Goal: Task Accomplishment & Management: Use online tool/utility

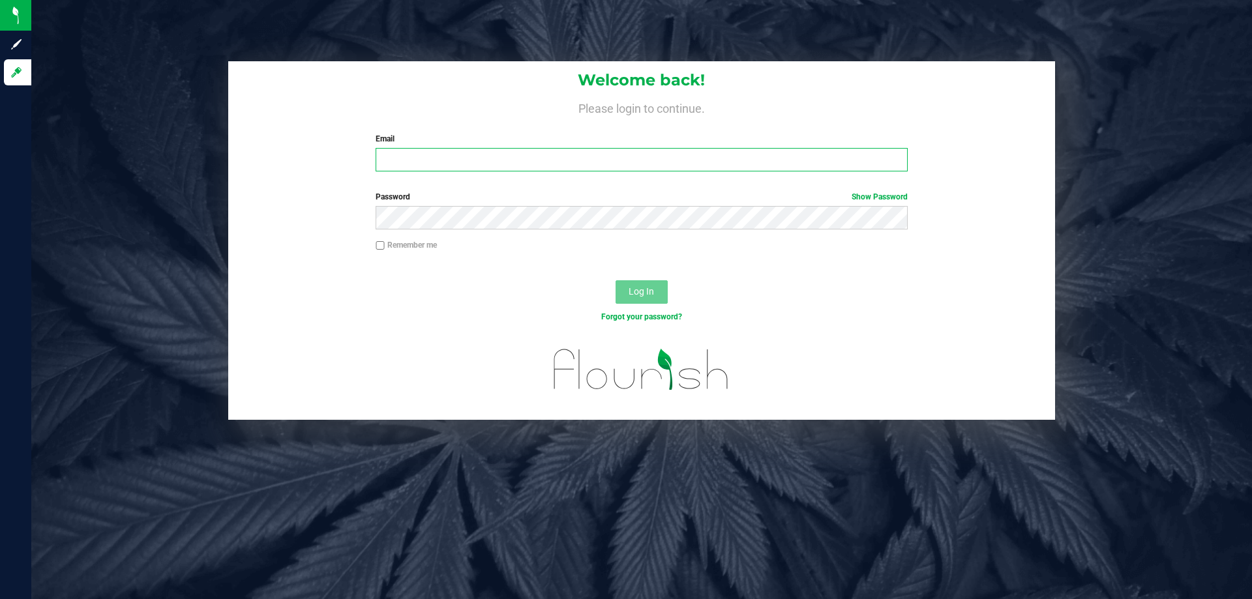
click at [415, 158] on input "Email" at bounding box center [640, 159] width 531 height 23
type input "[EMAIL_ADDRESS][DOMAIN_NAME]"
click at [649, 298] on button "Log In" at bounding box center [641, 291] width 52 height 23
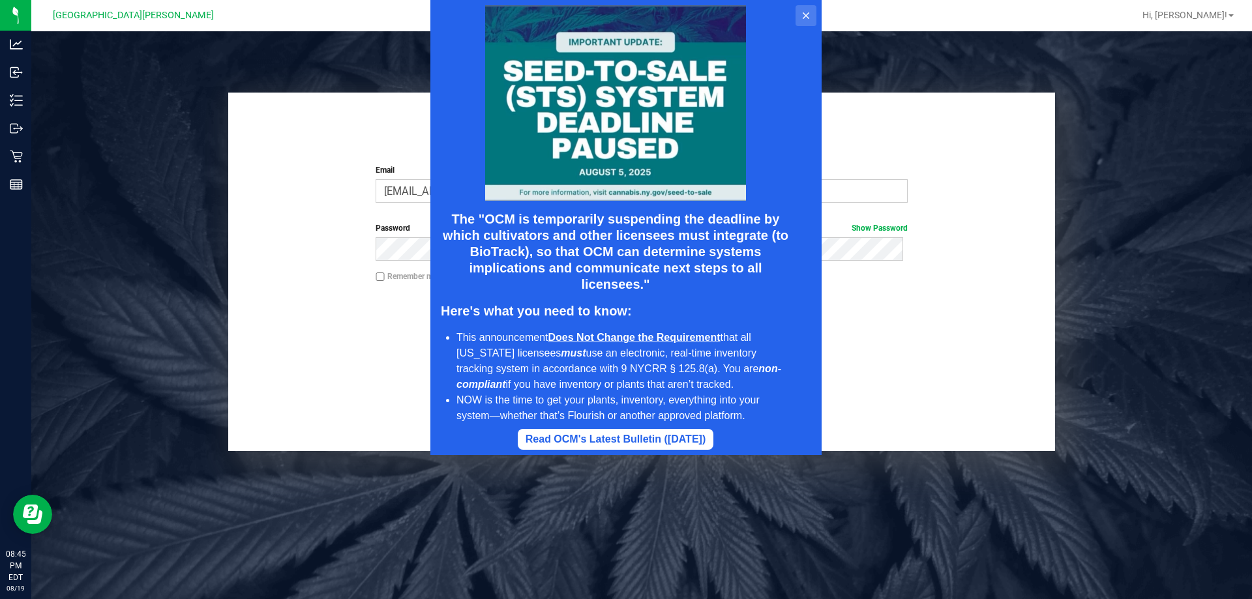
click at [805, 18] on icon at bounding box center [806, 15] width 10 height 10
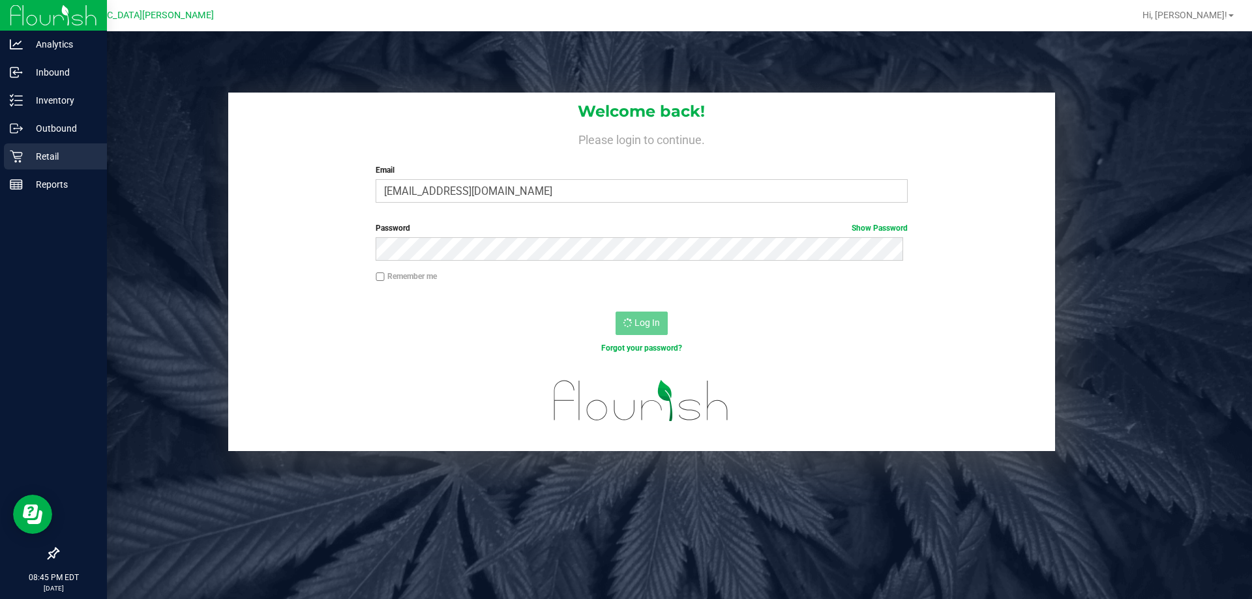
click at [45, 154] on p "Retail" at bounding box center [62, 157] width 78 height 16
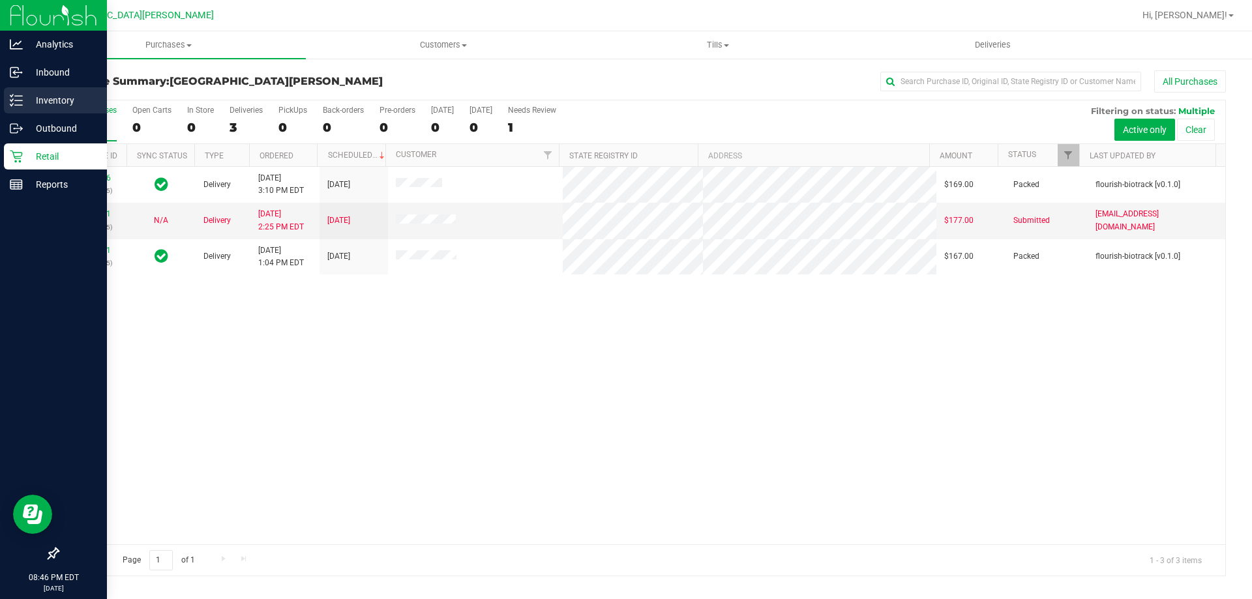
click at [51, 99] on p "Inventory" at bounding box center [62, 101] width 78 height 16
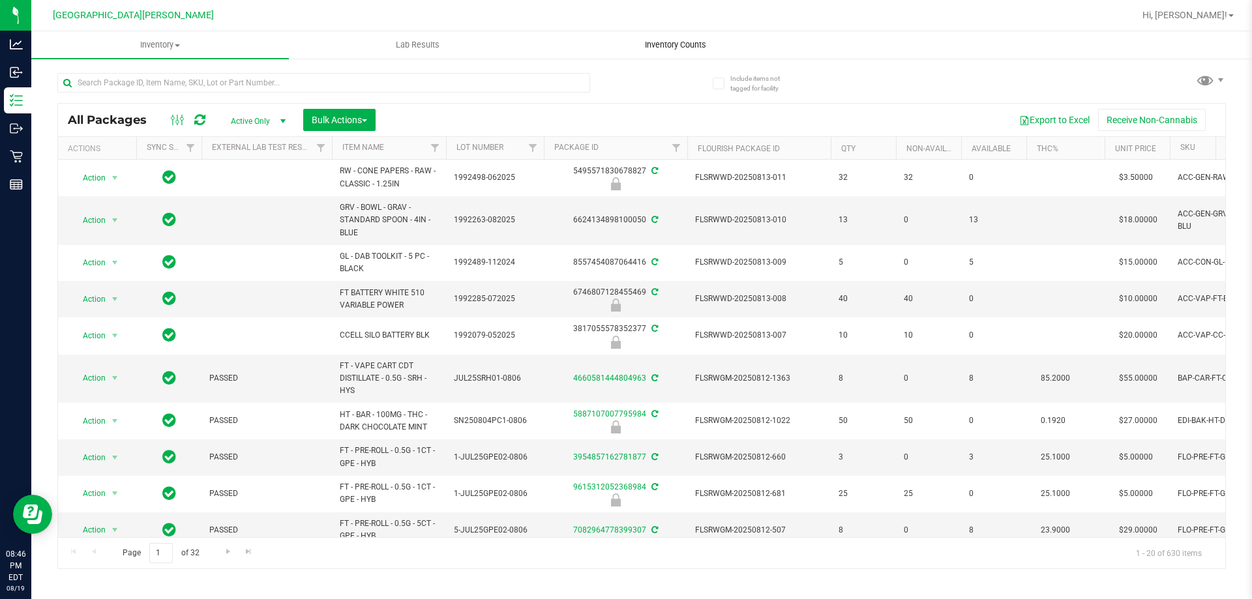
click at [686, 46] on span "Inventory Counts" at bounding box center [675, 45] width 96 height 12
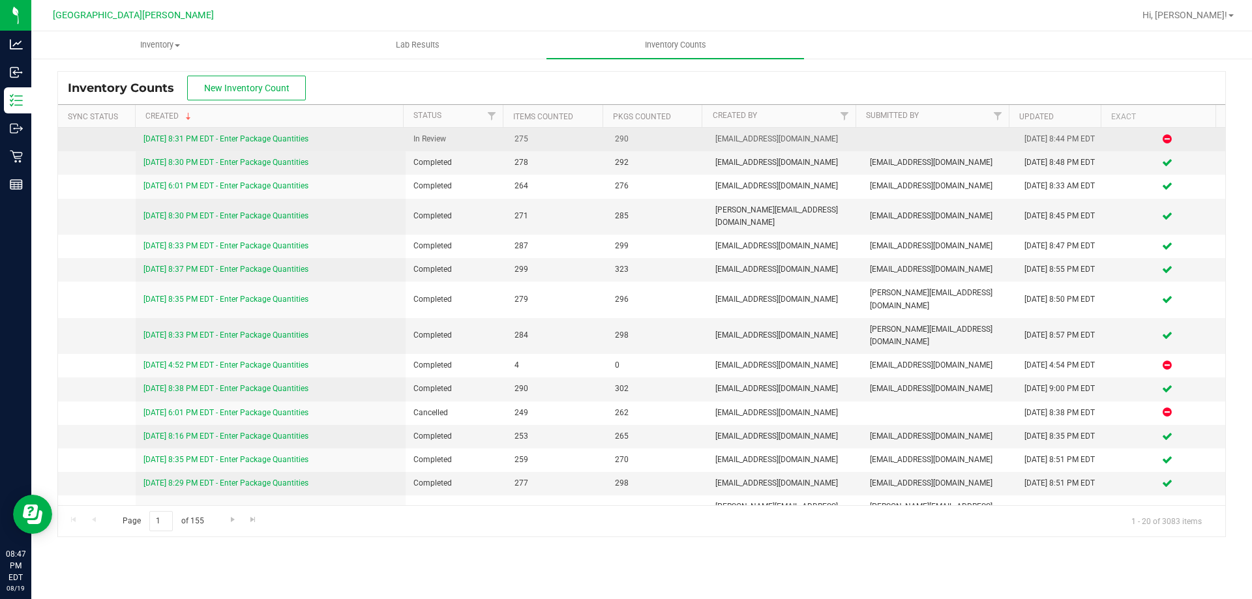
click at [196, 136] on link "[DATE] 8:31 PM EDT - Enter Package Quantities" at bounding box center [225, 138] width 165 height 9
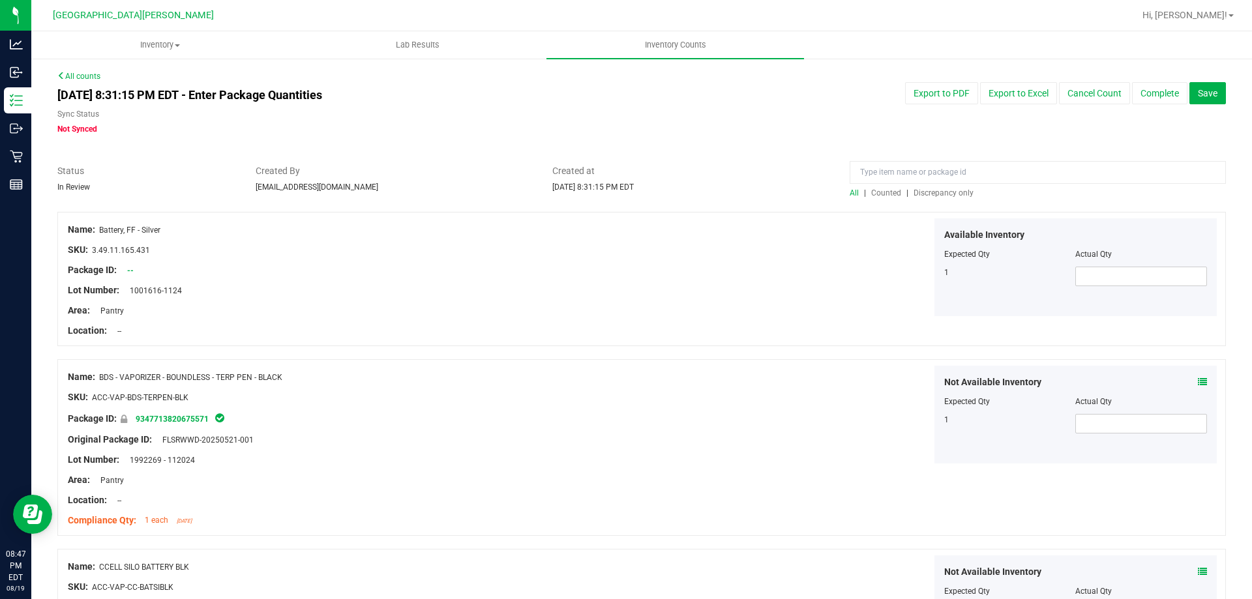
click at [923, 194] on span "Discrepancy only" at bounding box center [943, 192] width 60 height 9
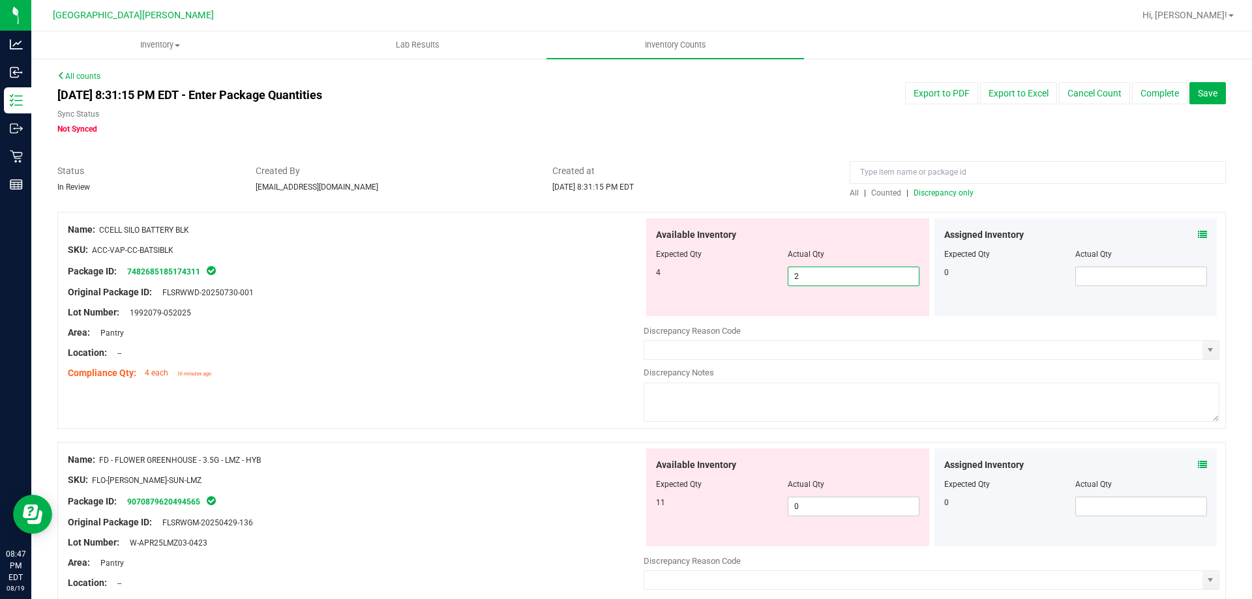
click at [826, 284] on span "2 2" at bounding box center [853, 277] width 132 height 20
type input "2"
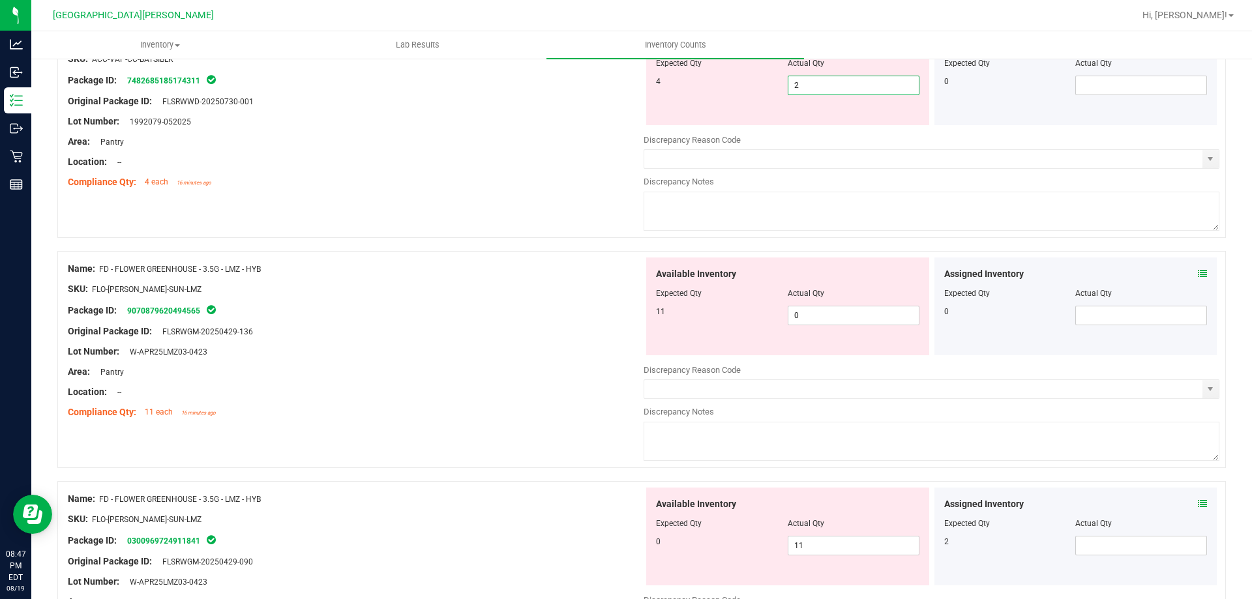
scroll to position [196, 0]
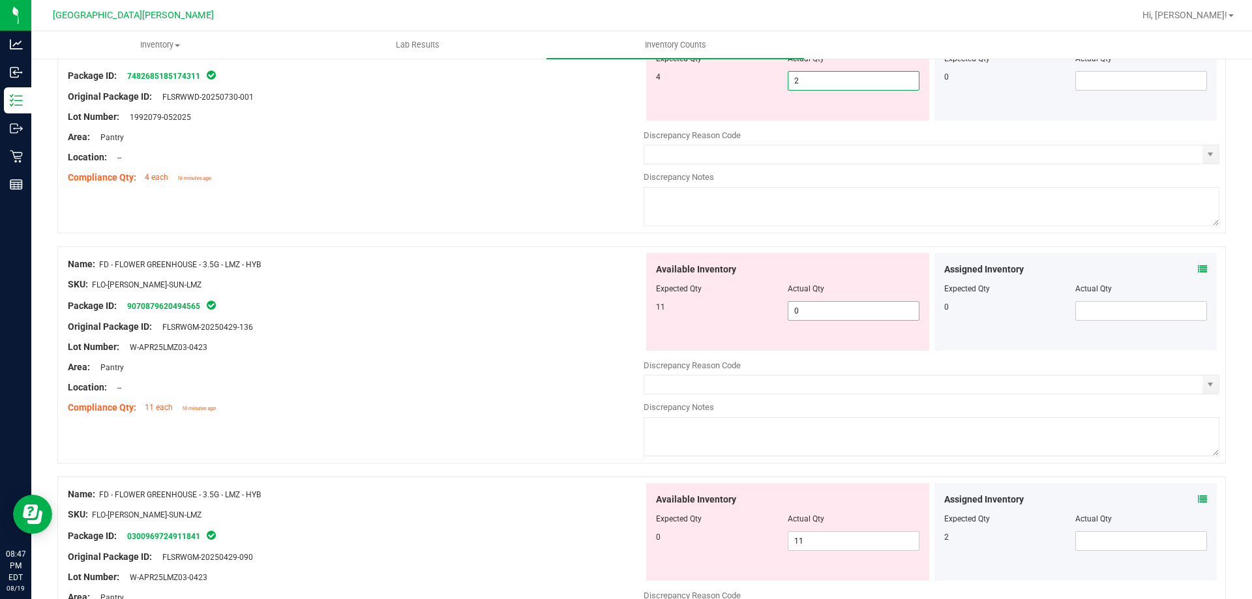
click at [823, 321] on div "Available Inventory Expected Qty Actual Qty 11 0 0" at bounding box center [787, 302] width 283 height 98
click at [822, 317] on span "0 0" at bounding box center [853, 311] width 132 height 20
type input "11"
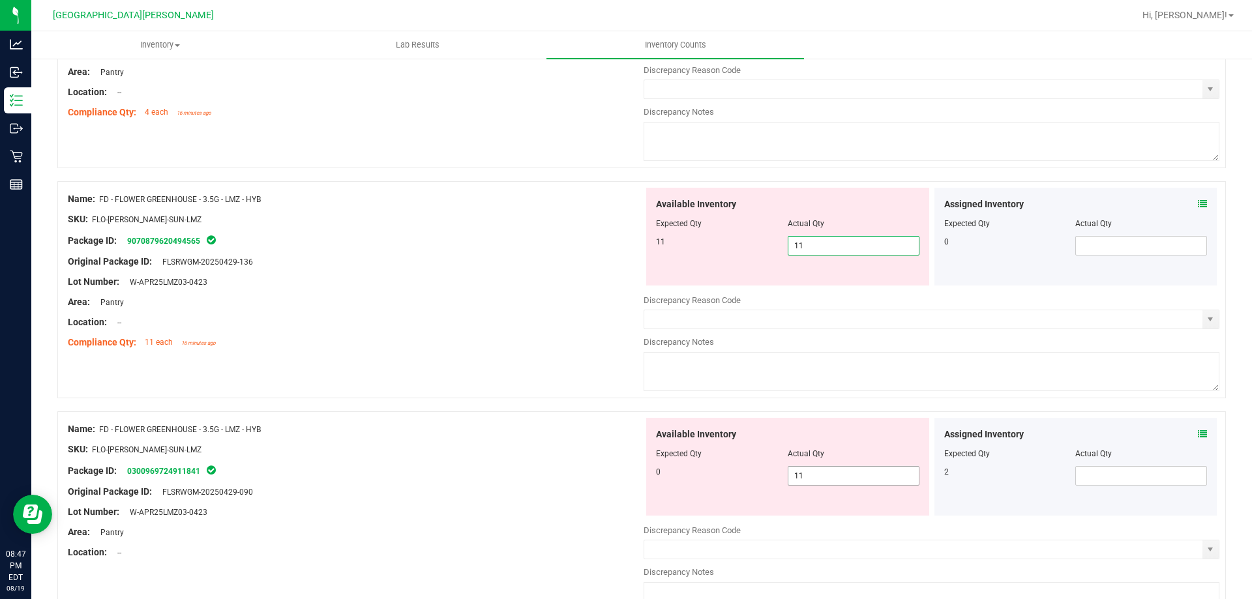
type input "11"
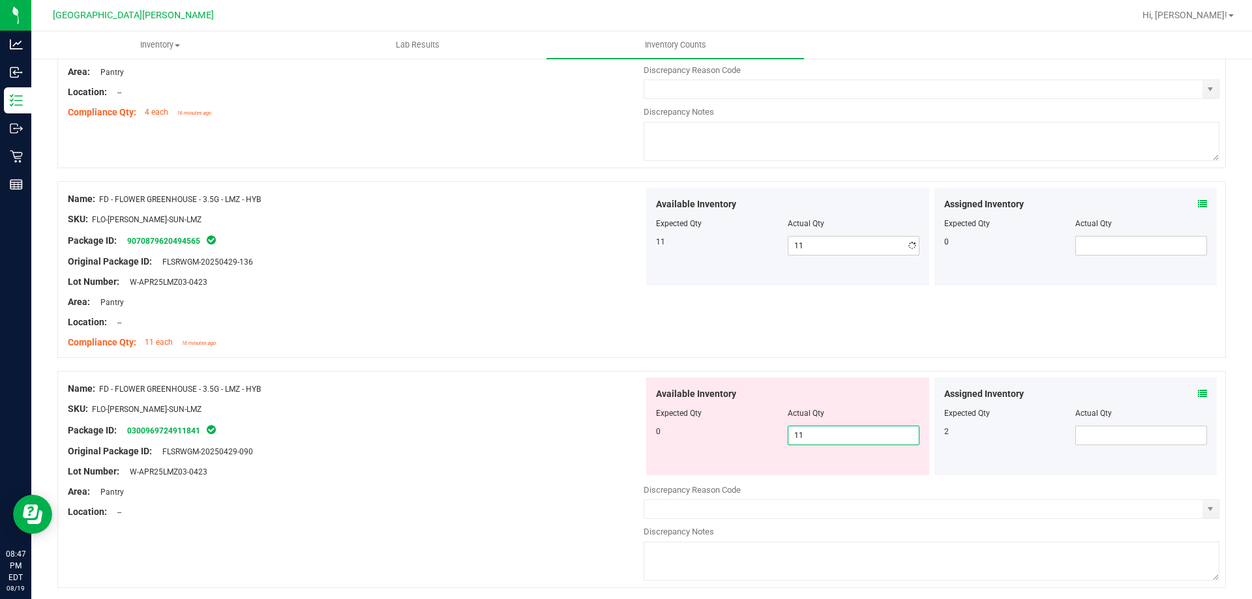
click at [839, 479] on div "Available Inventory Expected Qty Actual Qty 0 11 11" at bounding box center [931, 480] width 576 height 207
type input "1"
type input "0"
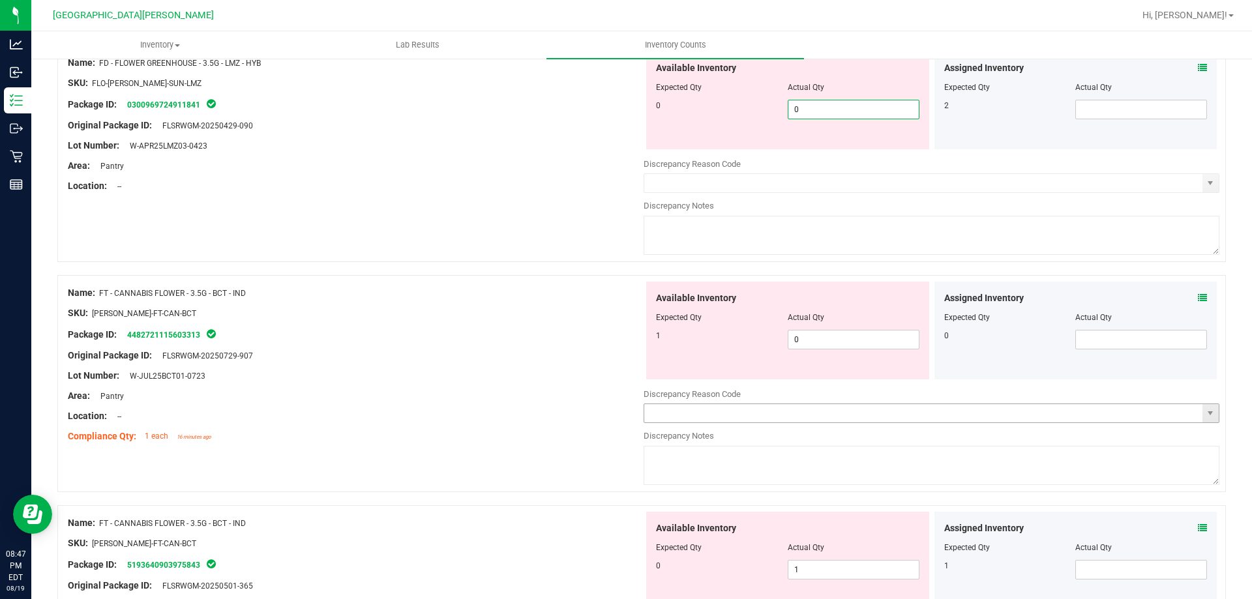
scroll to position [652, 0]
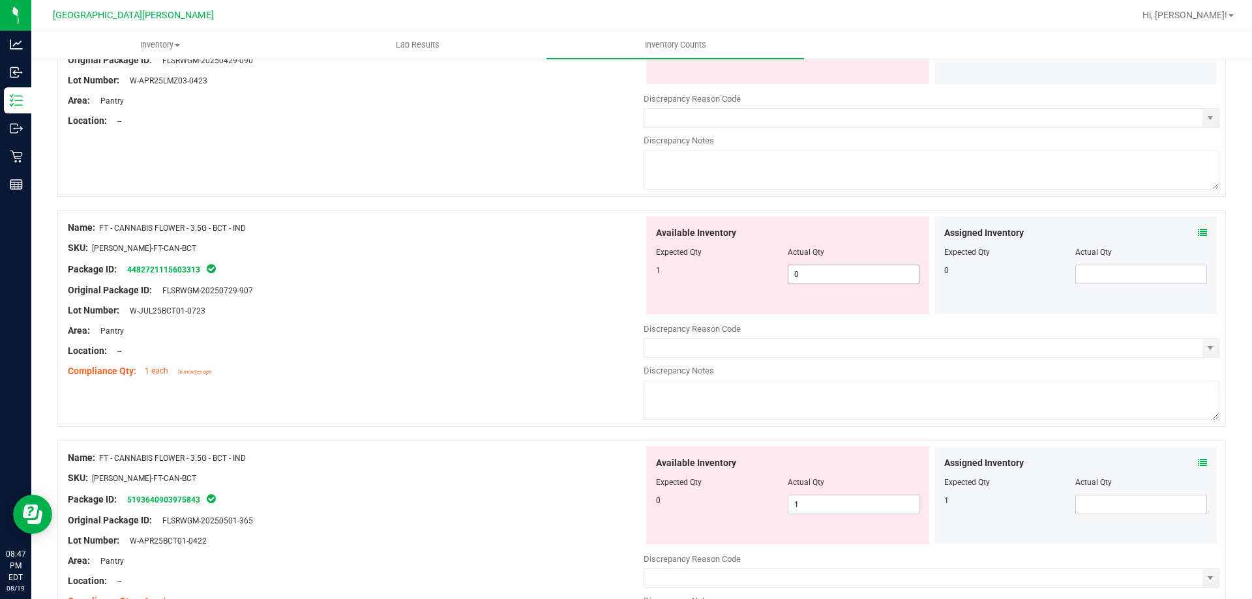
type input "0"
click at [816, 272] on div "Available Inventory Expected Qty Actual Qty 1 0 0" at bounding box center [931, 319] width 576 height 207
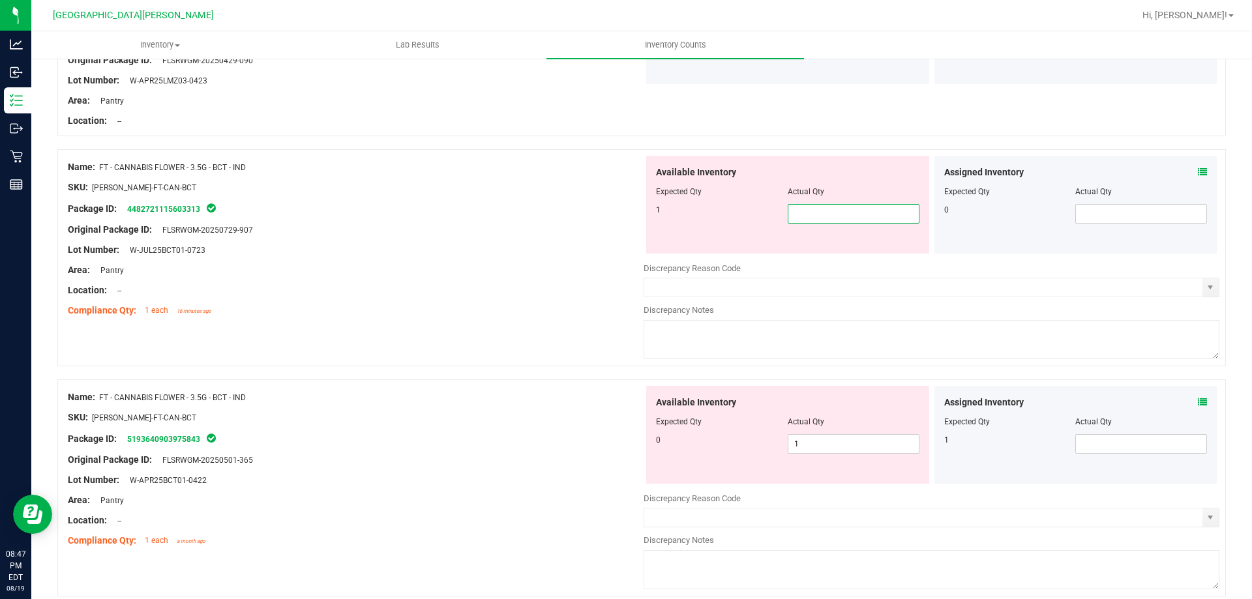
type input "1"
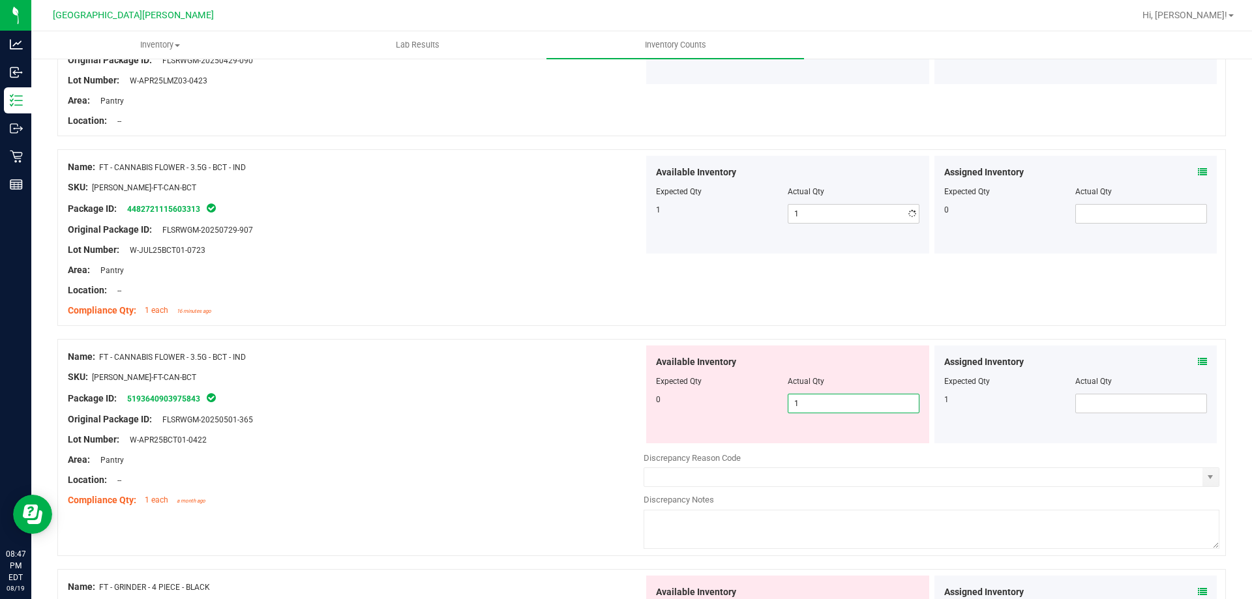
click at [823, 445] on div "Available Inventory Expected Qty Actual Qty 0 1 1" at bounding box center [931, 448] width 576 height 207
type input "0"
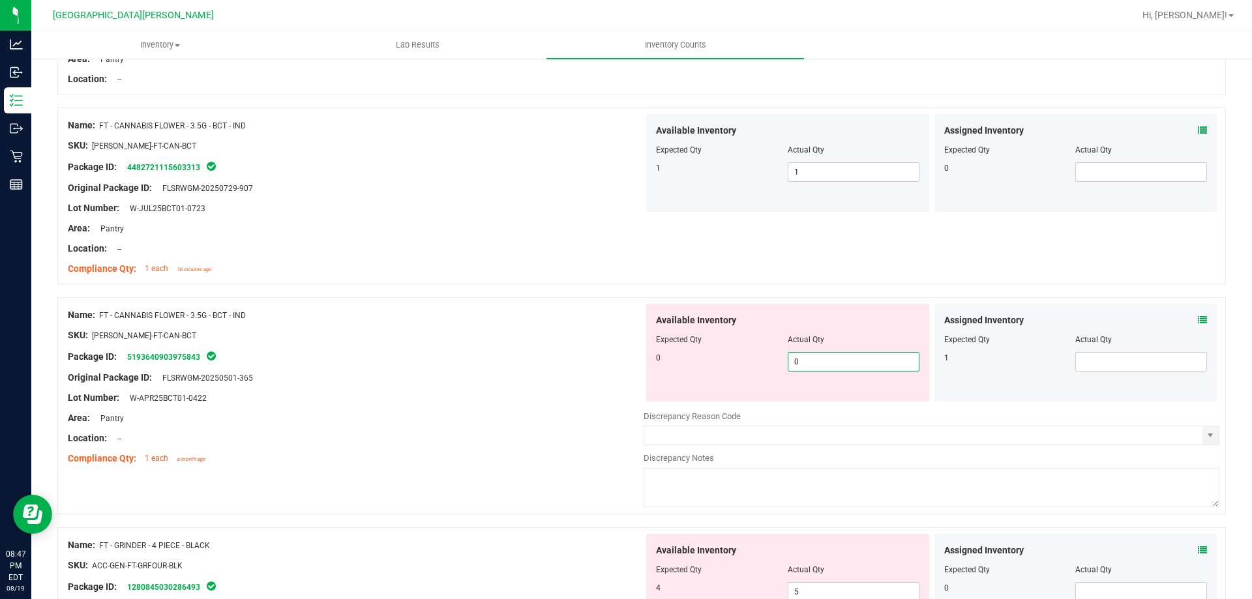
scroll to position [913, 0]
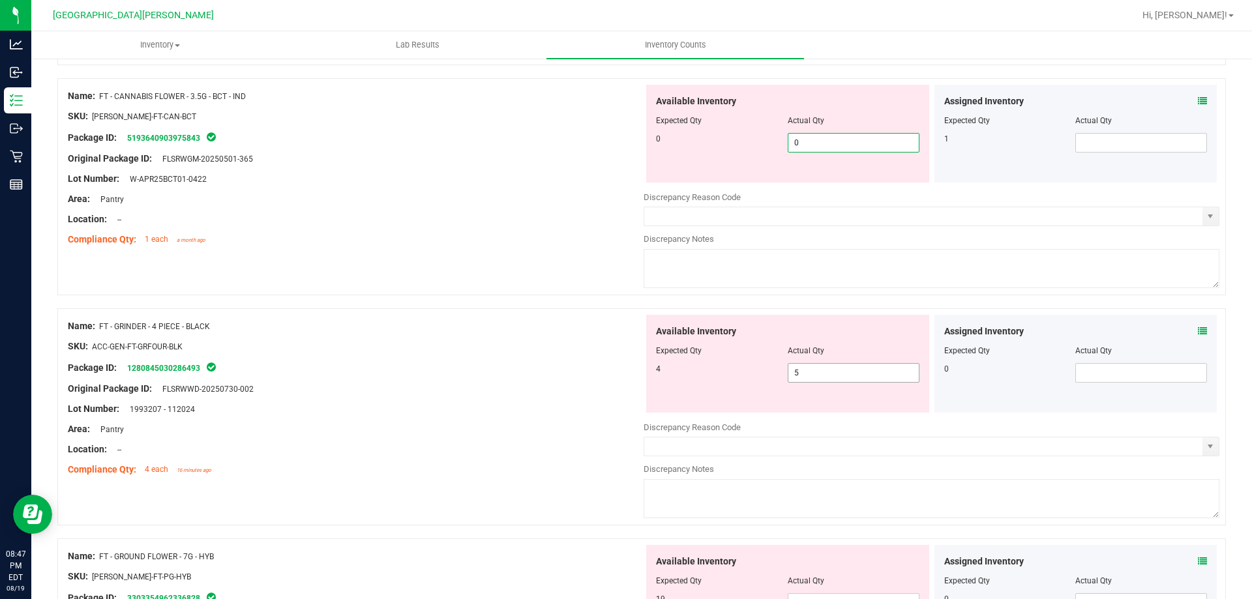
type input "0"
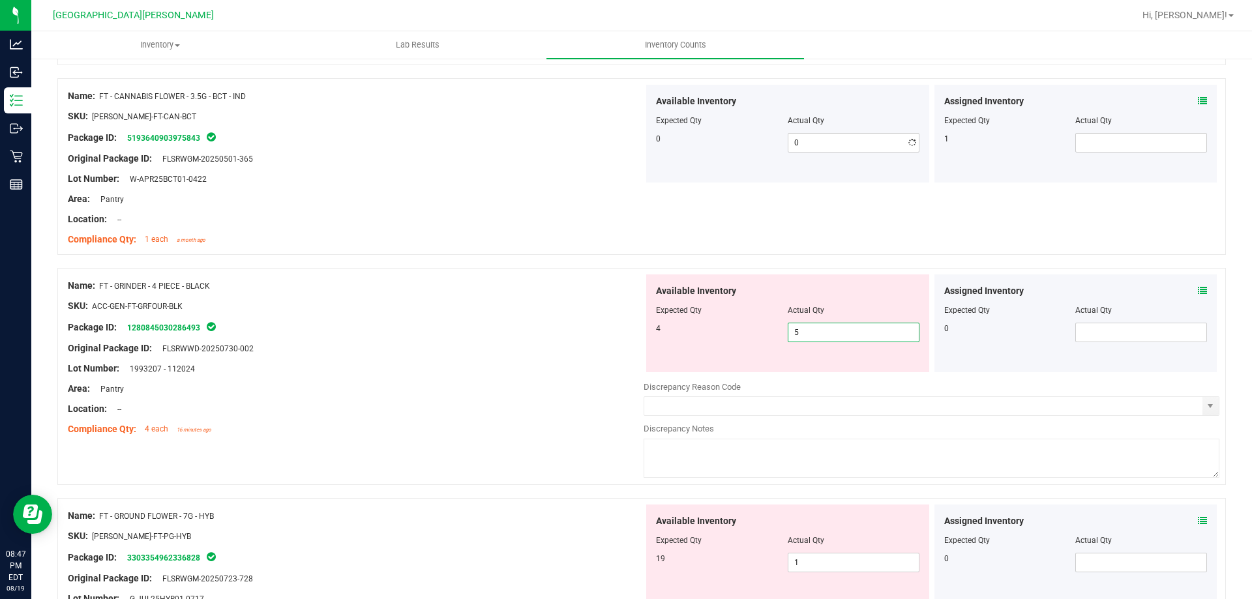
click at [806, 370] on div "Available Inventory Expected Qty Actual Qty 4 5 5" at bounding box center [787, 323] width 283 height 98
type input "4"
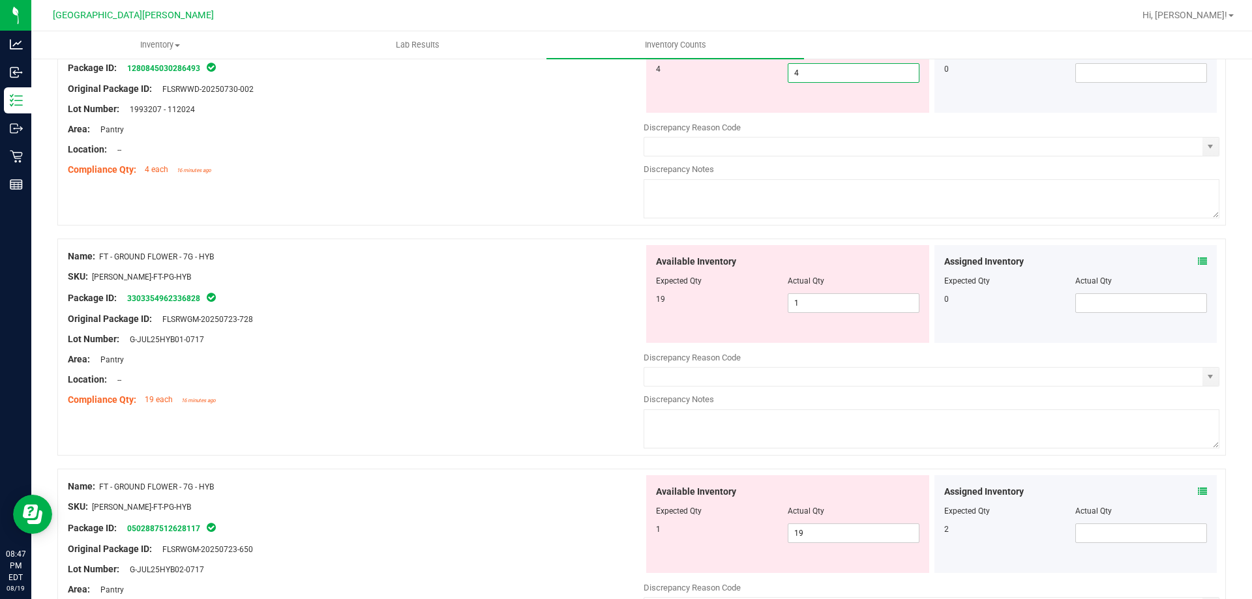
scroll to position [1173, 0]
type input "4"
click at [811, 302] on div "Available Inventory Expected Qty Actual Qty 19 1 1" at bounding box center [931, 347] width 576 height 207
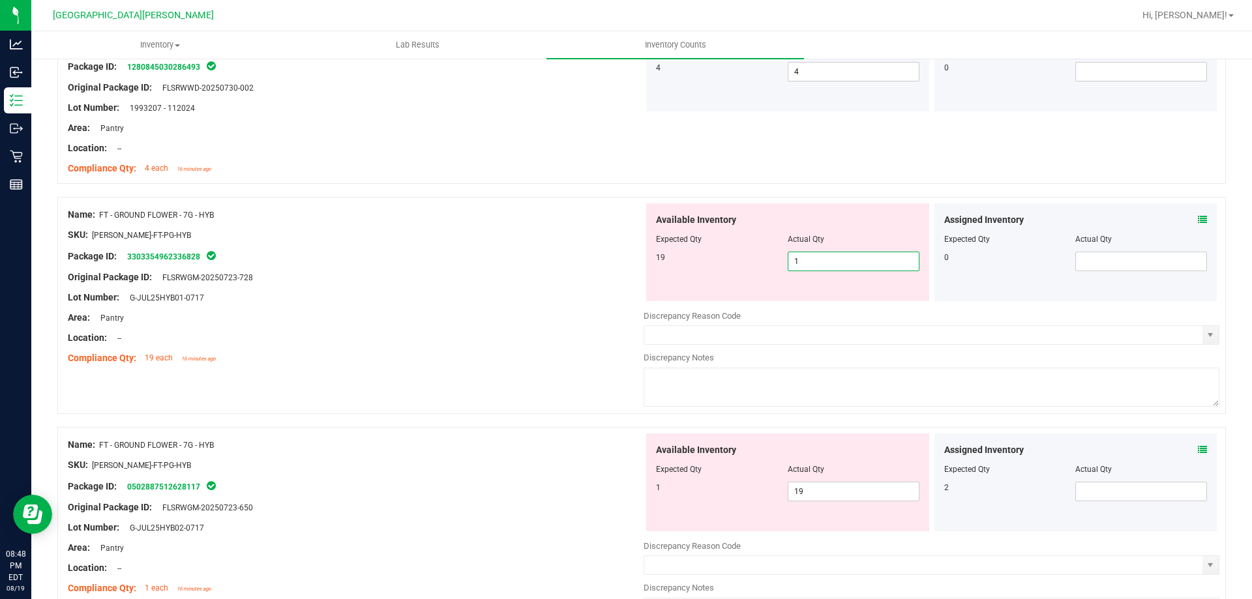
type input "19"
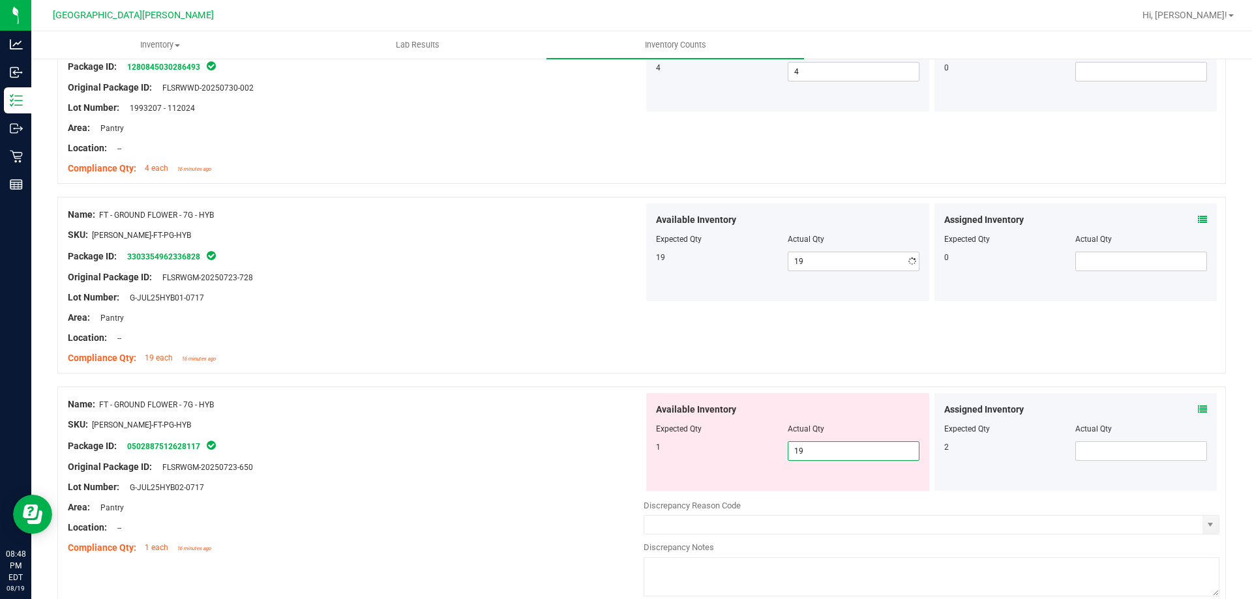
click at [853, 492] on div "Available Inventory Expected Qty Actual Qty 1 19 19" at bounding box center [931, 496] width 576 height 207
type input "1"
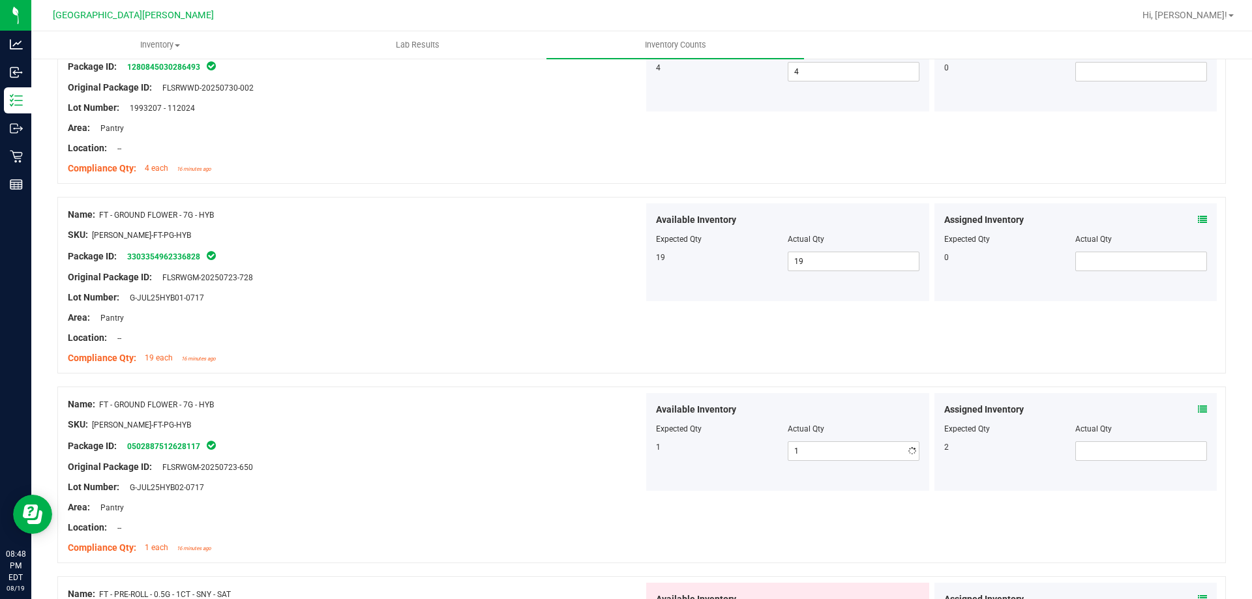
click at [599, 445] on div "Package ID: 0502887512628117" at bounding box center [356, 446] width 576 height 16
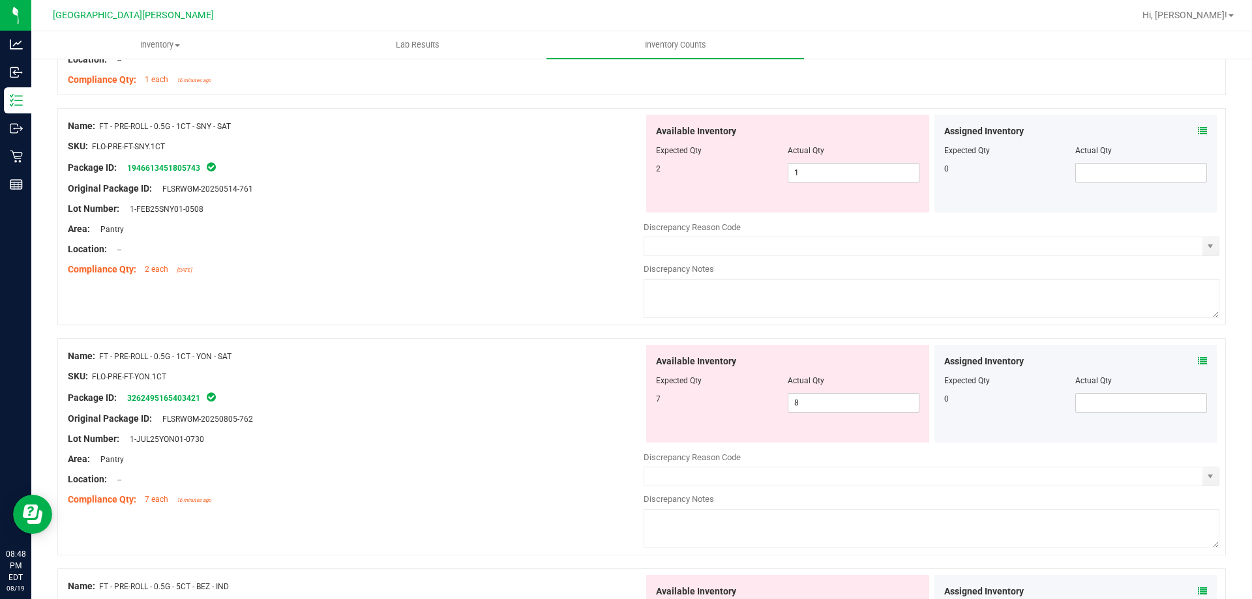
scroll to position [1630, 0]
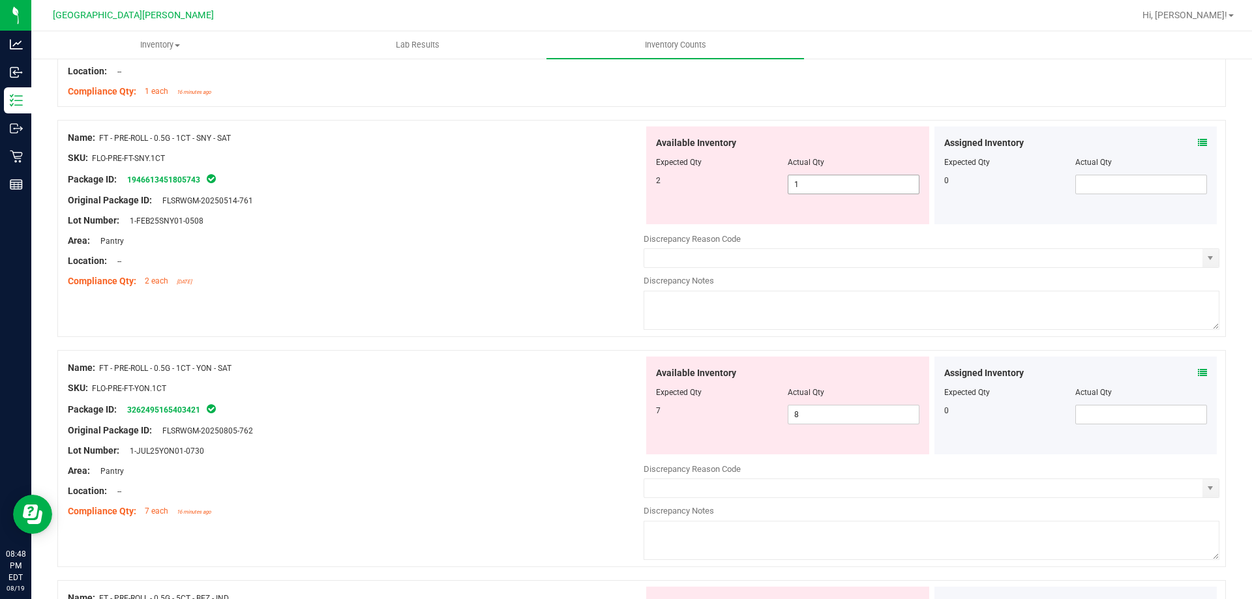
click at [815, 181] on span "1 1" at bounding box center [853, 185] width 132 height 20
type input "2"
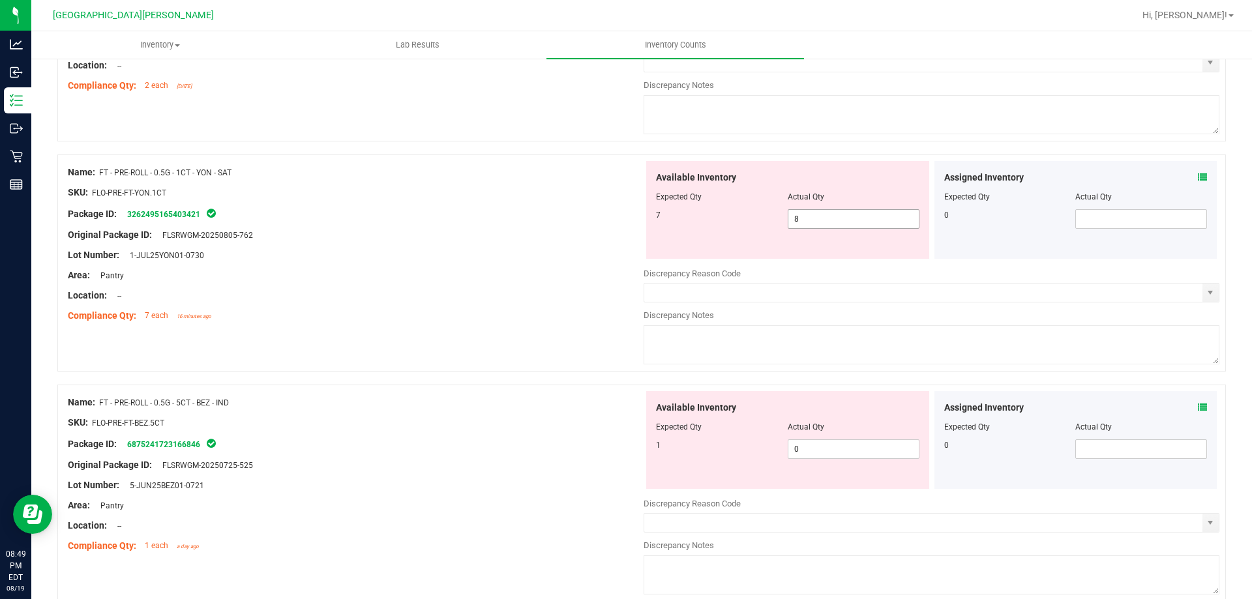
type input "2"
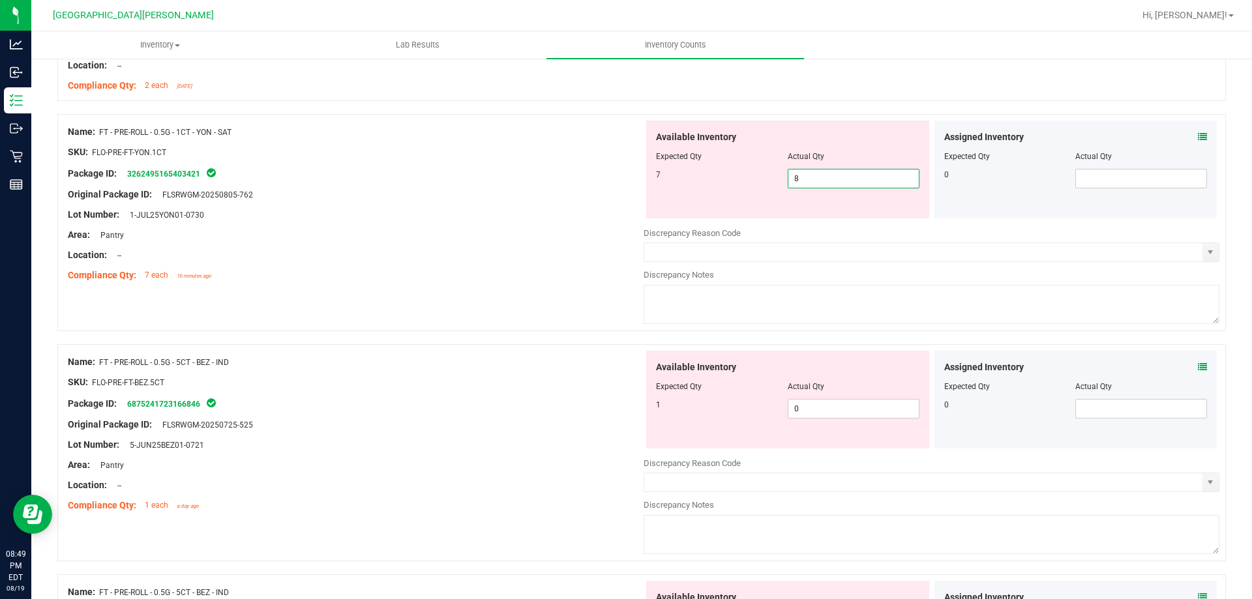
click at [829, 222] on div "Available Inventory Expected Qty Actual Qty 7 8 8" at bounding box center [931, 224] width 576 height 207
type input "7"
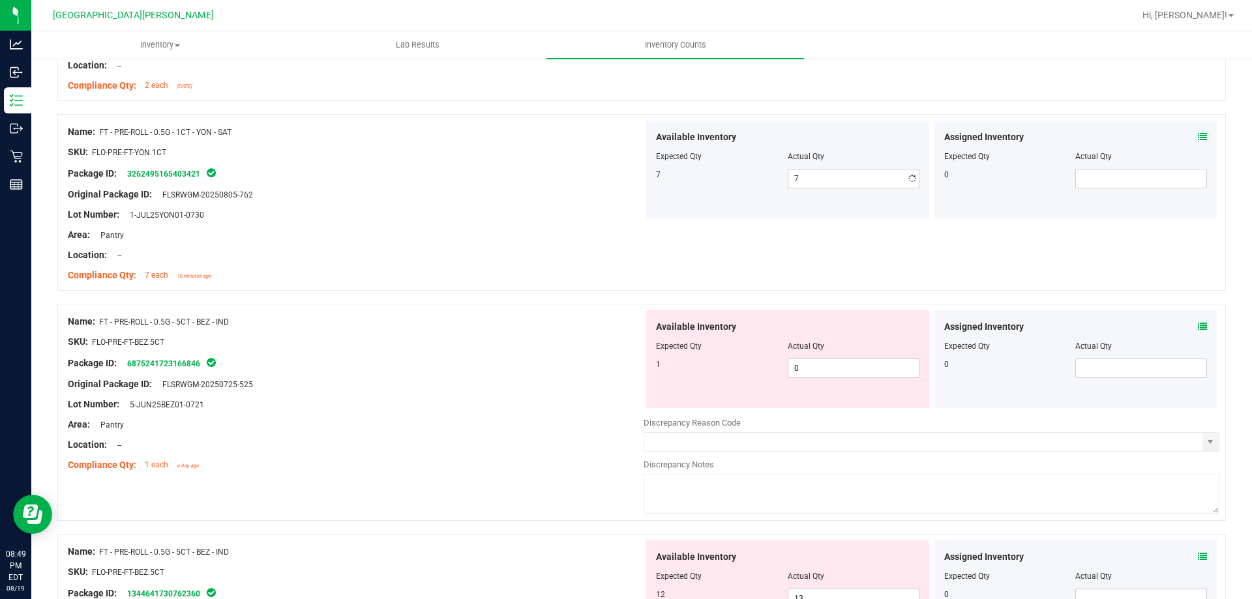
click at [532, 306] on div "Name: CCELL SILO BATTERY BLK SKU: ACC-VAP-CC-BATSIBLK Package ID: 7482685185174…" at bounding box center [641, 503] width 1168 height 4233
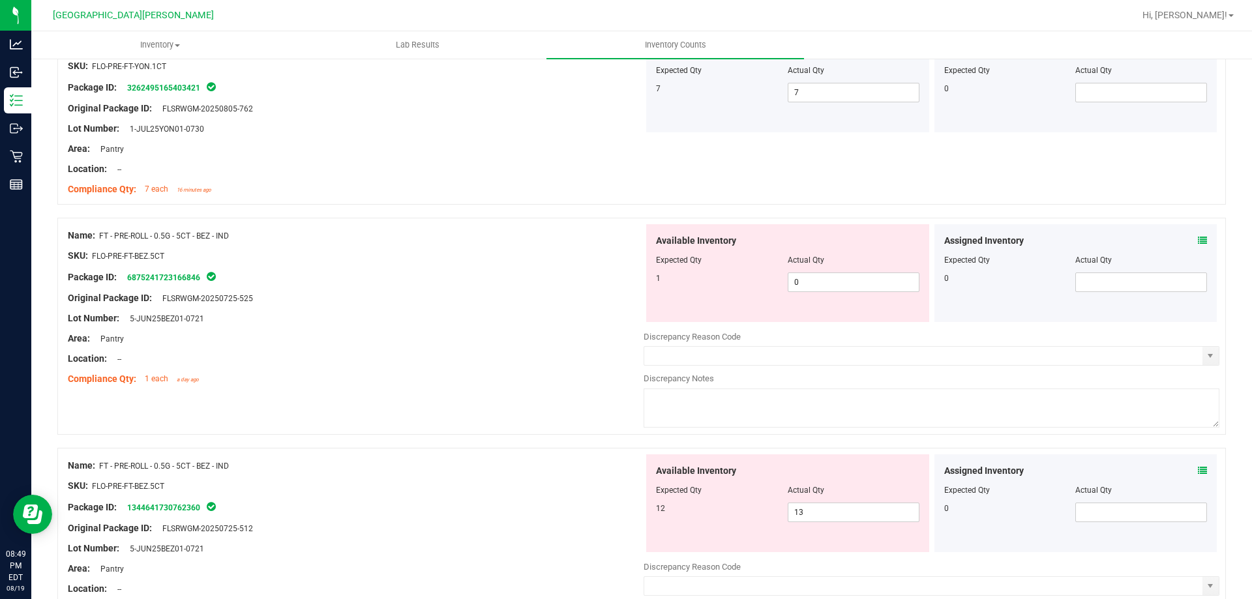
scroll to position [1890, 0]
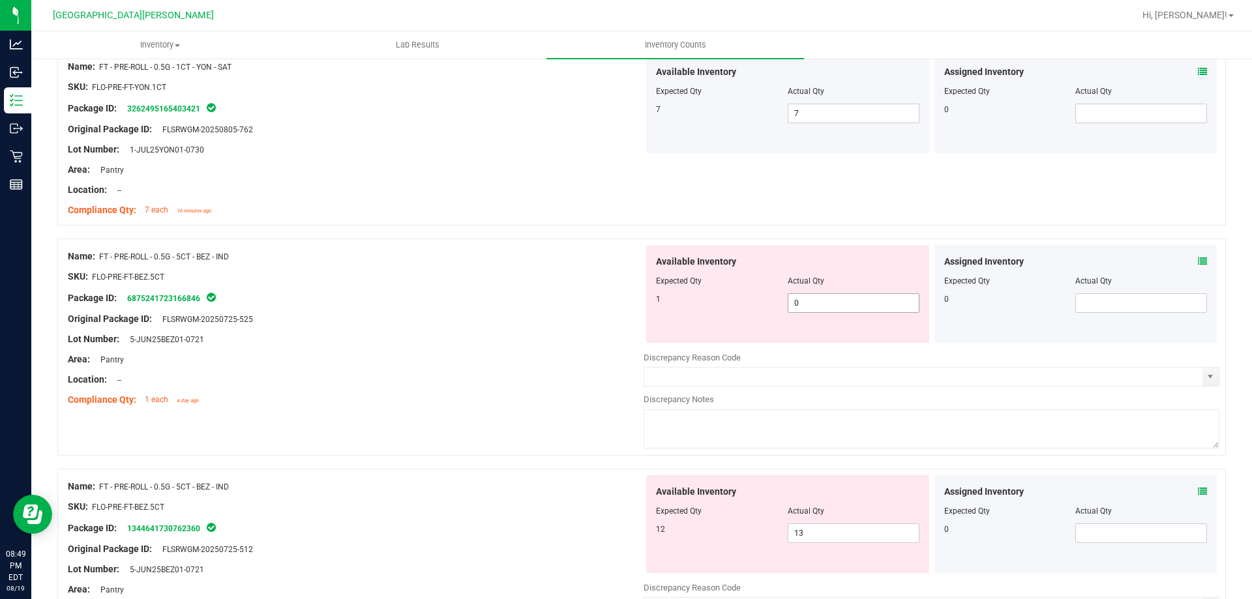
click at [804, 308] on span "0 0" at bounding box center [853, 303] width 132 height 20
type input "1"
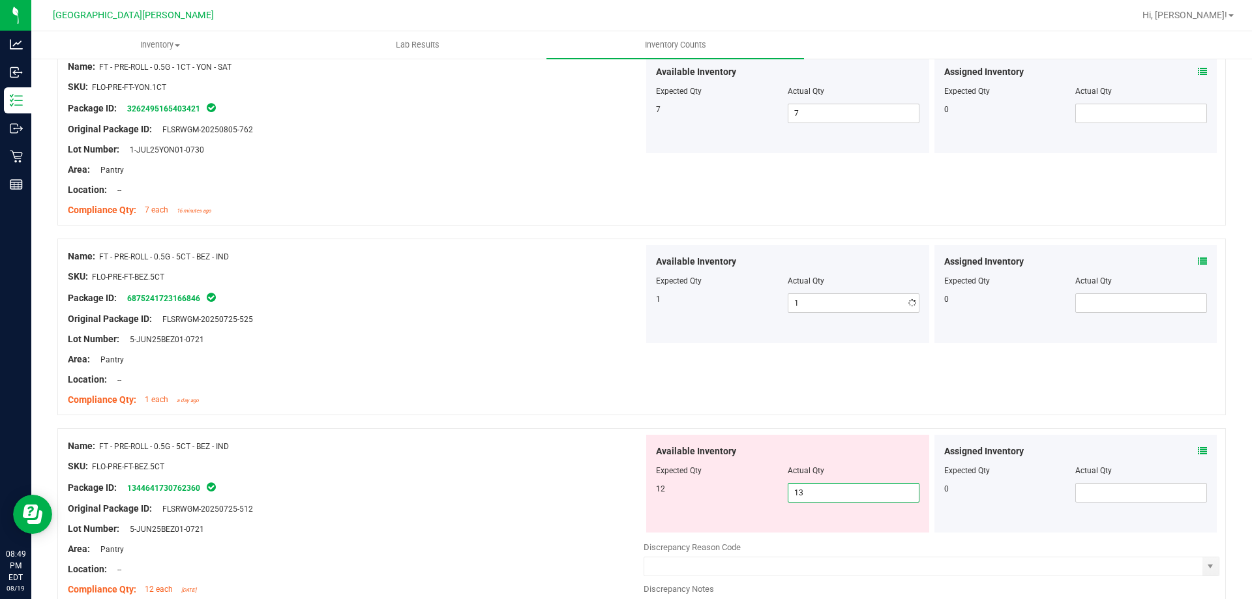
click at [831, 535] on div "Available Inventory Expected Qty Actual Qty 12 13 13" at bounding box center [931, 538] width 576 height 207
type input "12"
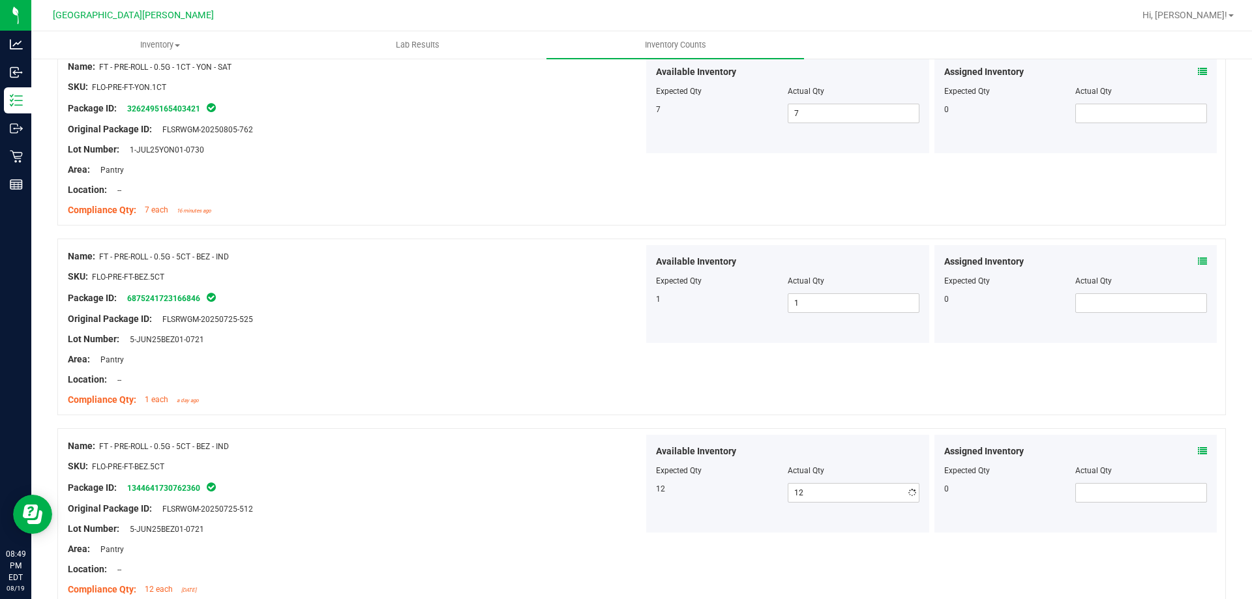
drag, startPoint x: 592, startPoint y: 563, endPoint x: 596, endPoint y: 556, distance: 8.2
click at [596, 556] on div "Name: FT - PRE-ROLL - 0.5G - 5CT - BEZ - IND SKU: FLO-PRE-FT-BEZ.5CT Package ID…" at bounding box center [356, 518] width 576 height 166
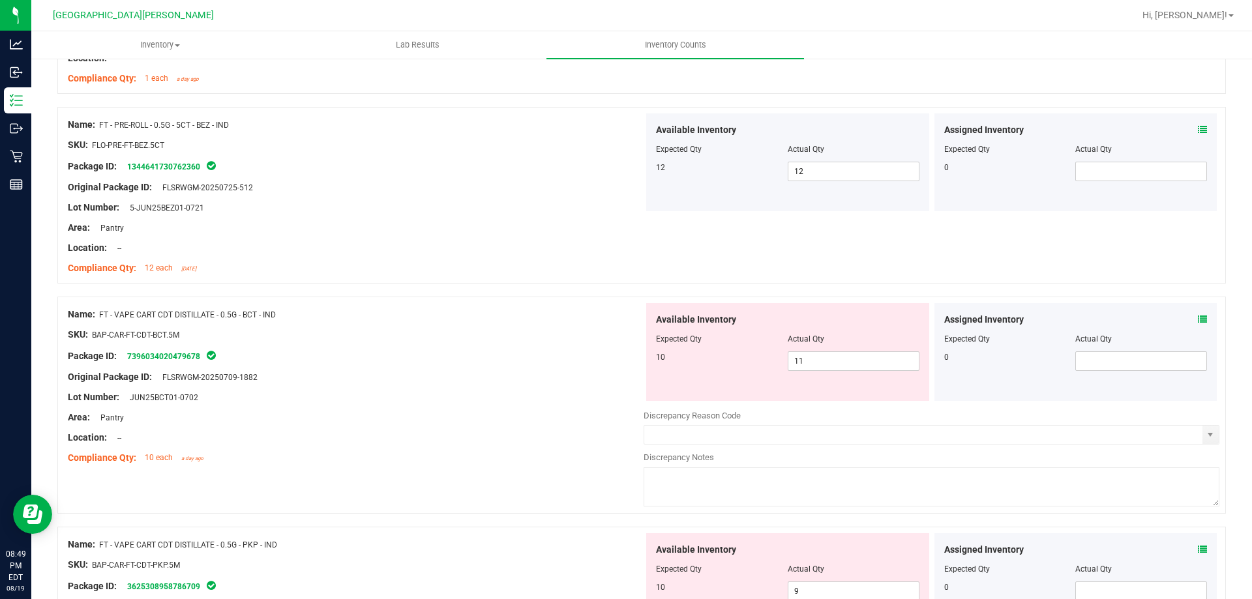
scroll to position [2282, 0]
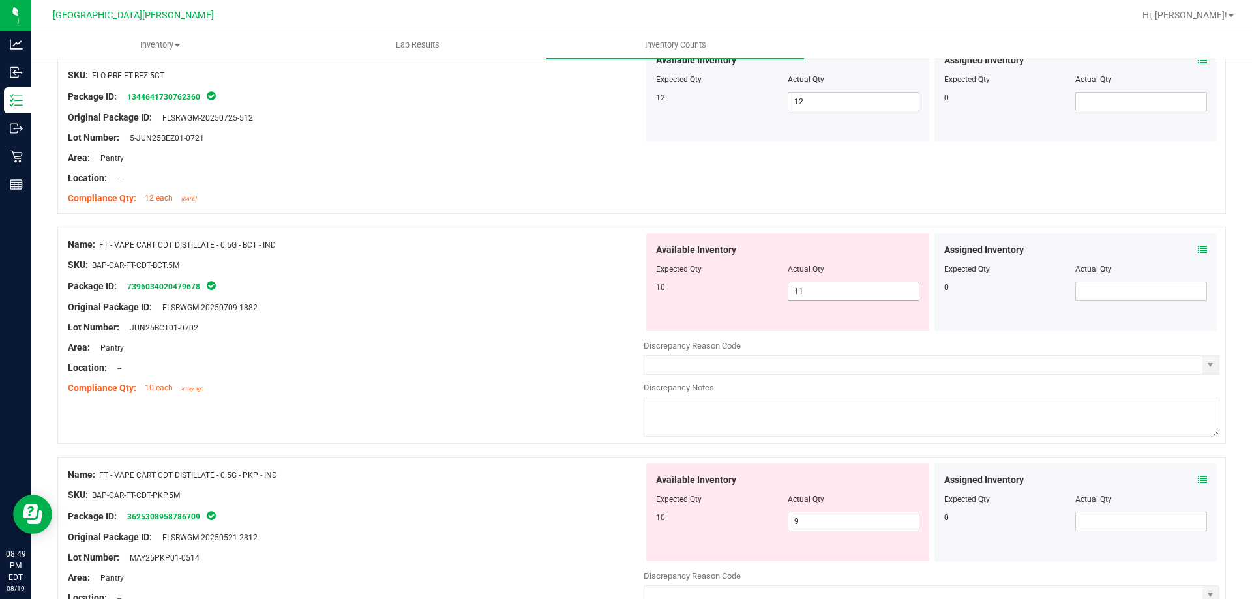
click at [827, 291] on span "11 11" at bounding box center [853, 292] width 132 height 20
type input "10"
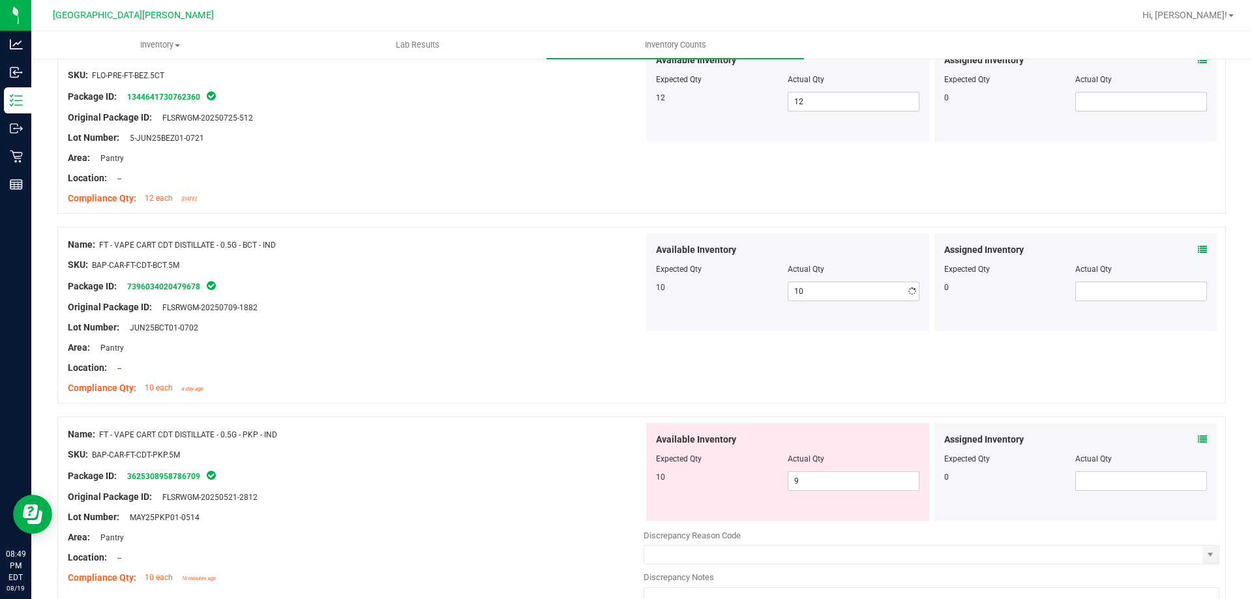
click at [407, 353] on div "Area: Pantry" at bounding box center [356, 348] width 576 height 14
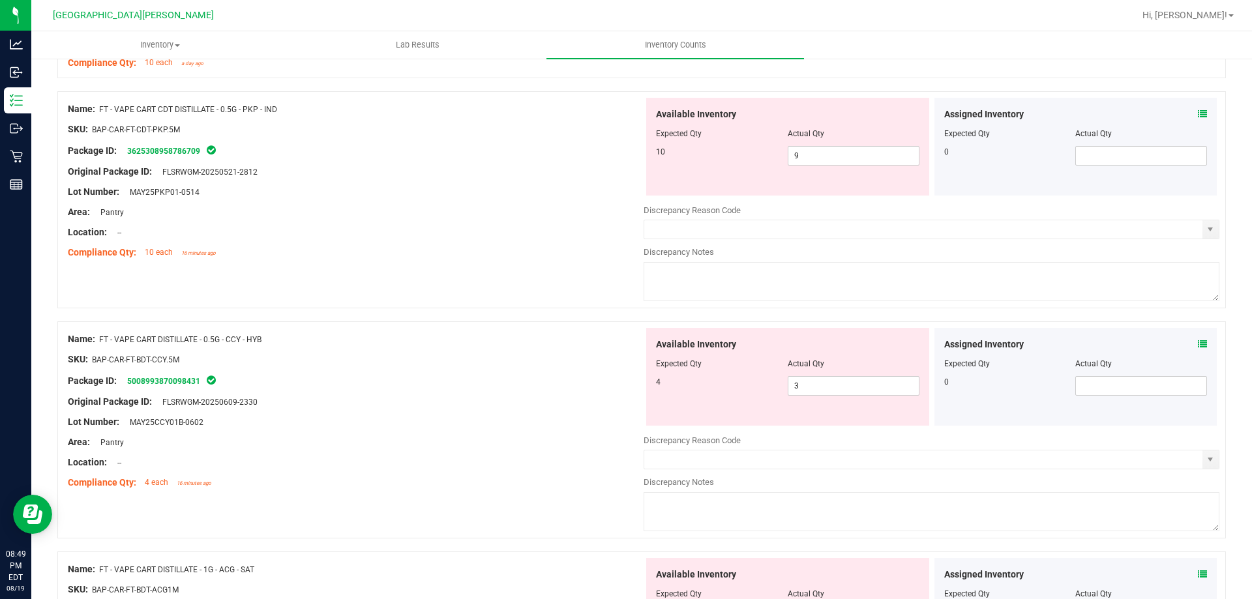
scroll to position [2608, 0]
click at [794, 145] on span "9 9" at bounding box center [853, 155] width 132 height 20
click at [811, 149] on span "9 9" at bounding box center [853, 155] width 132 height 20
type input "10"
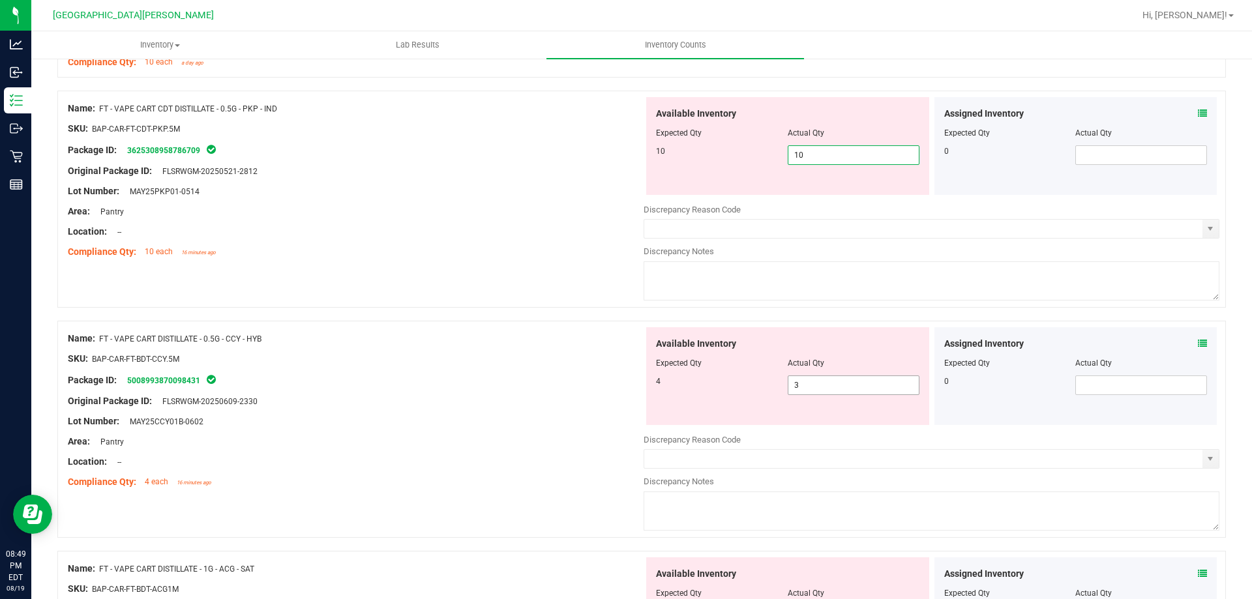
click at [812, 383] on div "Available Inventory Expected Qty Actual Qty 4 3 3" at bounding box center [787, 376] width 283 height 98
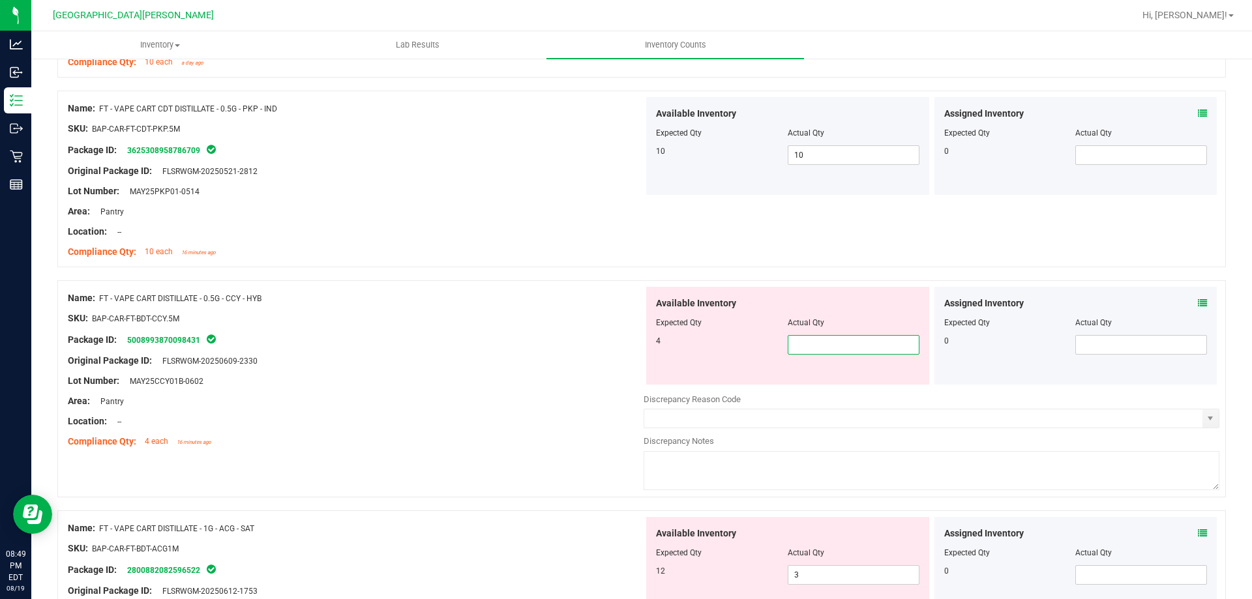
type input "4"
click at [446, 369] on div at bounding box center [356, 371] width 576 height 7
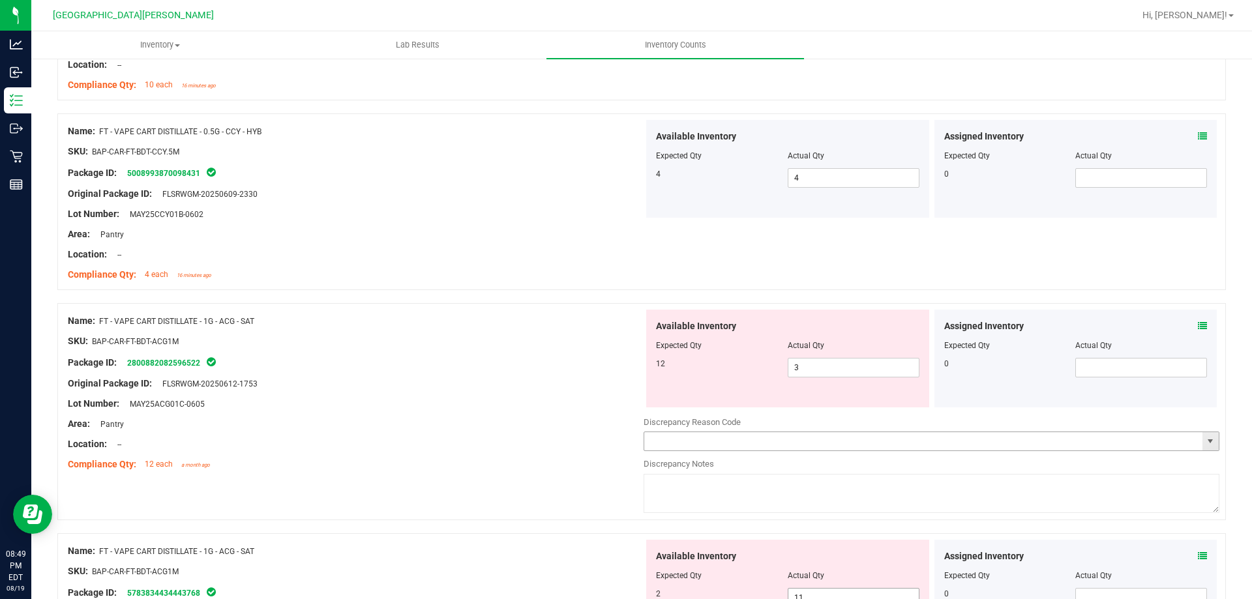
scroll to position [2933, 0]
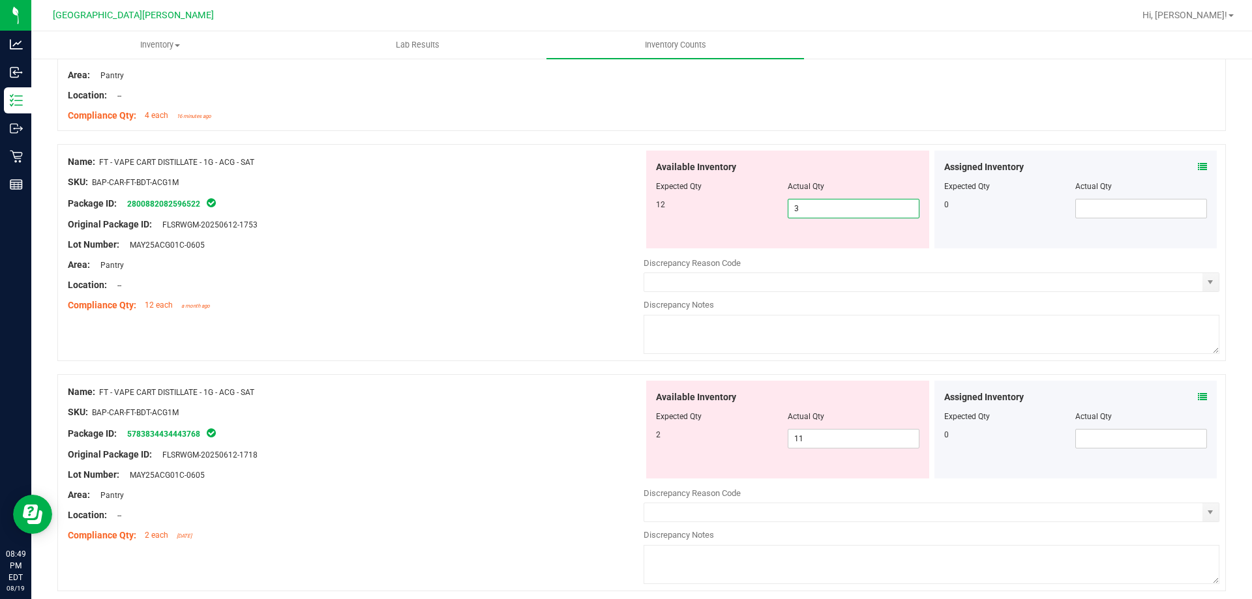
click at [804, 205] on span "3 3" at bounding box center [853, 209] width 132 height 20
type input "12"
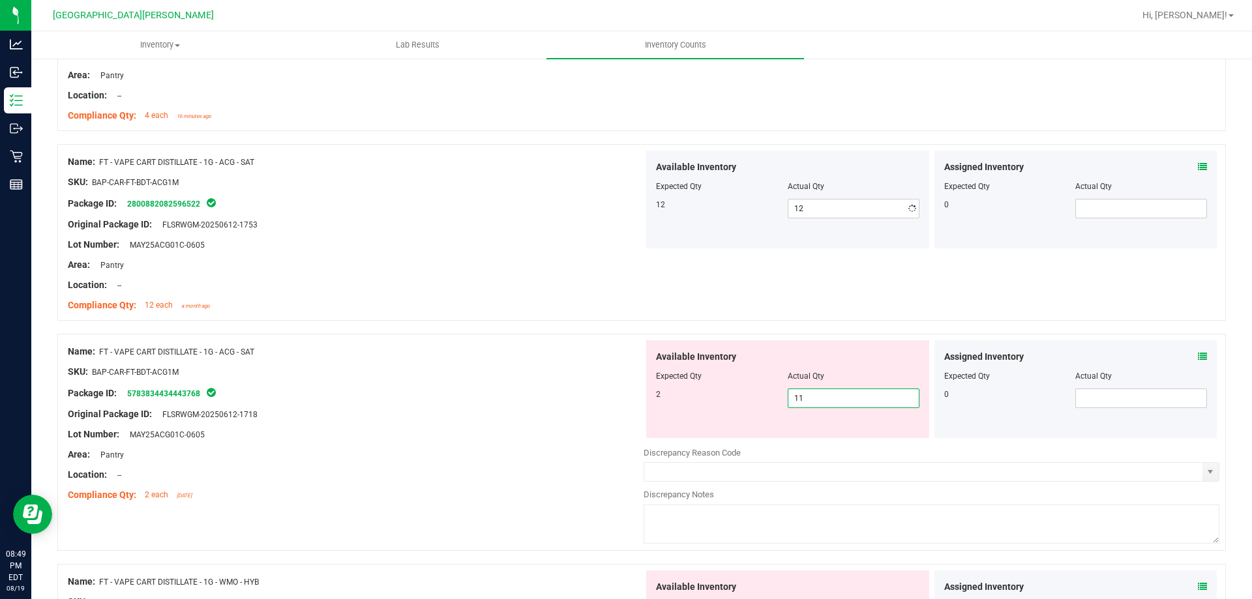
click at [856, 434] on div "Available Inventory Expected Qty Actual Qty 2 11 11" at bounding box center [787, 389] width 283 height 98
type input "1"
type input "2"
click at [470, 490] on div "Compliance Qty: 2 each [DATE]" at bounding box center [356, 495] width 576 height 14
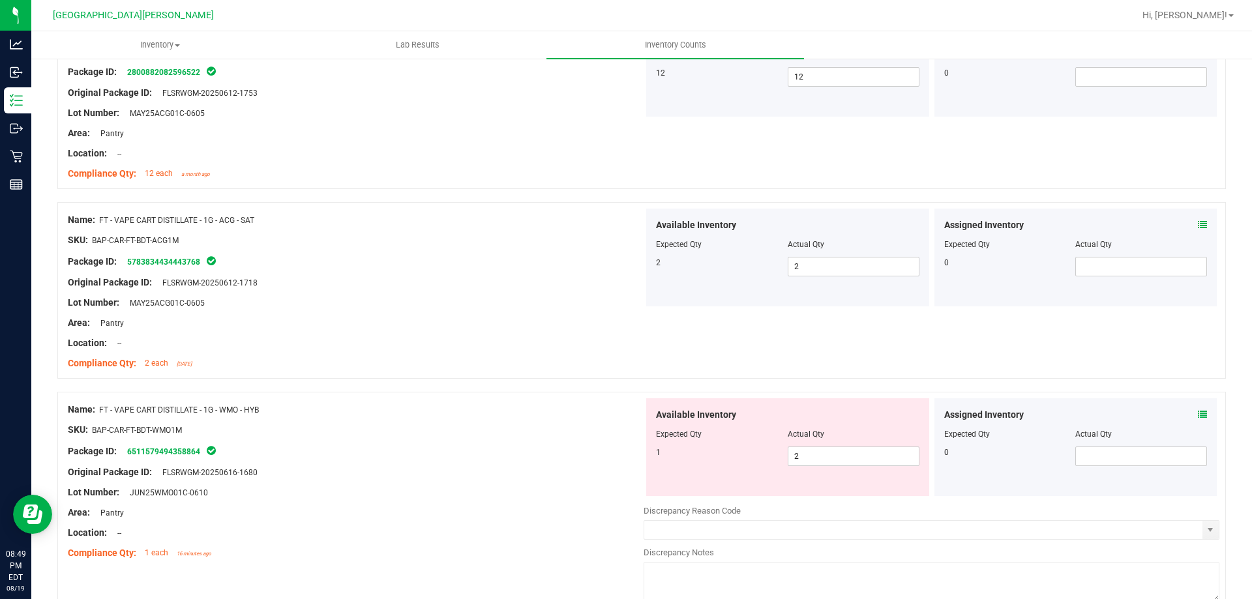
scroll to position [3194, 0]
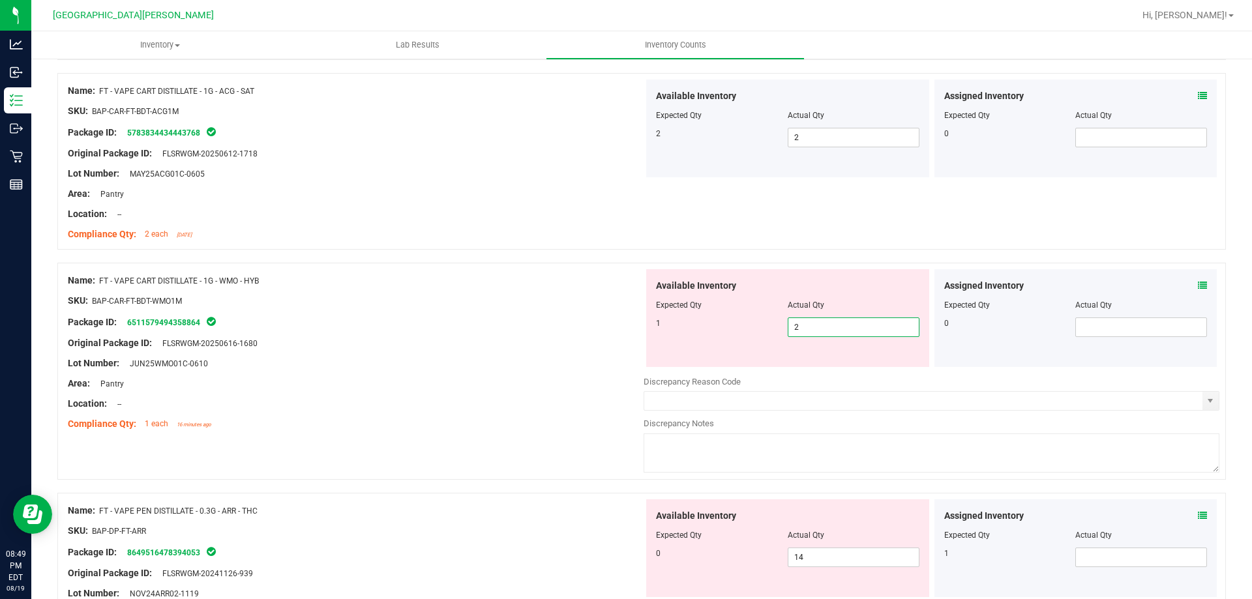
click at [825, 329] on span "2 2" at bounding box center [853, 327] width 132 height 20
type input "1"
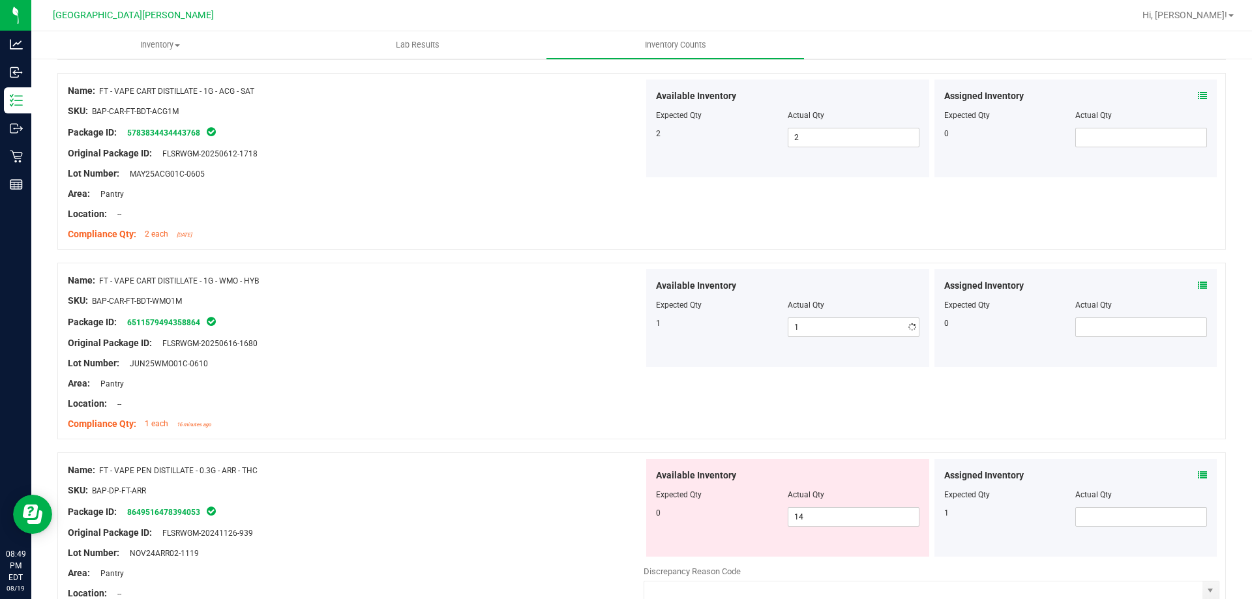
click at [494, 401] on div "Location: --" at bounding box center [356, 404] width 576 height 14
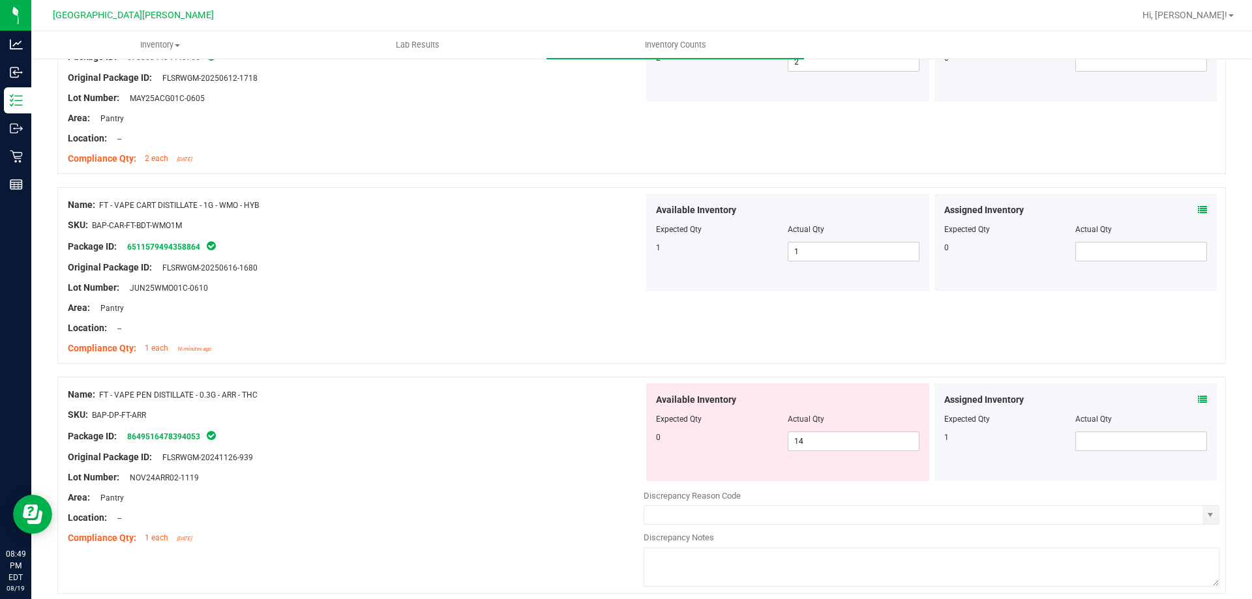
scroll to position [3390, 0]
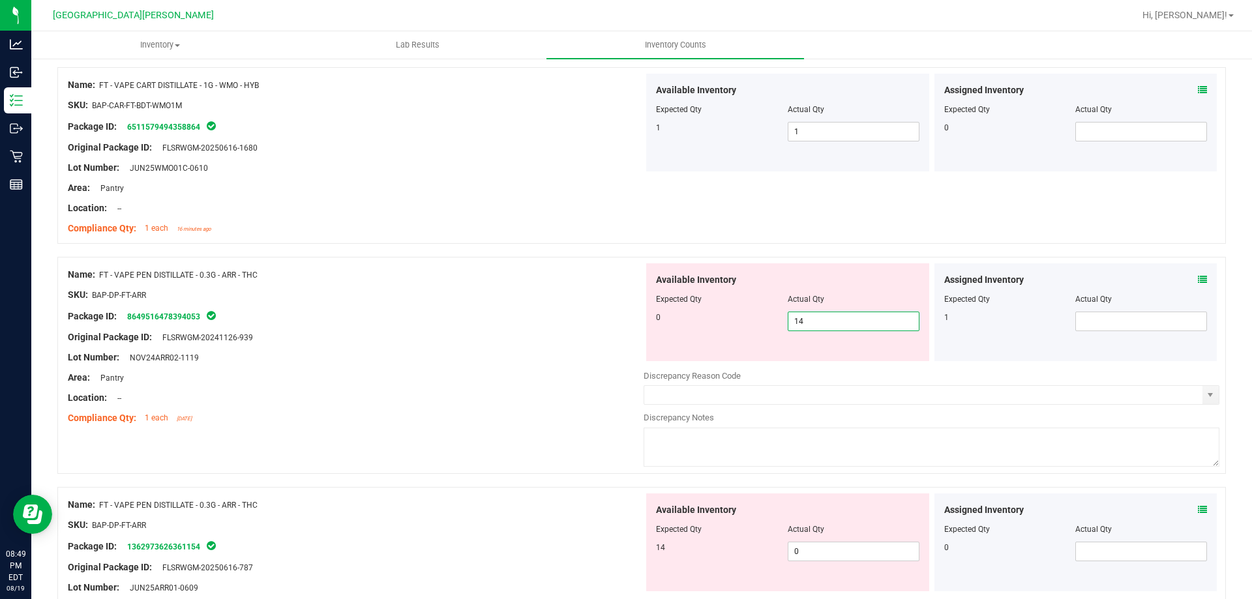
click at [827, 329] on span "14 14" at bounding box center [853, 322] width 132 height 20
type input "1"
type input "0"
click at [831, 559] on div "Available Inventory Expected Qty Actual Qty 14 0 0" at bounding box center [931, 596] width 576 height 207
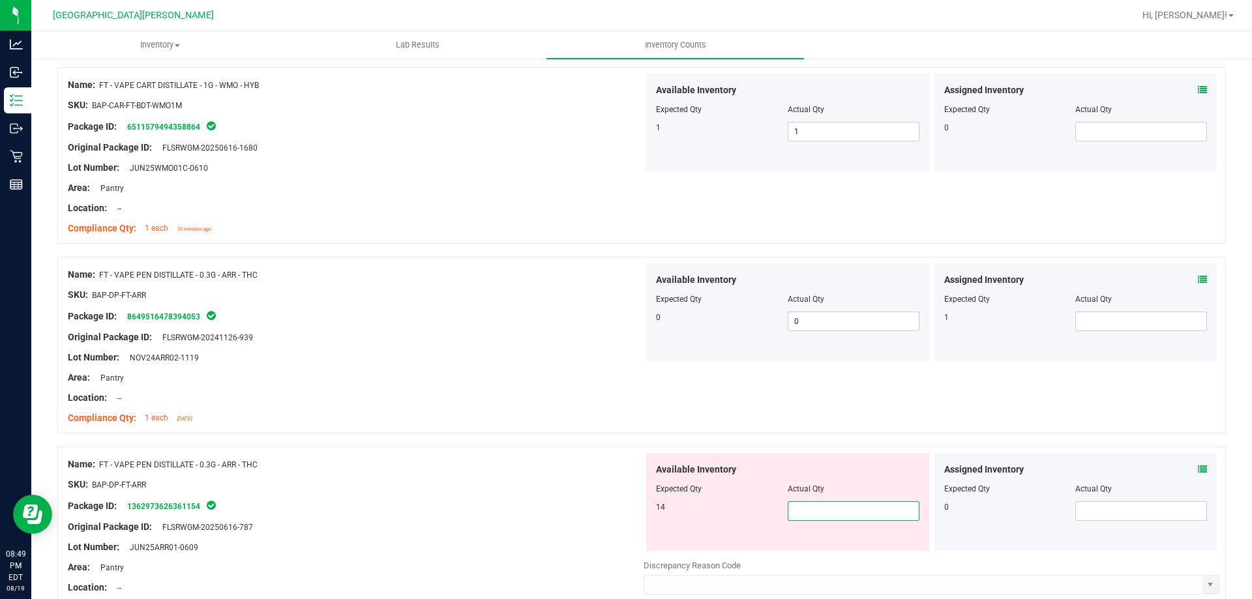
type input "4"
type input "14"
drag, startPoint x: 563, startPoint y: 515, endPoint x: 576, endPoint y: 520, distance: 14.0
click at [564, 514] on div at bounding box center [356, 517] width 576 height 7
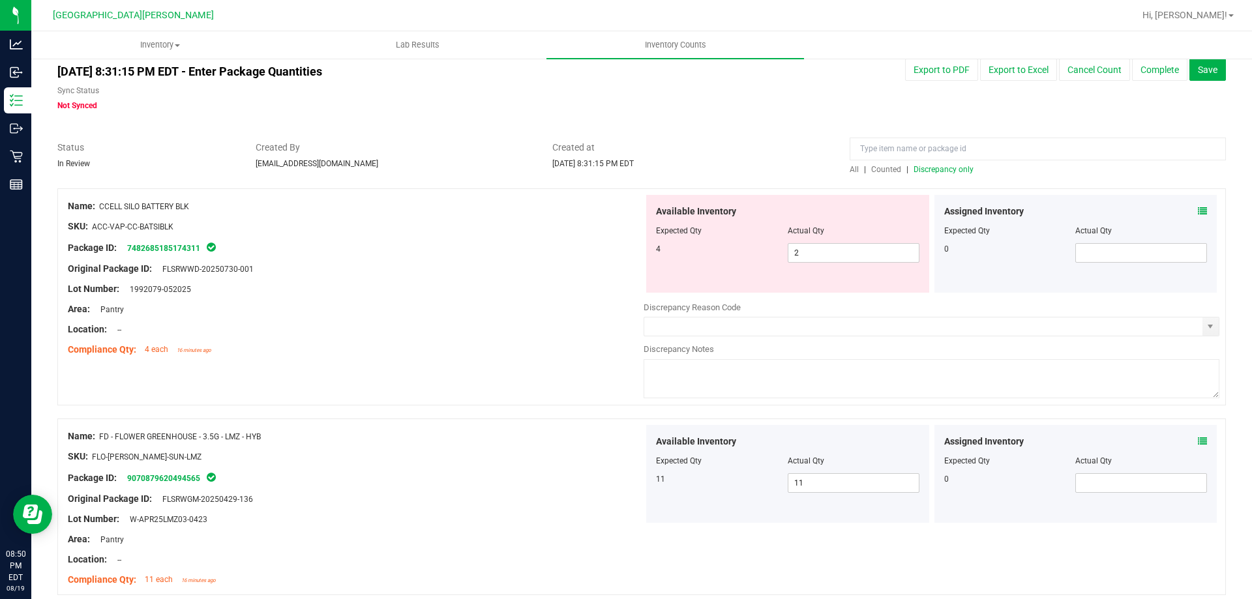
scroll to position [0, 0]
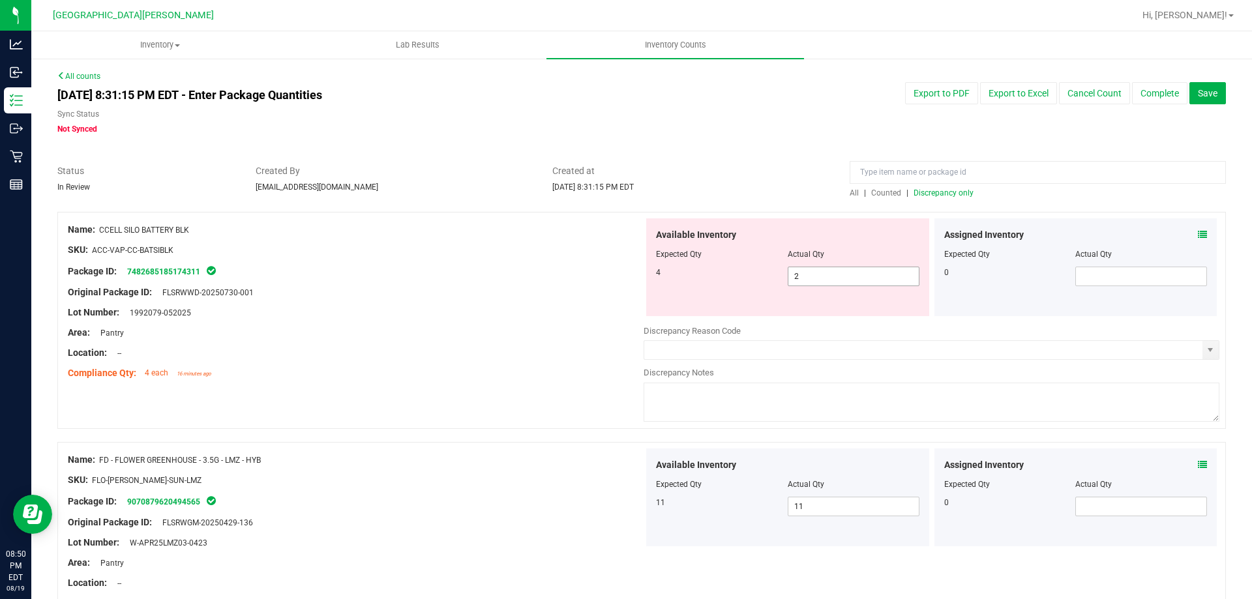
click at [836, 269] on span "2 2" at bounding box center [853, 277] width 132 height 20
type input "4"
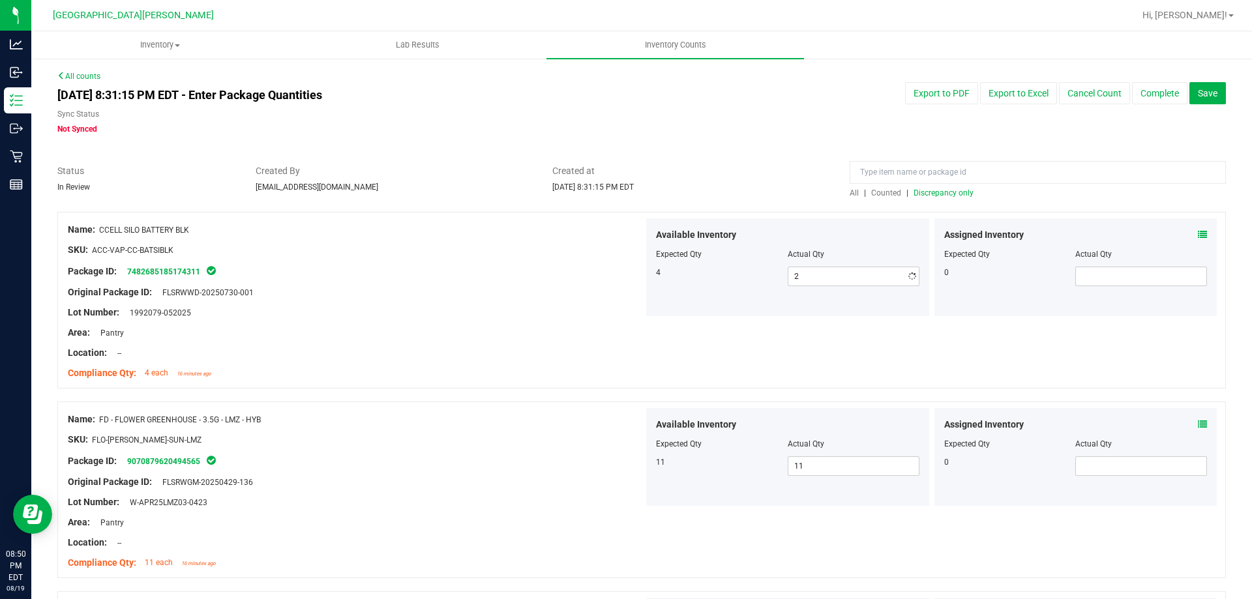
type input "4"
click at [915, 192] on span "Discrepancy only" at bounding box center [943, 192] width 60 height 9
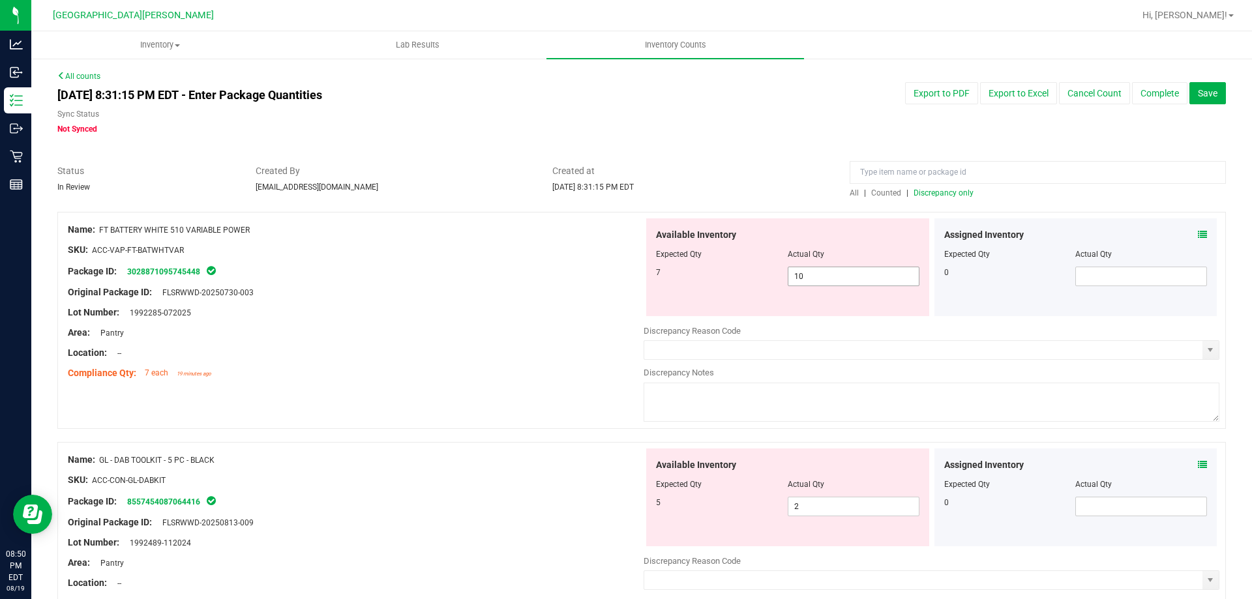
click at [837, 277] on span "10 10" at bounding box center [853, 277] width 132 height 20
type input "1"
type input "7"
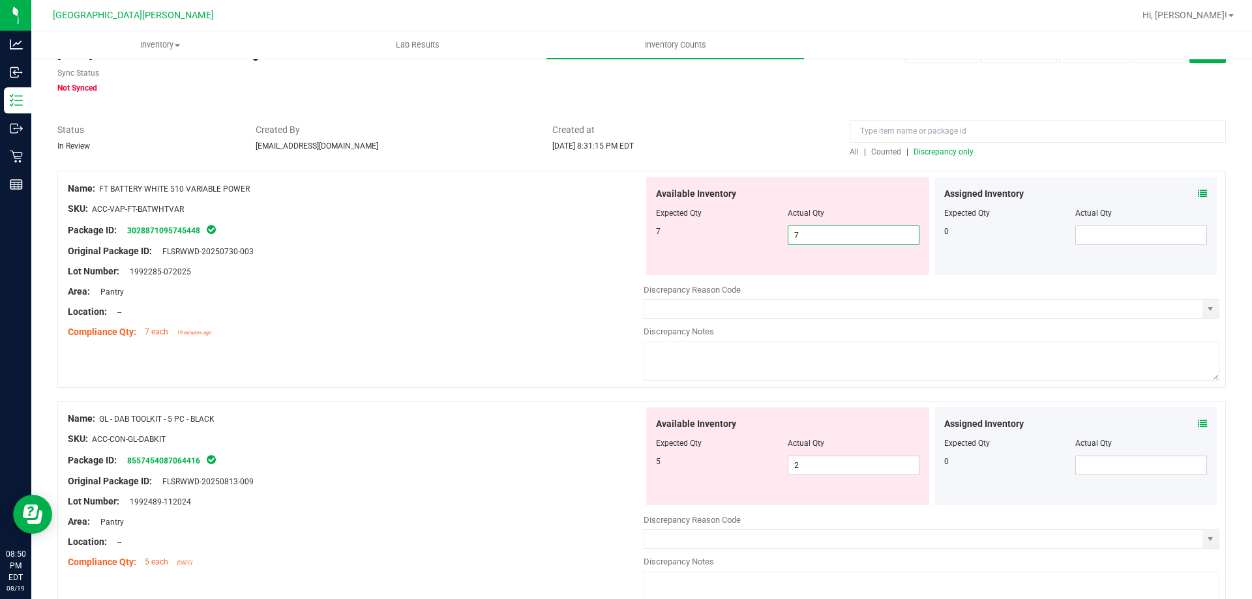
scroll to position [196, 0]
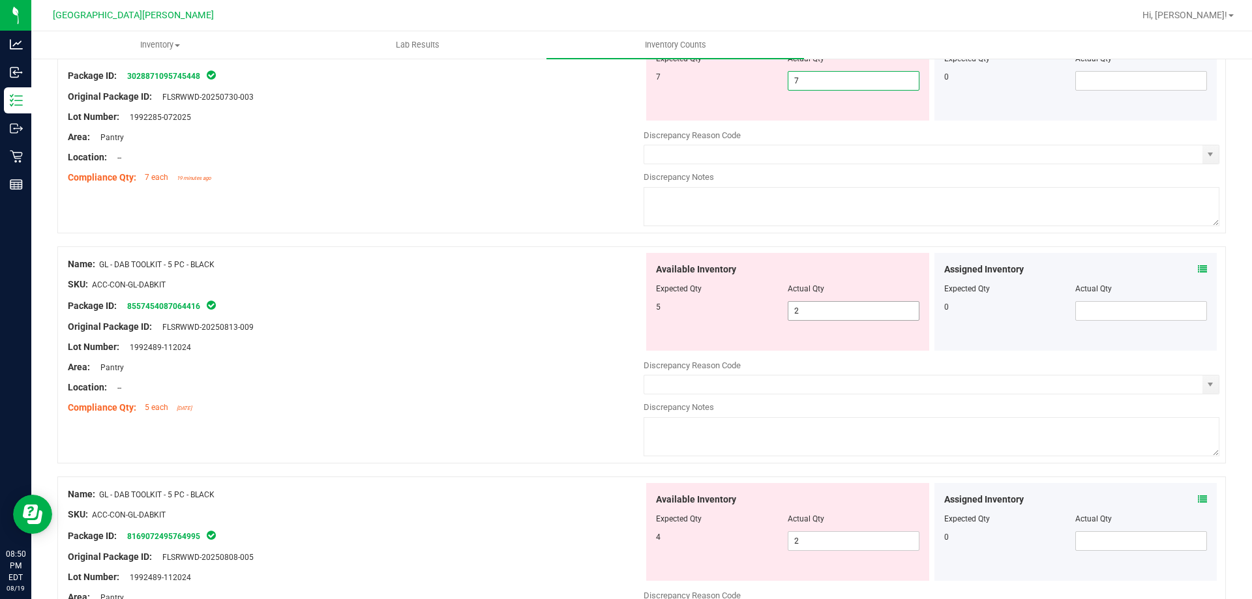
type input "7"
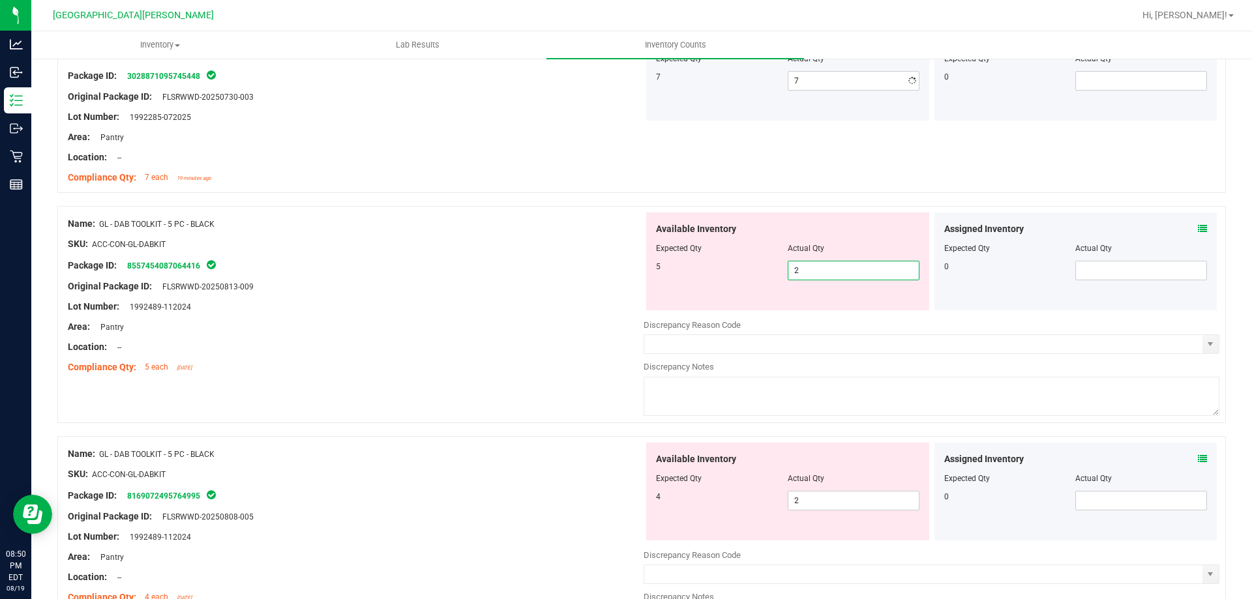
click at [810, 306] on div "Available Inventory Expected Qty Actual Qty 5 2 2" at bounding box center [787, 262] width 283 height 98
type input "5"
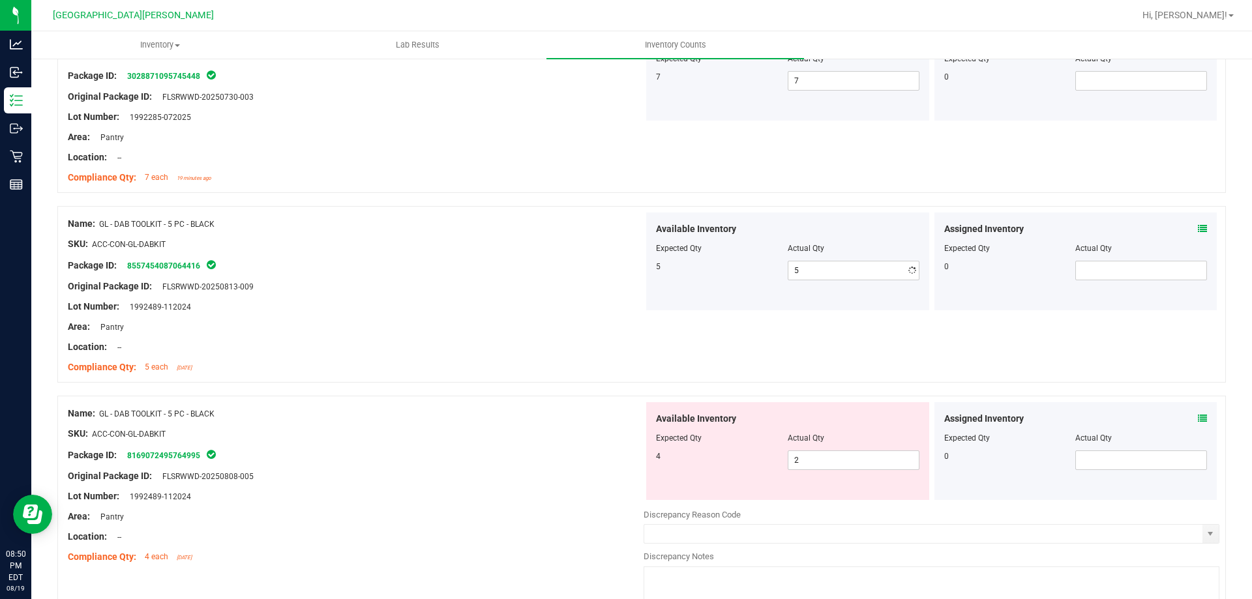
click at [803, 465] on span "2 2" at bounding box center [853, 460] width 132 height 20
type input "4"
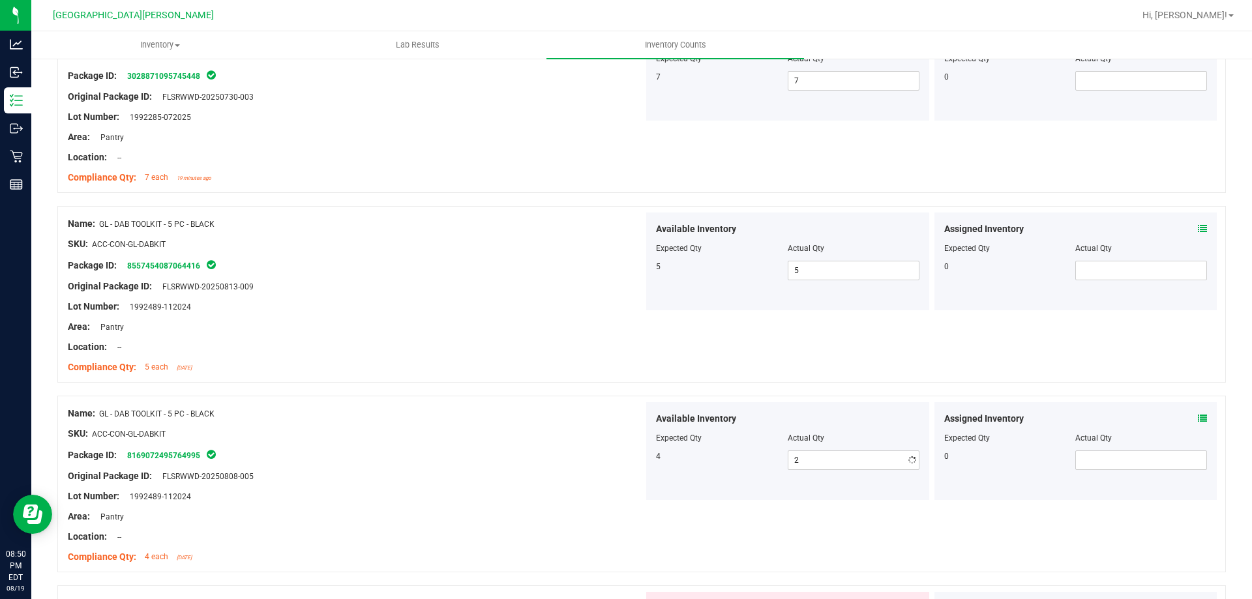
type input "4"
drag, startPoint x: 563, startPoint y: 482, endPoint x: 675, endPoint y: 460, distance: 114.3
click at [570, 482] on div "Original Package ID: FLSRWWD-20250808-005" at bounding box center [356, 476] width 576 height 14
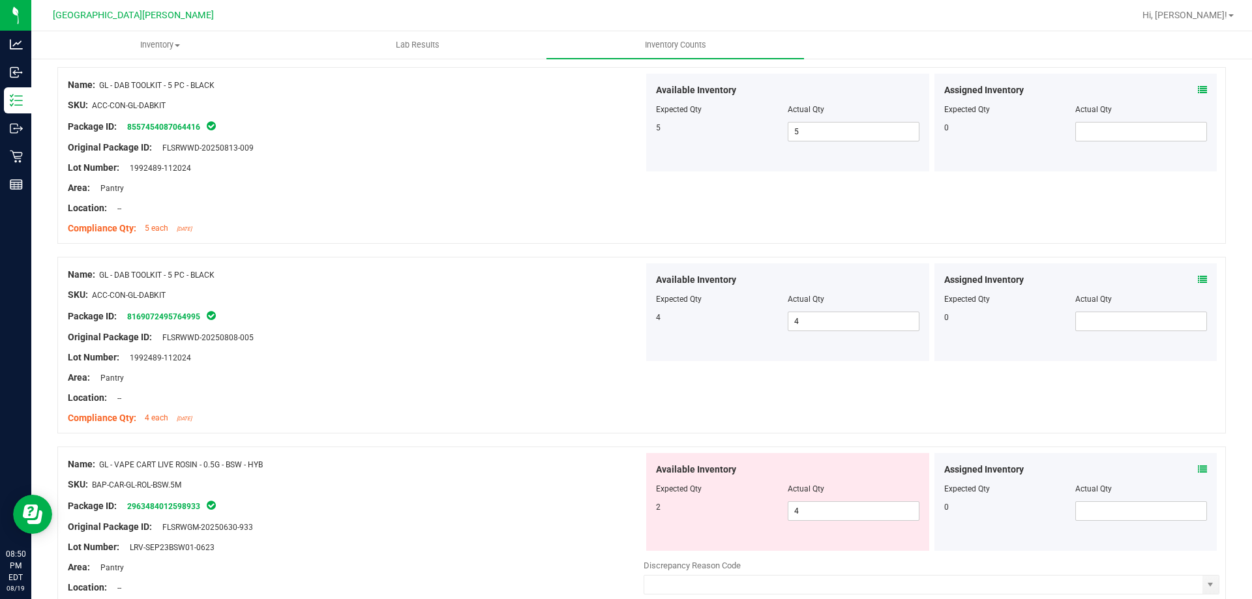
scroll to position [522, 0]
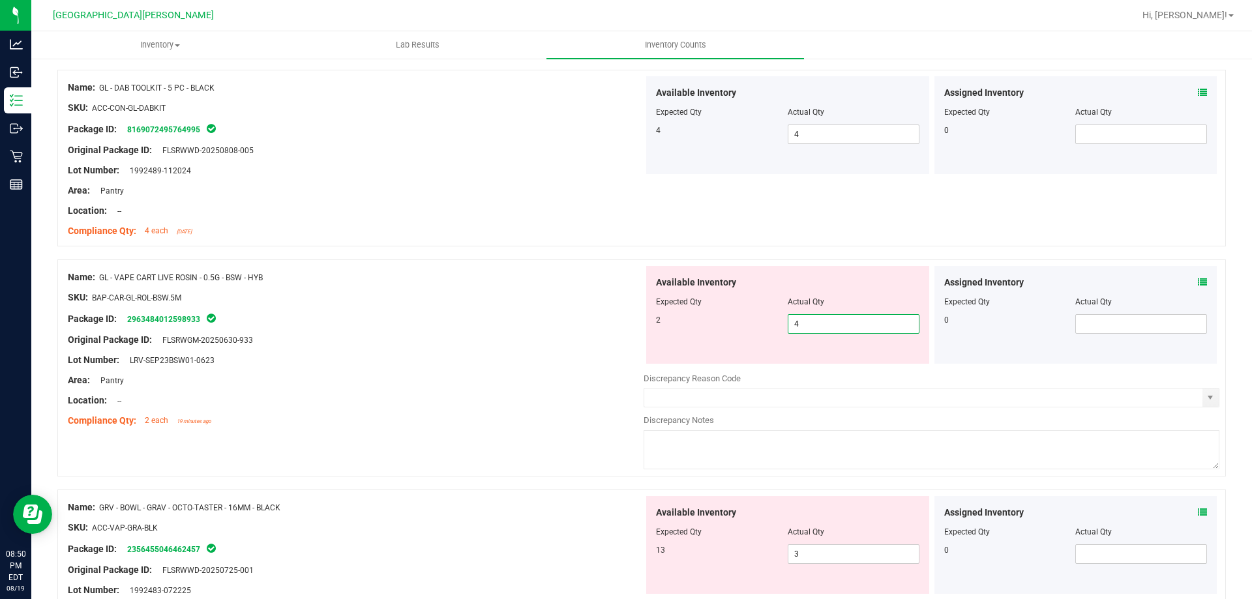
click at [821, 327] on span "4 4" at bounding box center [853, 324] width 132 height 20
type input "2"
click at [445, 446] on div "Name: GL - VAPE CART LIVE ROSIN - 0.5G - BSW - HYB SKU: BAP-CAR-GL-ROL-BSW.5M P…" at bounding box center [641, 374] width 1168 height 230
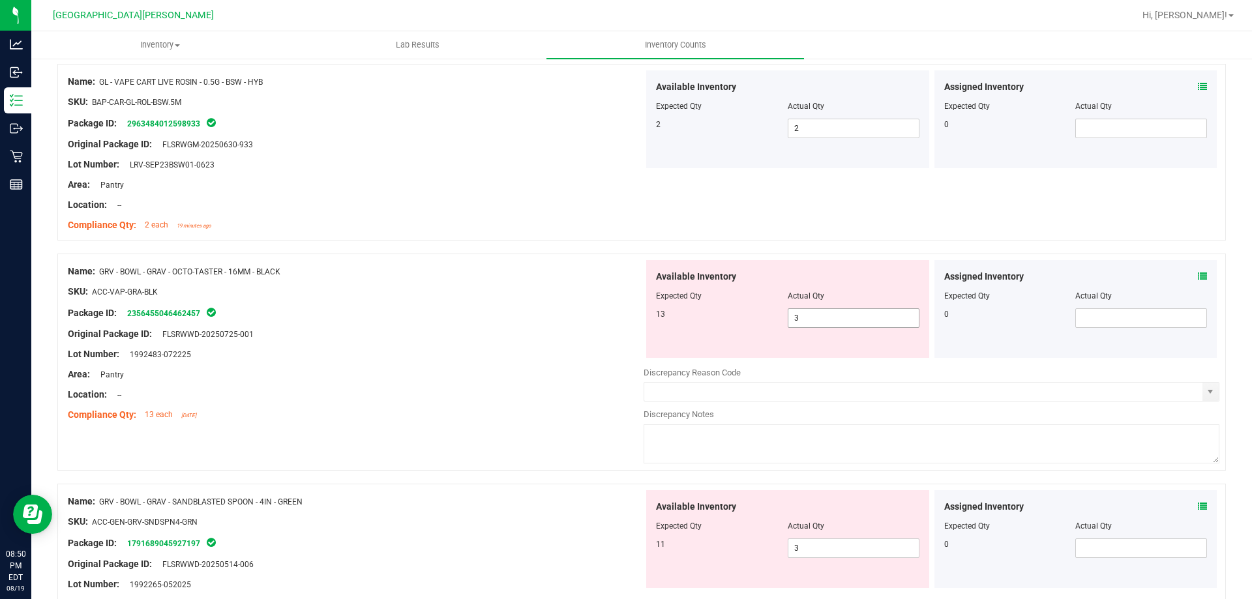
click at [836, 319] on span "3 3" at bounding box center [853, 318] width 132 height 20
type input "13"
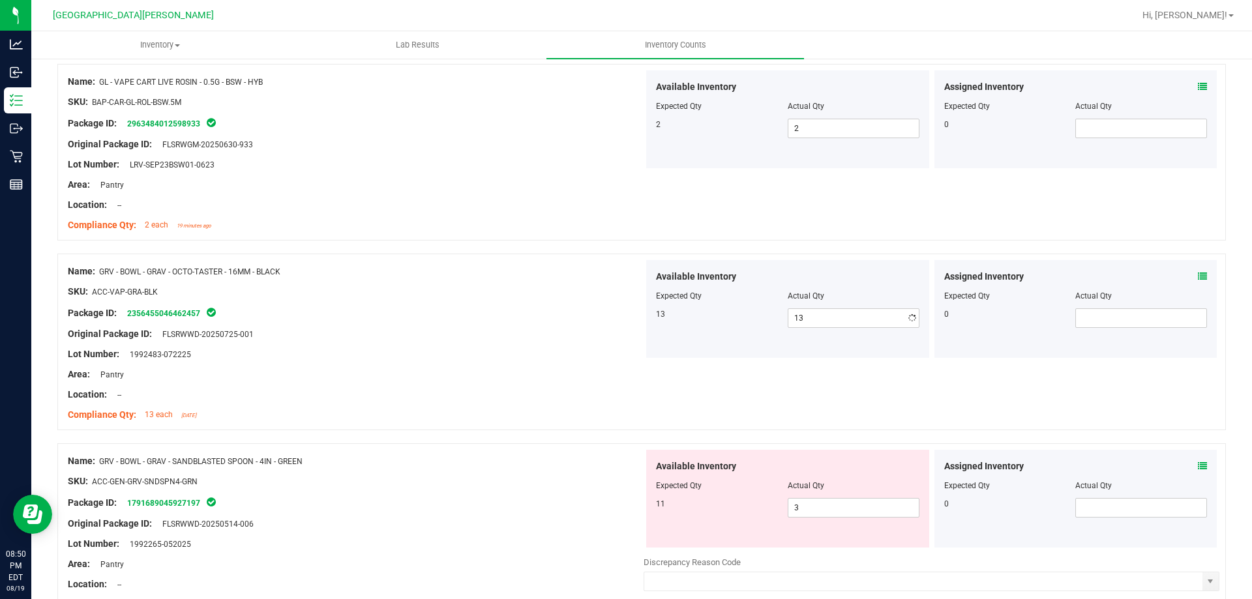
click at [468, 391] on div "Location: --" at bounding box center [356, 395] width 576 height 14
click at [800, 512] on span "3 3" at bounding box center [853, 508] width 132 height 20
type input "11"
click at [589, 499] on div "Package ID: 1791689045927197" at bounding box center [356, 503] width 576 height 16
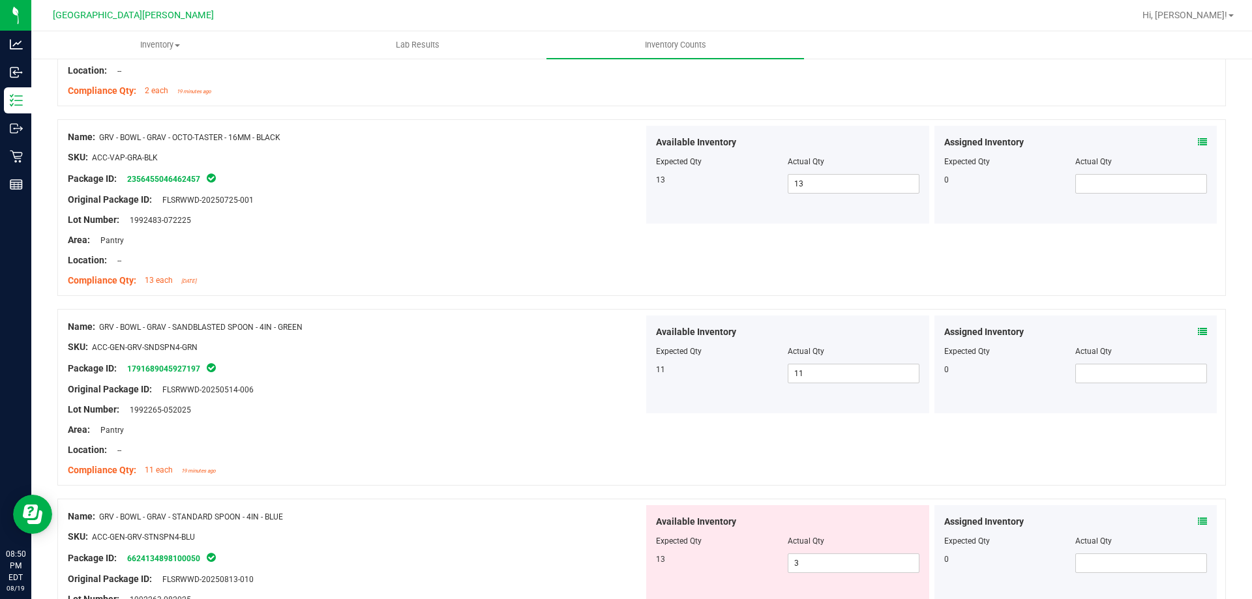
scroll to position [913, 0]
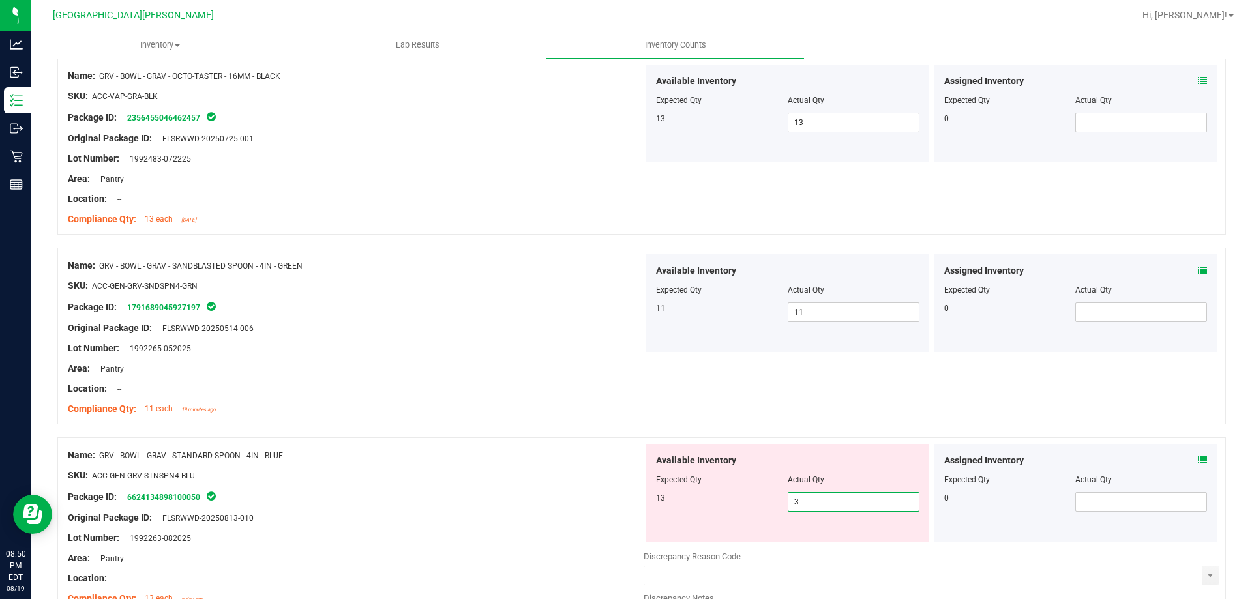
click at [833, 507] on span "3 3" at bounding box center [853, 502] width 132 height 20
type input "13"
click at [542, 507] on div at bounding box center [356, 508] width 576 height 7
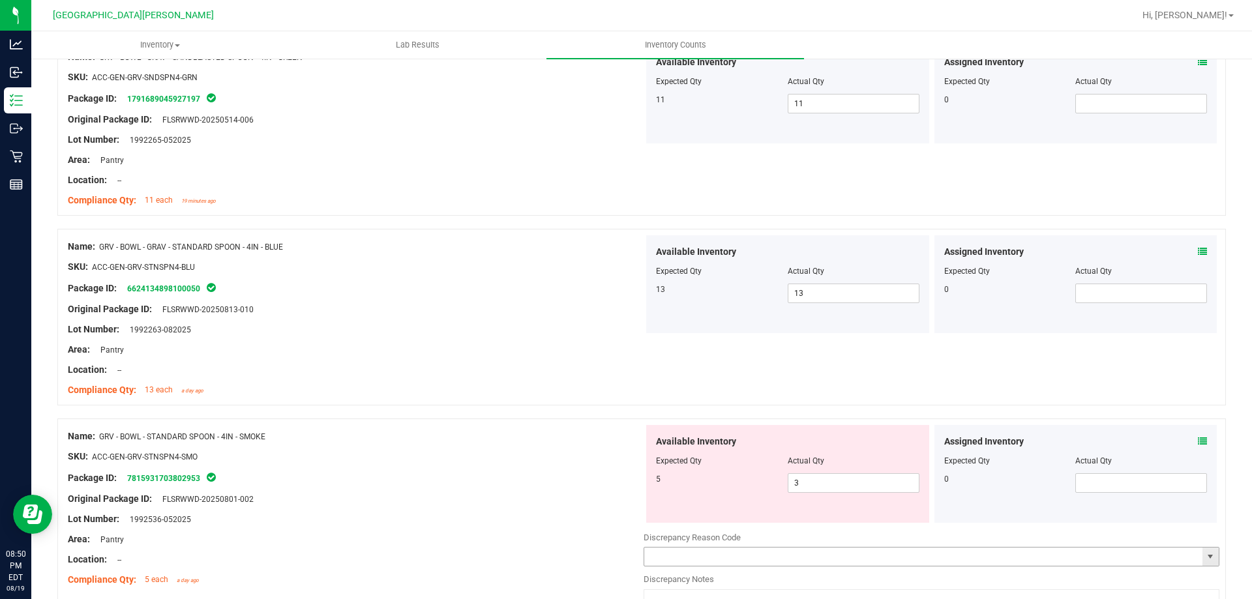
scroll to position [1239, 0]
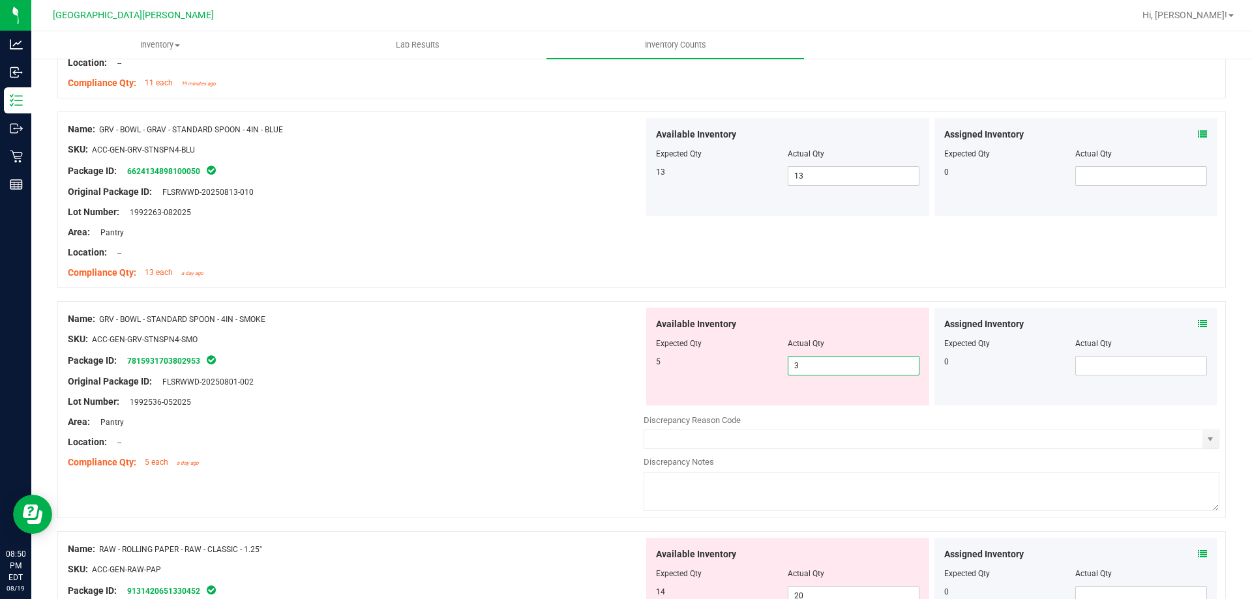
click at [825, 370] on span "3 3" at bounding box center [853, 366] width 132 height 20
type input "5"
click at [594, 420] on div "Area: Pantry" at bounding box center [356, 422] width 576 height 14
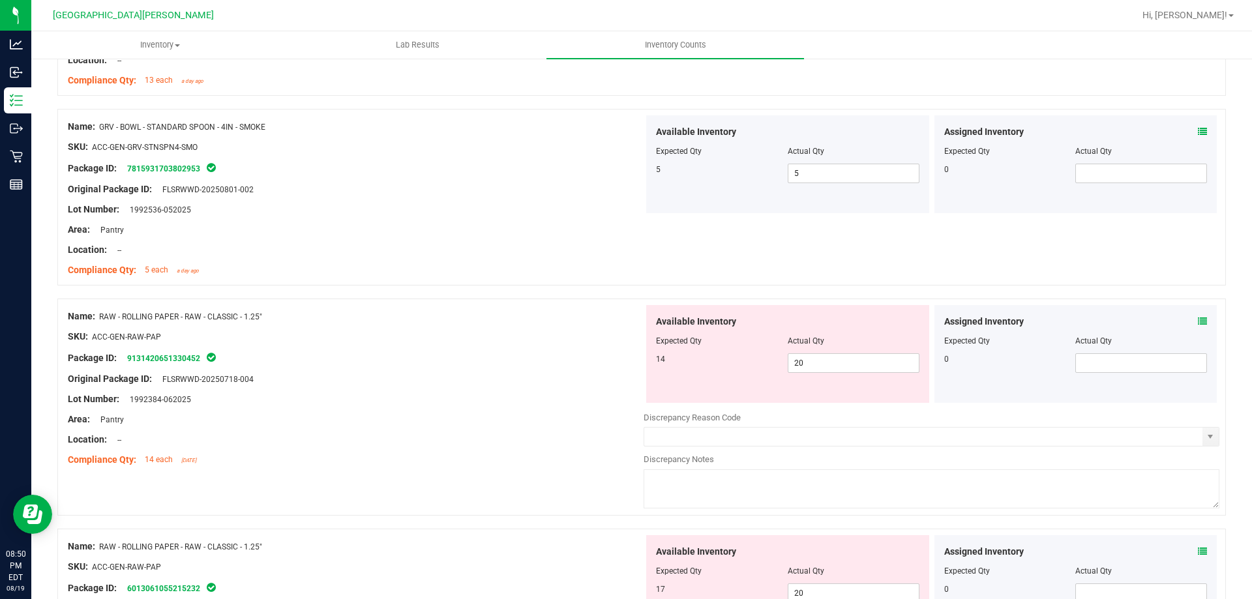
scroll to position [1499, 0]
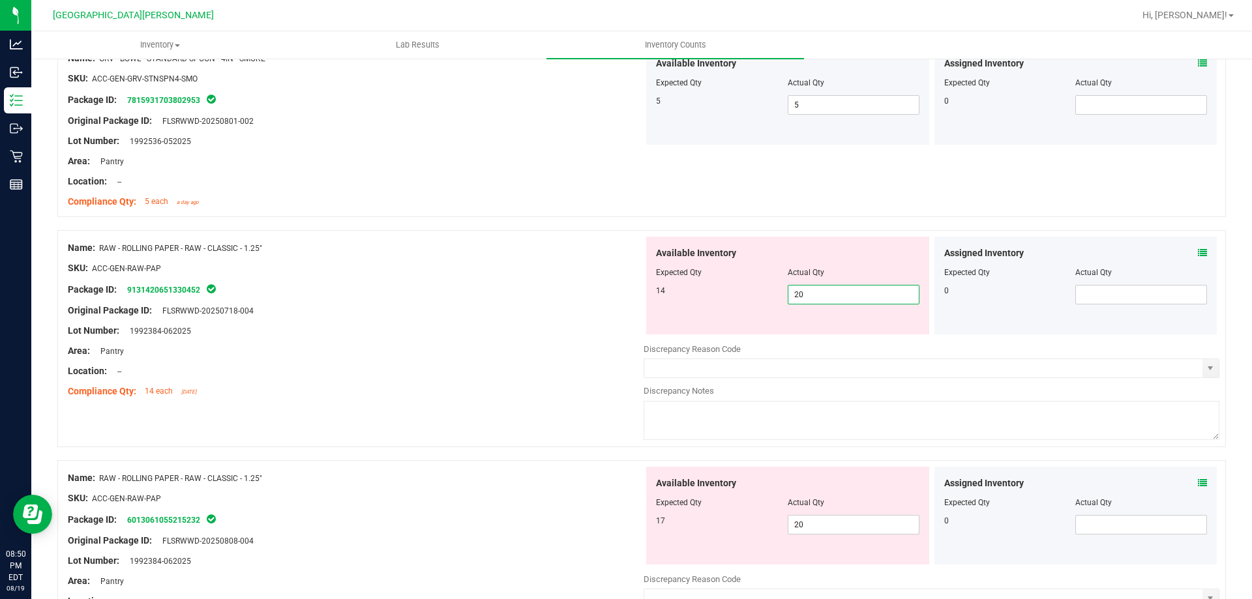
click at [808, 289] on span "20 20" at bounding box center [853, 295] width 132 height 20
type input "2"
type input "14"
click at [804, 525] on div "Available Inventory Expected Qty Actual Qty 17 20 20" at bounding box center [931, 570] width 576 height 207
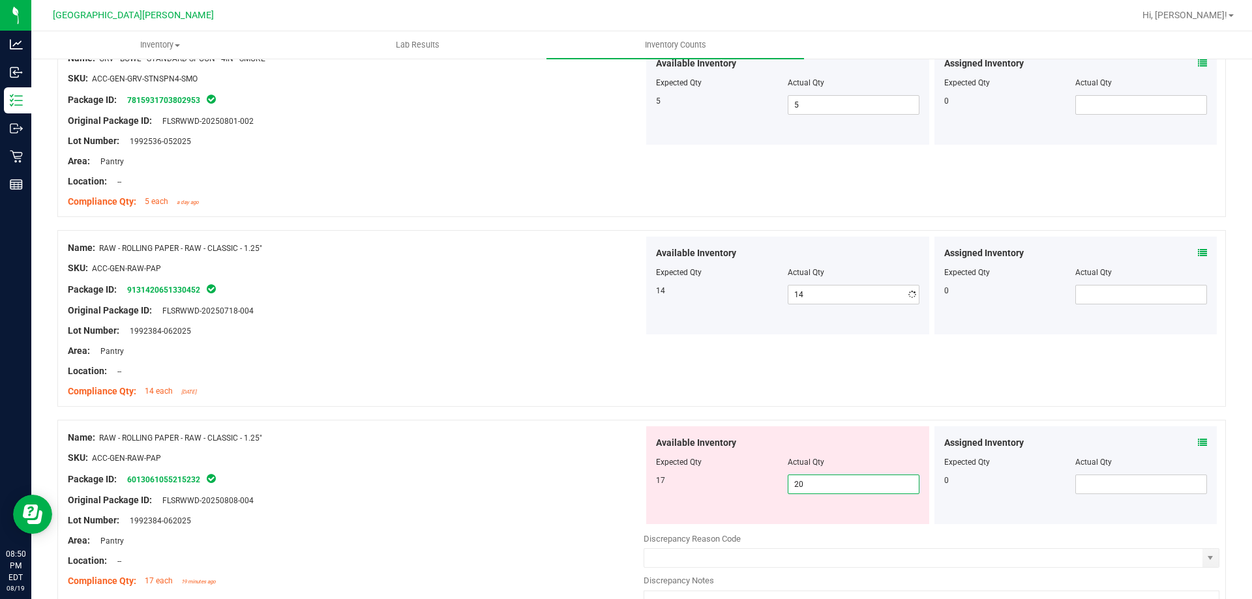
type input "2"
type input "17"
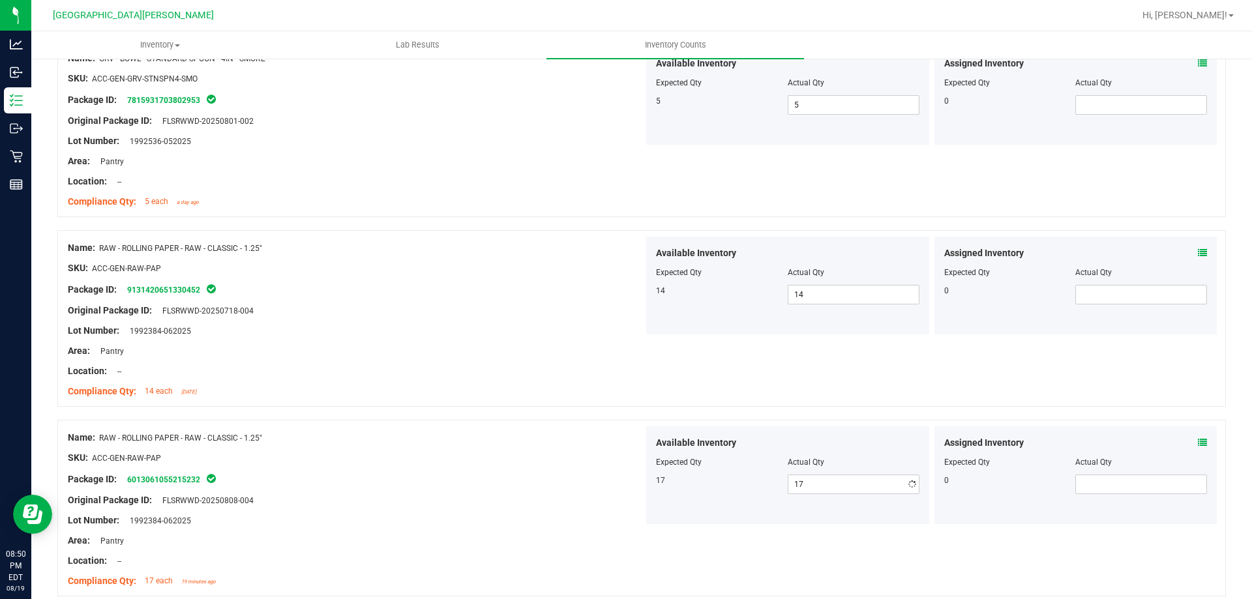
drag, startPoint x: 394, startPoint y: 442, endPoint x: 608, endPoint y: 424, distance: 214.6
click at [399, 441] on div "Name: RAW - ROLLING PAPER - RAW - CLASSIC - 1.25"" at bounding box center [356, 438] width 576 height 14
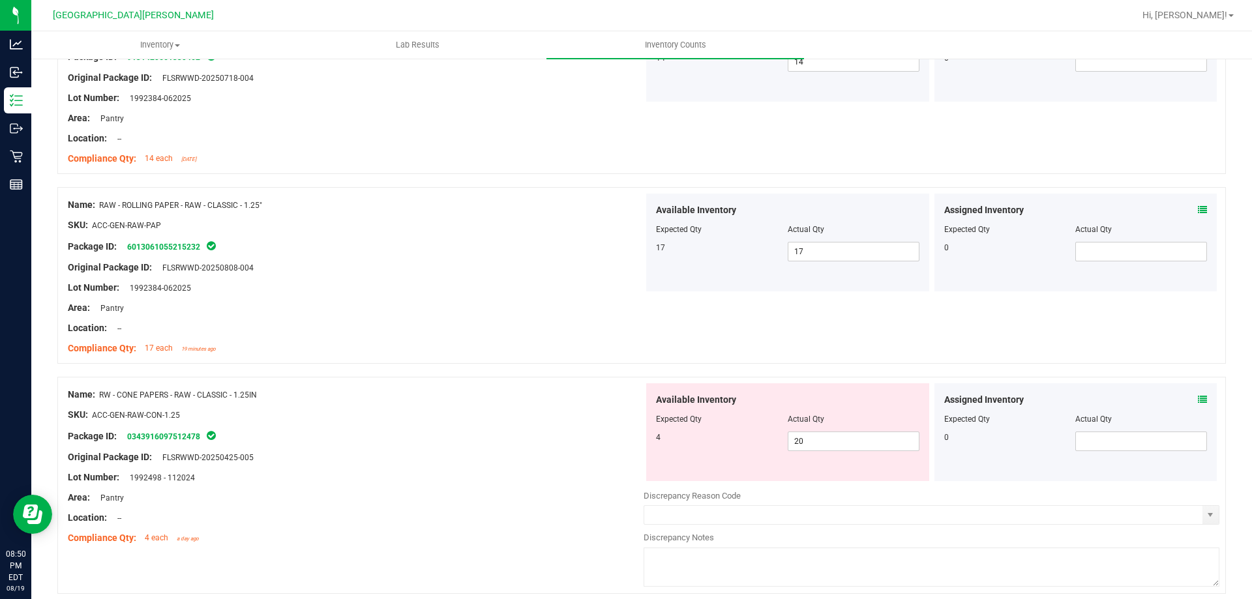
scroll to position [1825, 0]
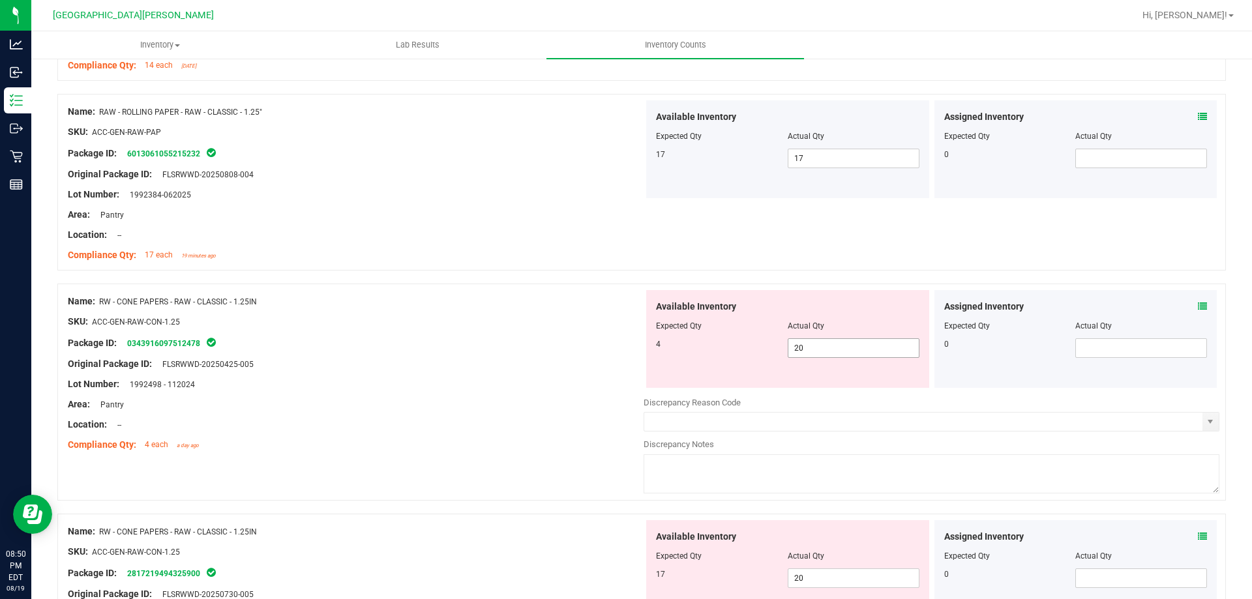
click at [807, 342] on span "20 20" at bounding box center [853, 348] width 132 height 20
type input "2"
type input "4"
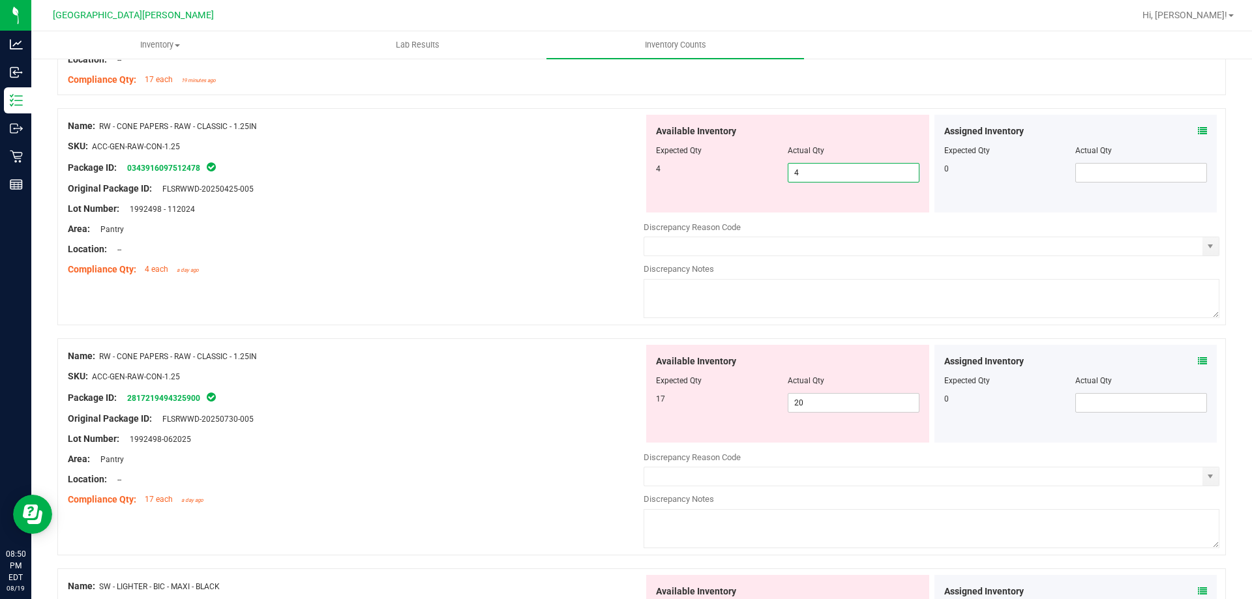
scroll to position [2021, 0]
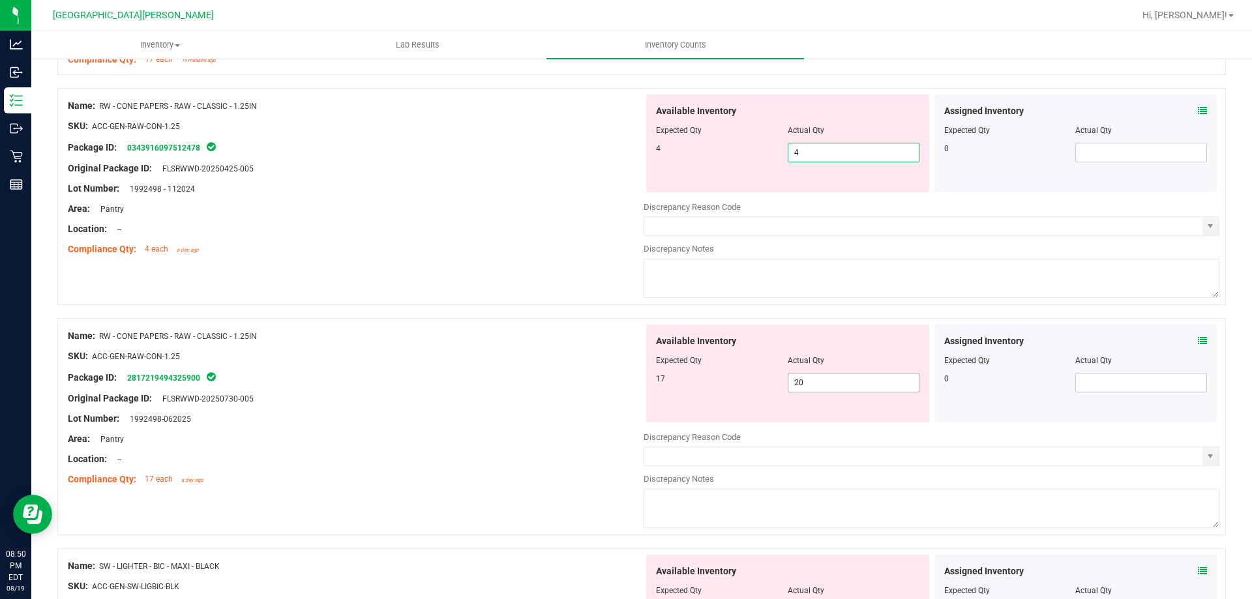
type input "4"
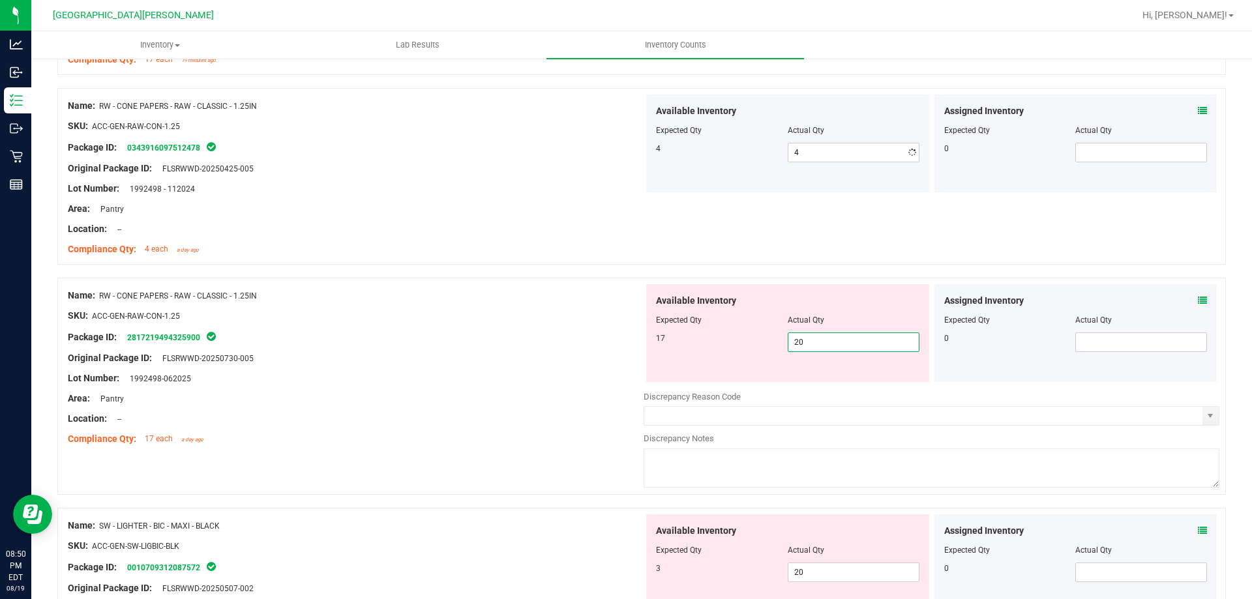
click at [808, 385] on div "Available Inventory Expected Qty Actual Qty 17 20 20" at bounding box center [931, 387] width 576 height 207
type input "2"
type input "17"
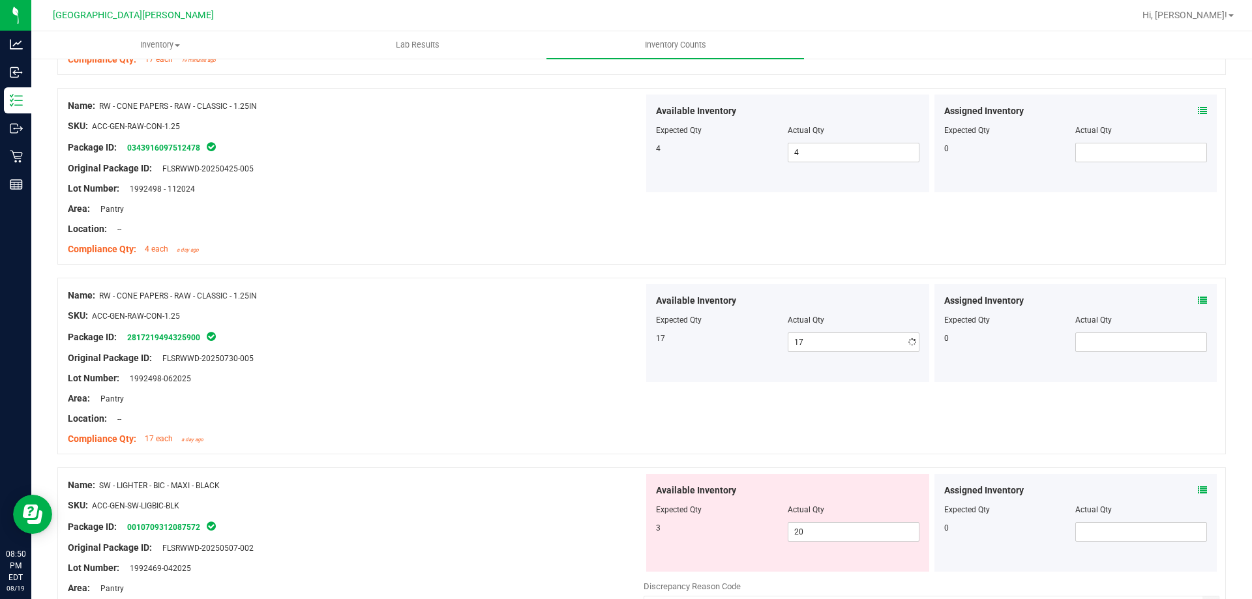
click at [465, 396] on div "Area: Pantry" at bounding box center [356, 399] width 576 height 14
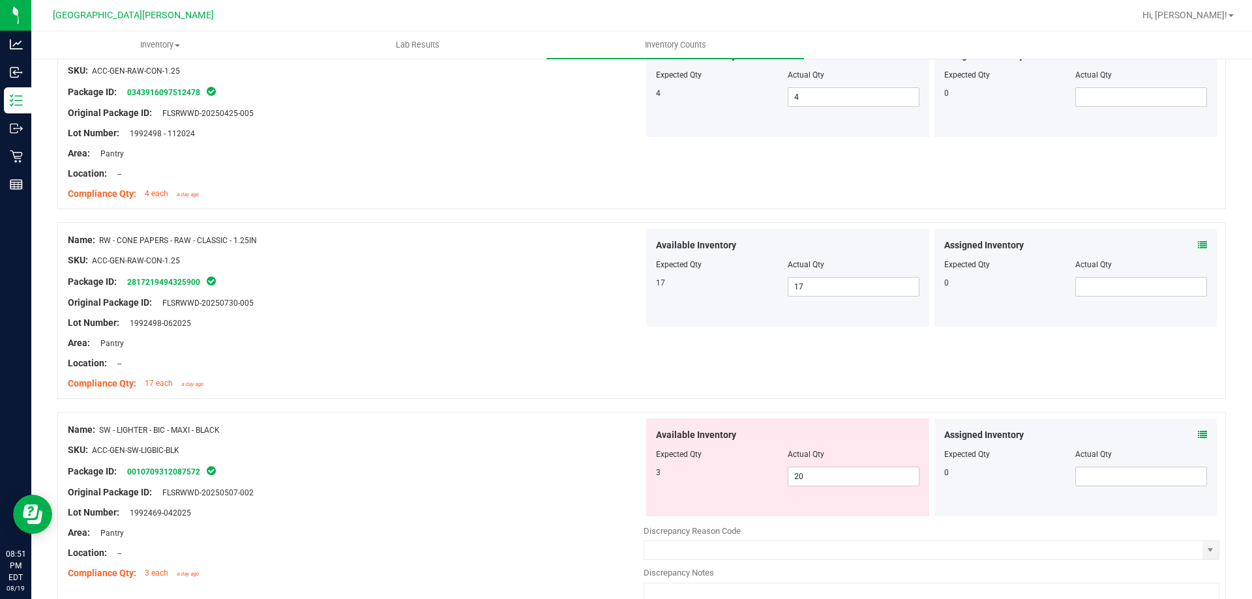
scroll to position [2216, 0]
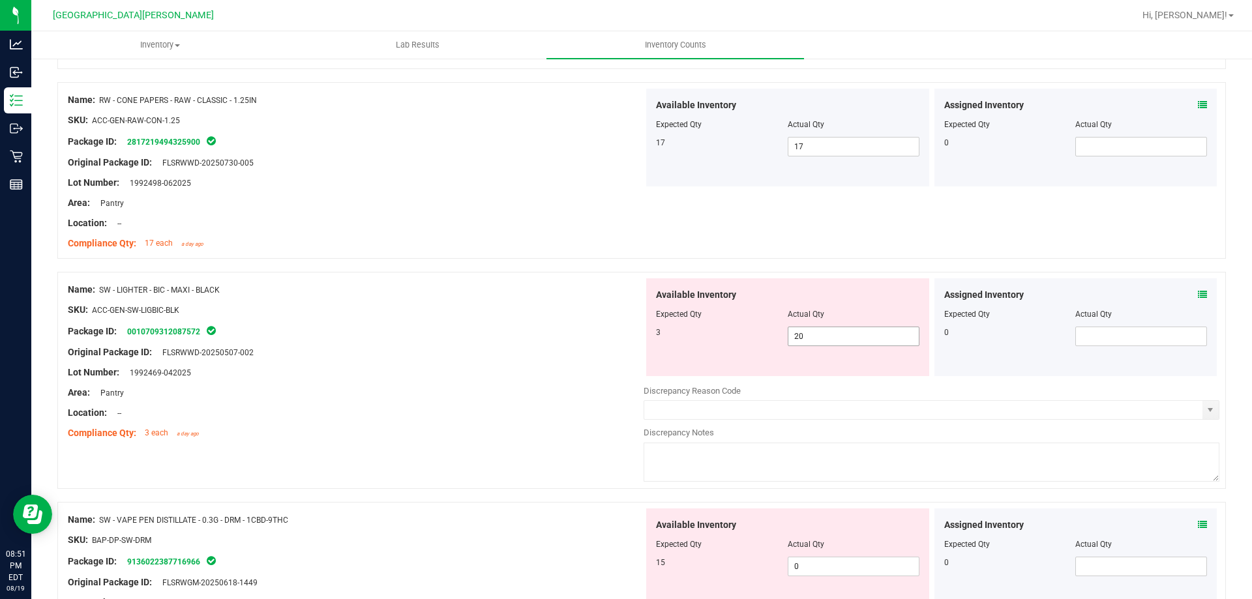
click at [808, 341] on span "20 20" at bounding box center [853, 337] width 132 height 20
type input "2"
type input "3"
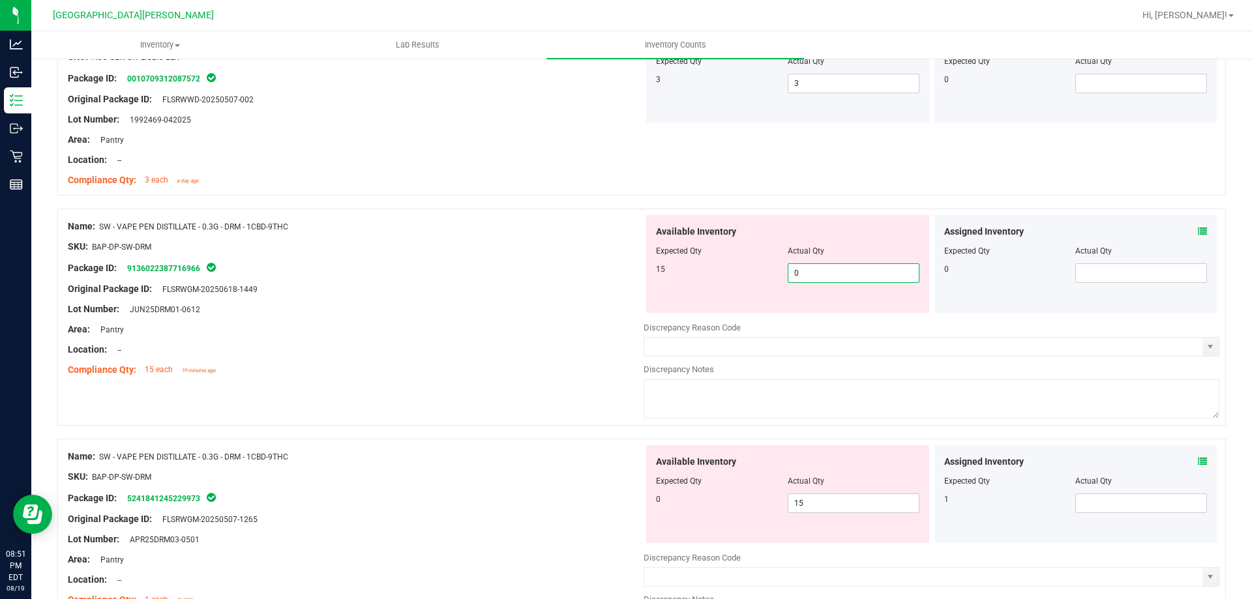
scroll to position [2477, 0]
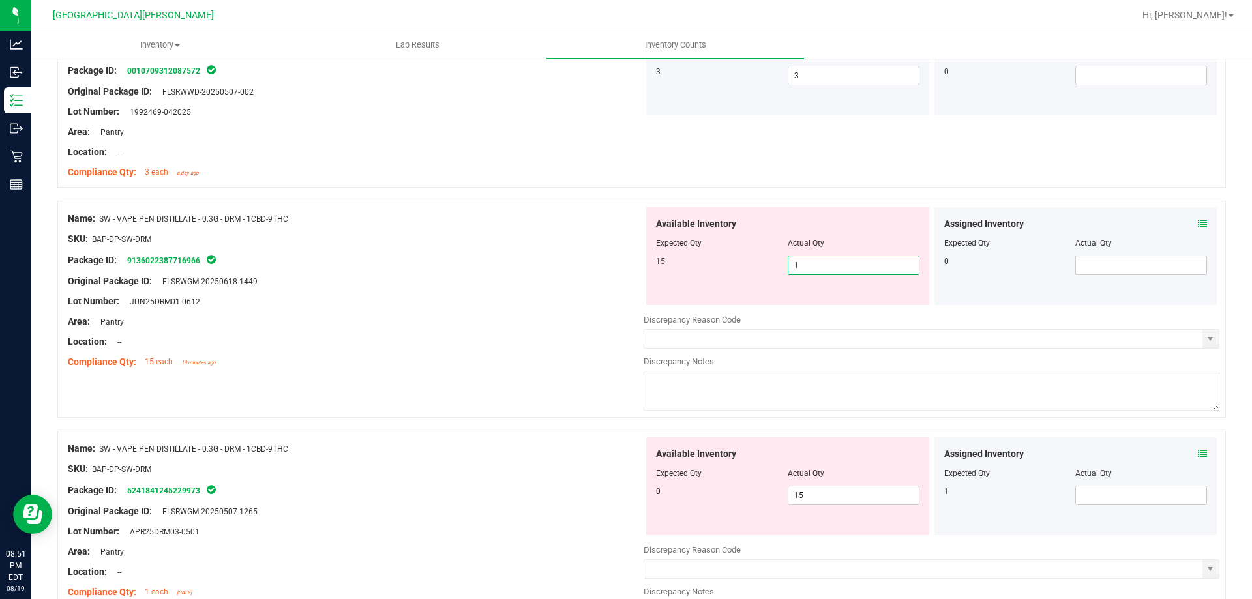
type input "15"
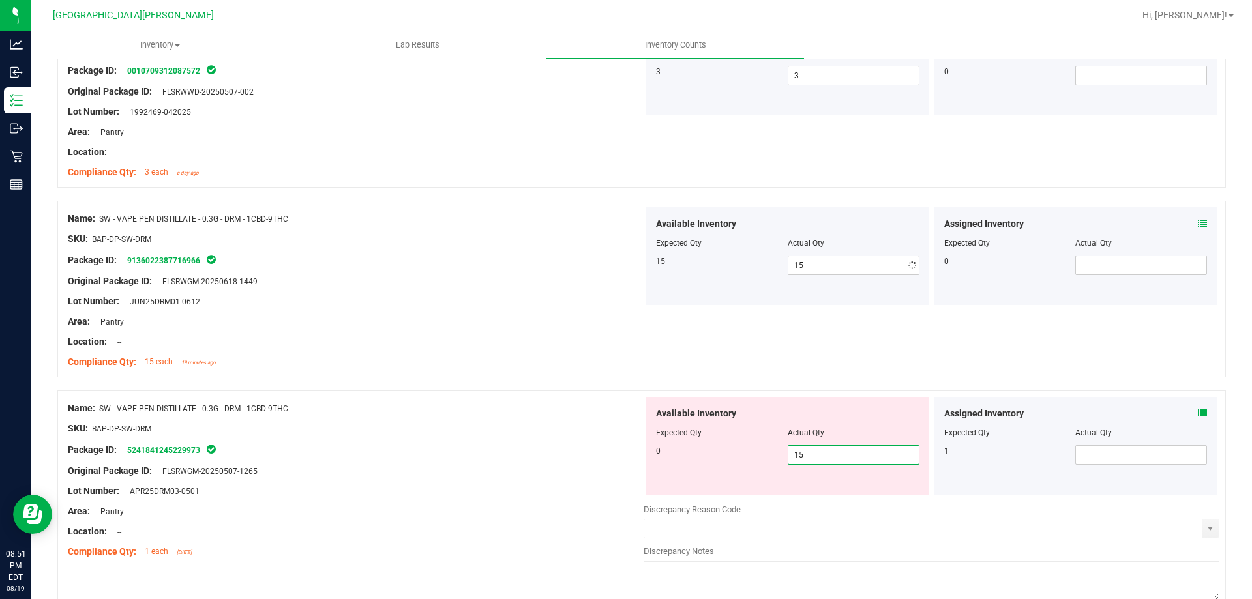
click at [809, 488] on div "Available Inventory Expected Qty Actual Qty 0 15 15" at bounding box center [787, 446] width 283 height 98
type input "1"
type input "0"
drag, startPoint x: 447, startPoint y: 448, endPoint x: 467, endPoint y: 433, distance: 25.7
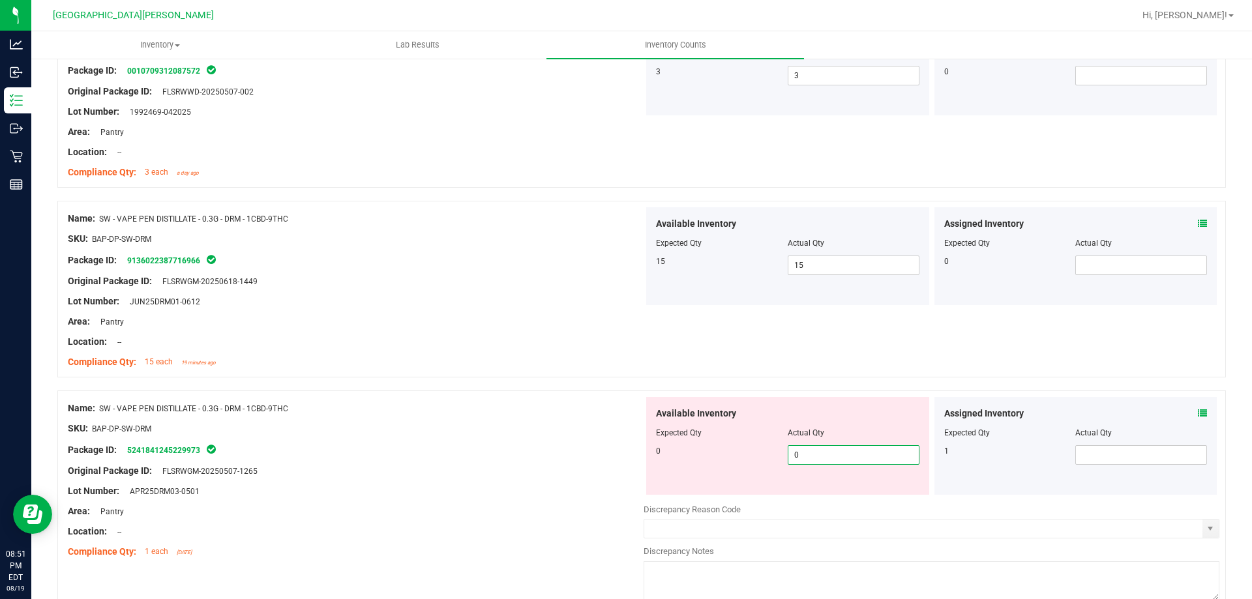
click at [450, 448] on div "Package ID: 5241841245229973" at bounding box center [356, 450] width 576 height 16
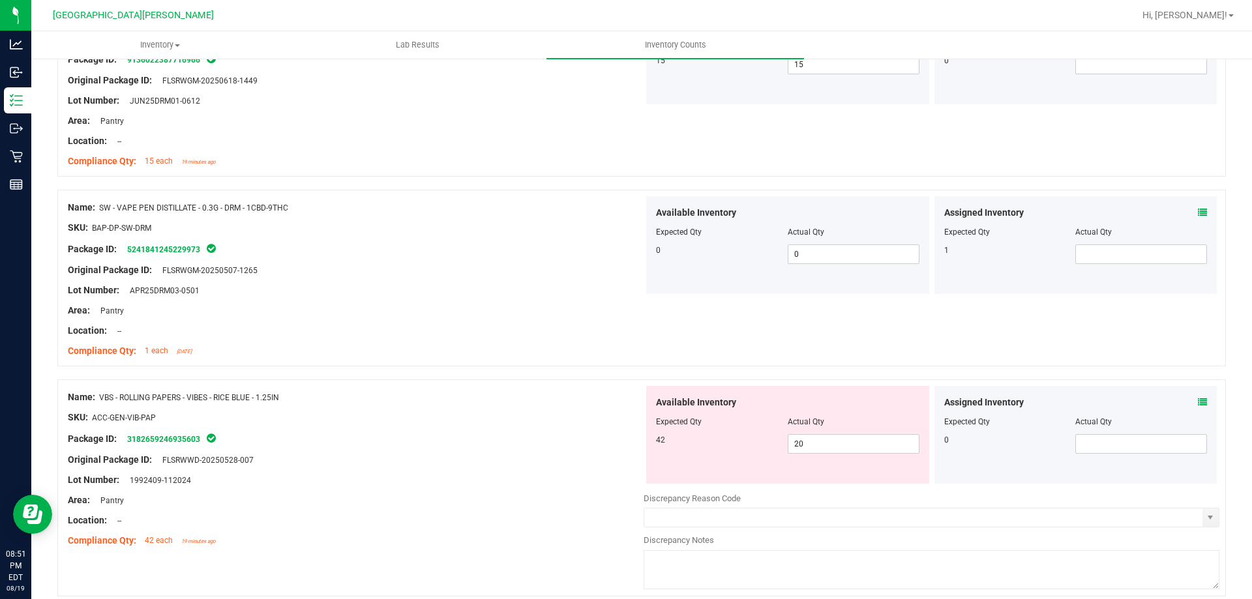
scroll to position [2803, 0]
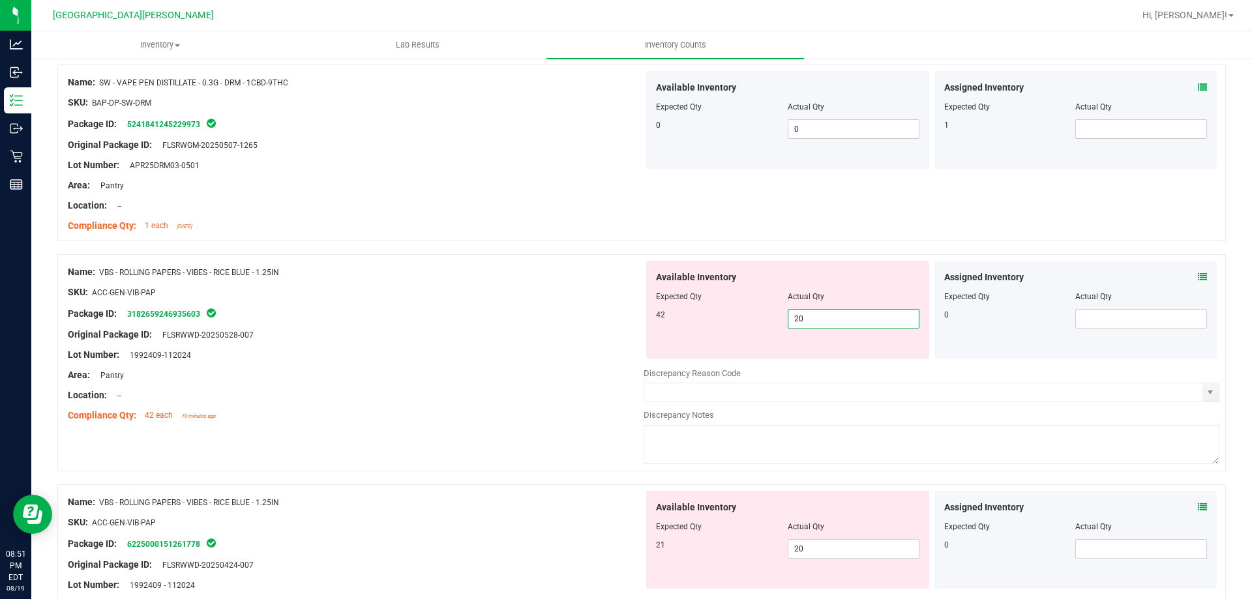
click at [804, 315] on span "20 20" at bounding box center [853, 319] width 132 height 20
type input "2"
type input "42"
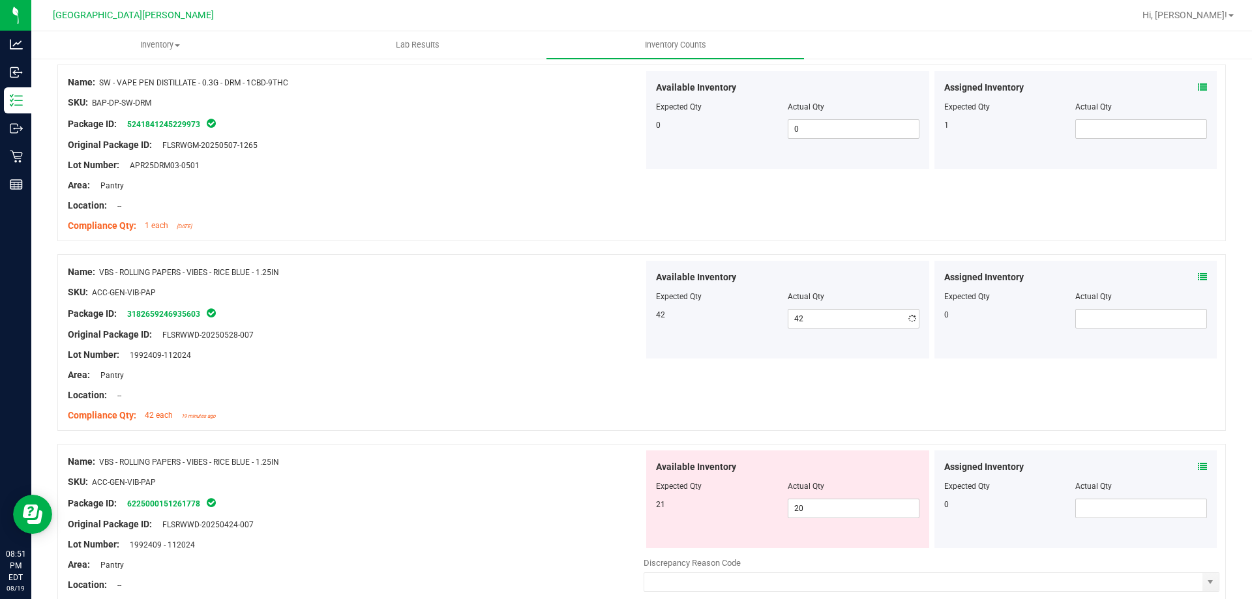
click at [602, 376] on div "Area: Pantry" at bounding box center [356, 375] width 576 height 14
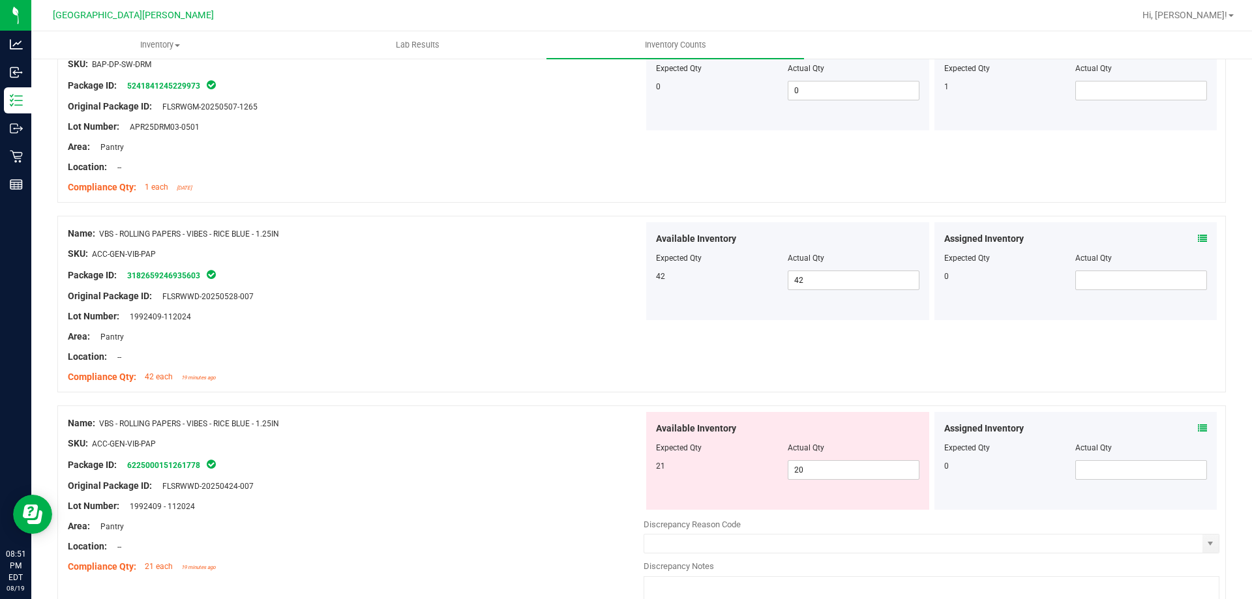
scroll to position [2922, 0]
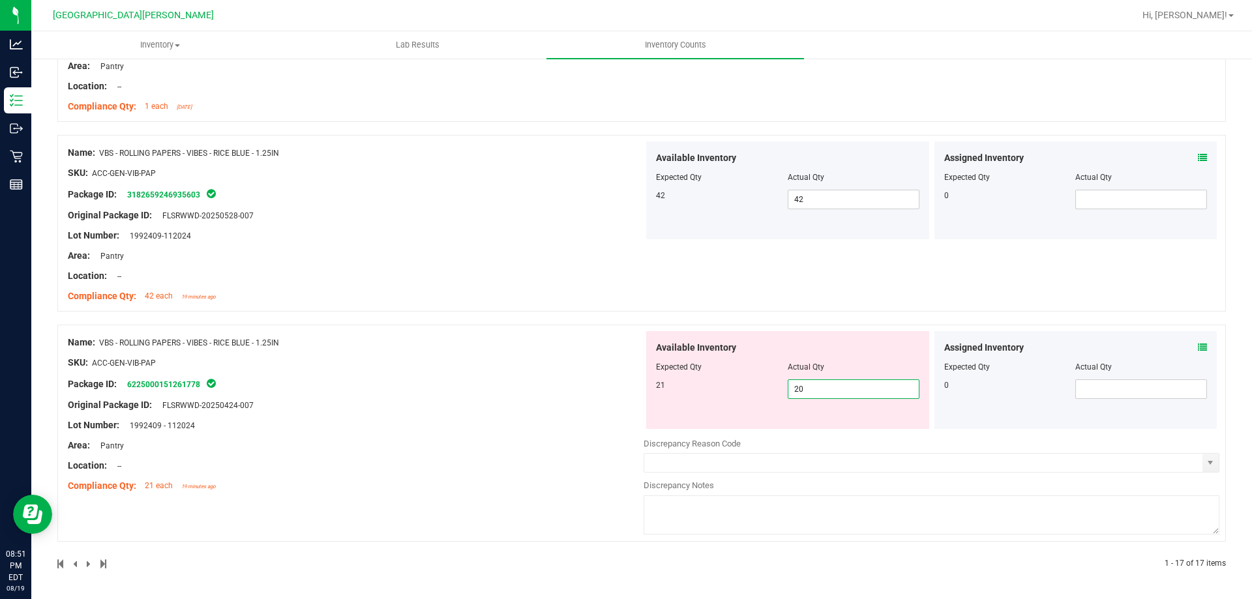
click at [807, 394] on span "20 20" at bounding box center [853, 389] width 132 height 20
type input "21"
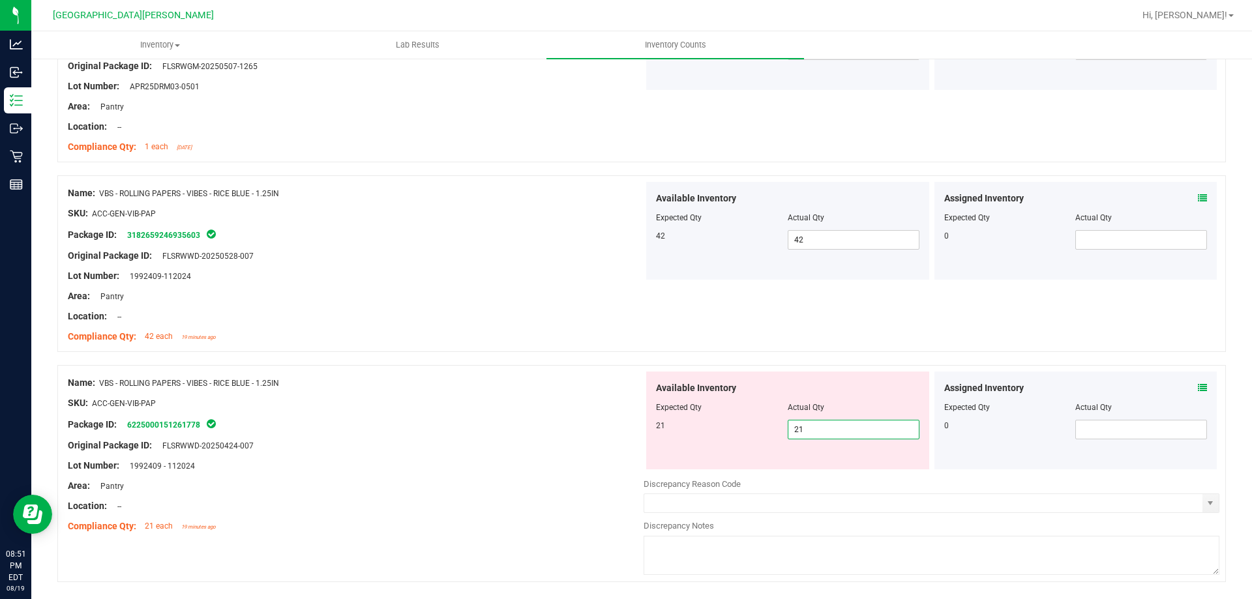
drag, startPoint x: 475, startPoint y: 488, endPoint x: 495, endPoint y: 477, distance: 23.0
click at [492, 480] on div "Name: VBS - ROLLING PAPERS - VIBES - RICE BLUE - 1.25IN SKU: ACC-GEN-VIB-PAP Pa…" at bounding box center [356, 455] width 576 height 166
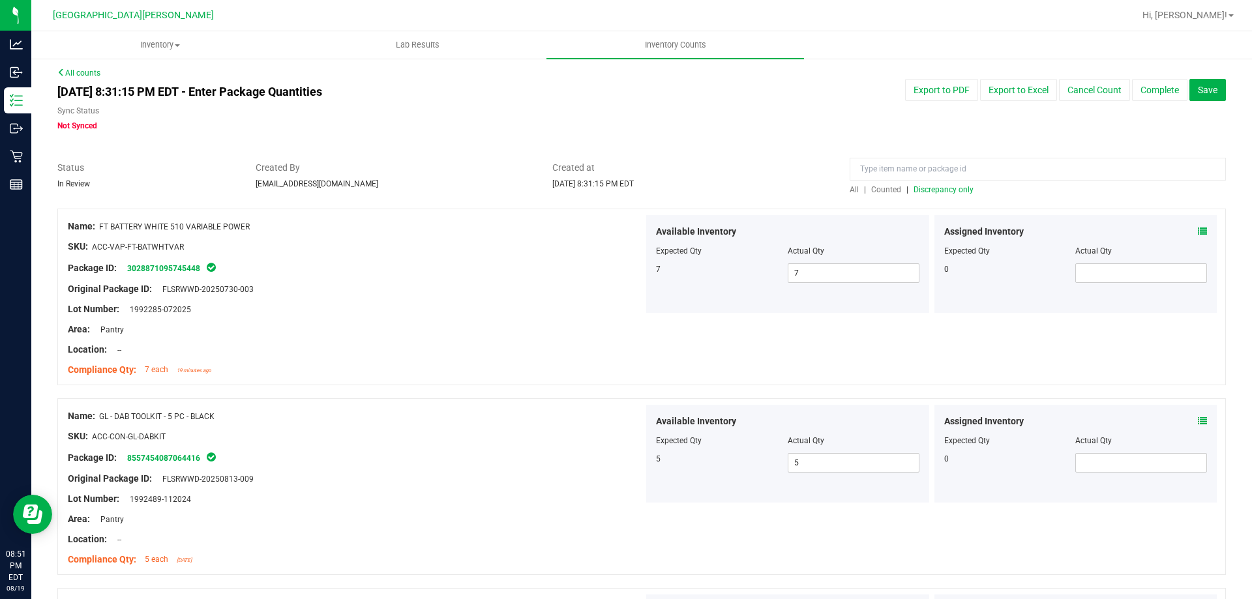
scroll to position [0, 0]
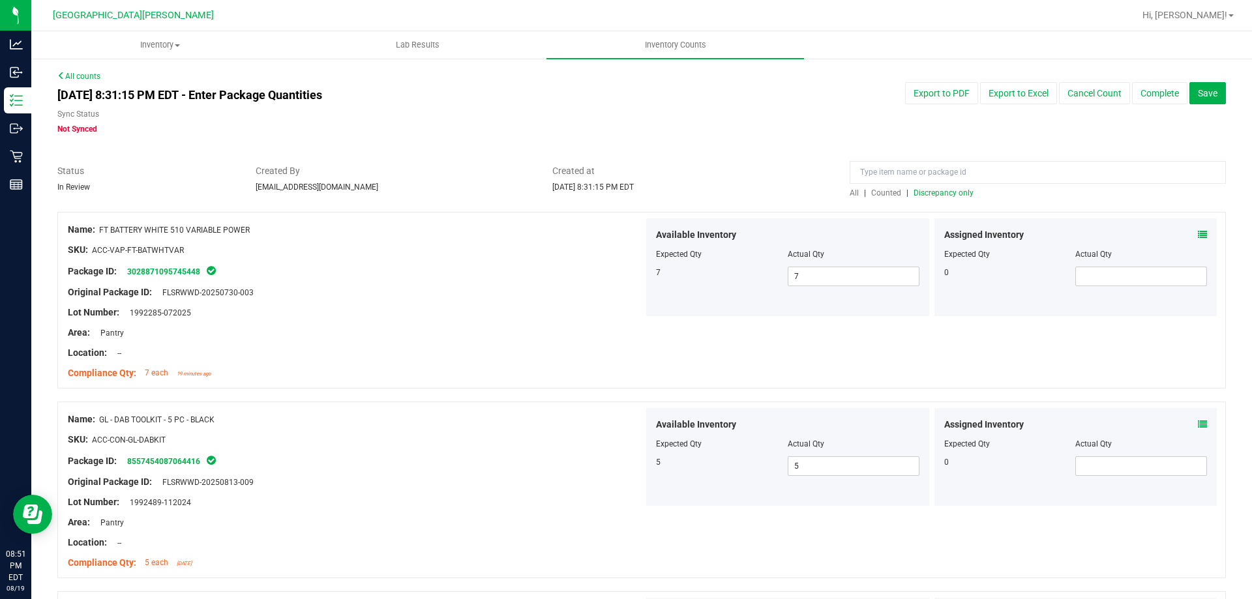
click at [960, 188] on span "Discrepancy only" at bounding box center [943, 192] width 60 height 9
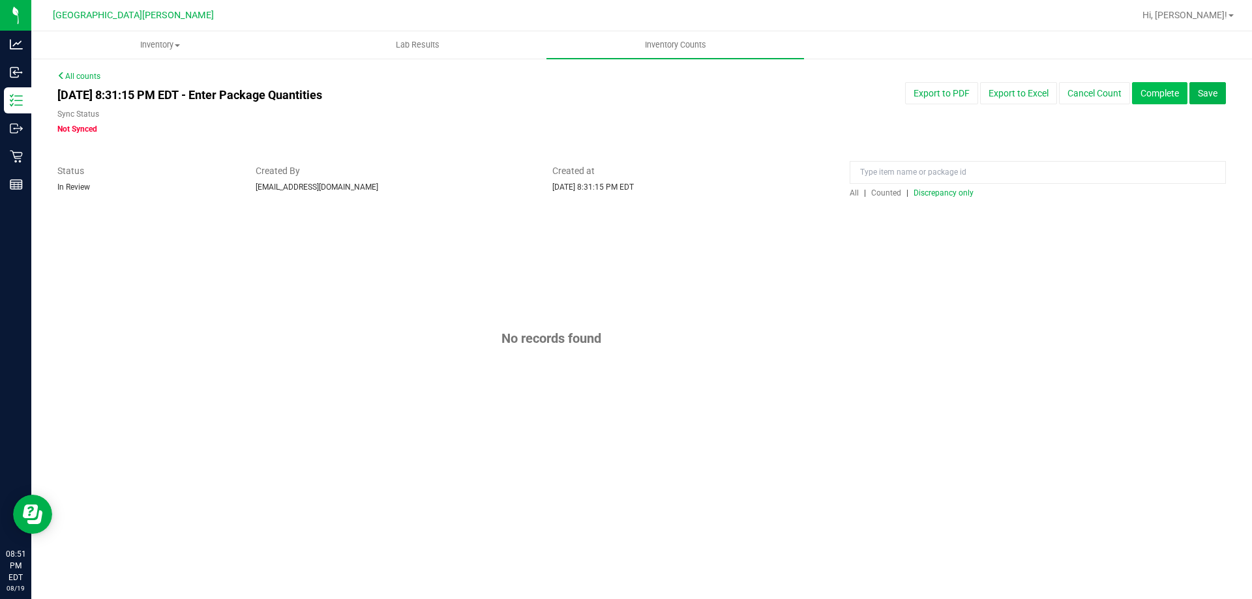
click at [1175, 86] on button "Complete" at bounding box center [1159, 93] width 55 height 22
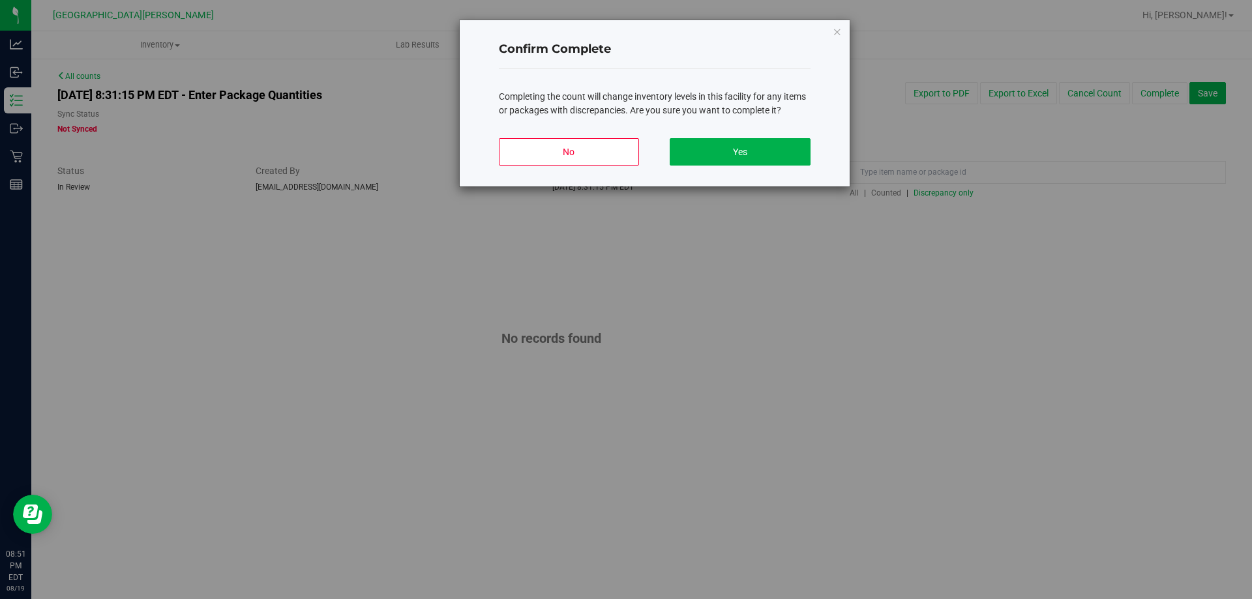
click at [765, 136] on div "No Yes" at bounding box center [655, 157] width 312 height 59
click at [780, 144] on button "Yes" at bounding box center [739, 151] width 140 height 27
